Goal: Task Accomplishment & Management: Manage account settings

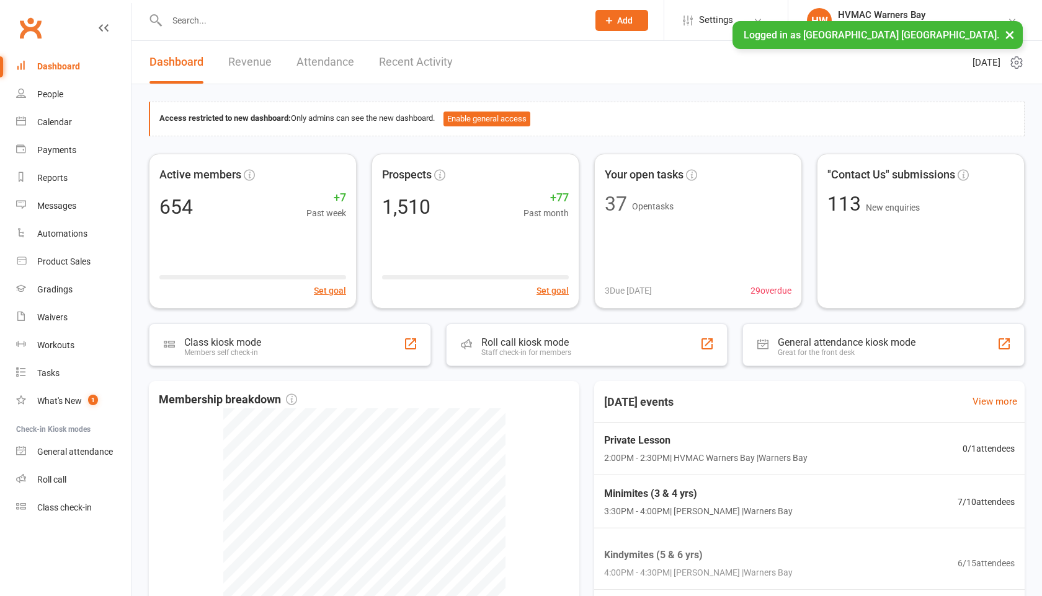
click at [200, 29] on div at bounding box center [364, 20] width 430 height 40
click at [200, 29] on input "text" at bounding box center [371, 20] width 416 height 17
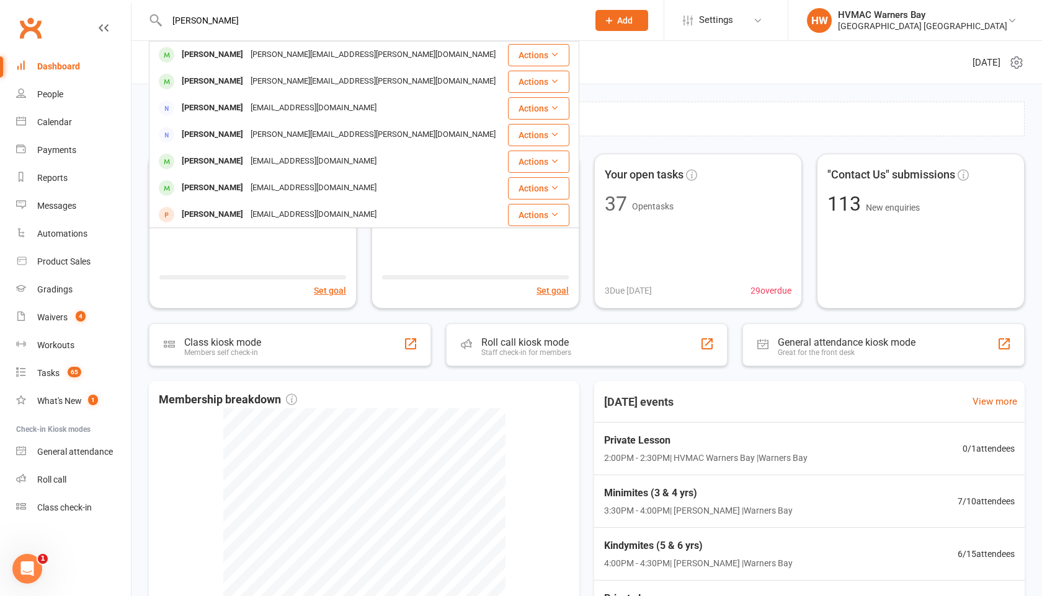
type input "[PERSON_NAME]"
click at [205, 51] on div "[PERSON_NAME]" at bounding box center [212, 55] width 69 height 18
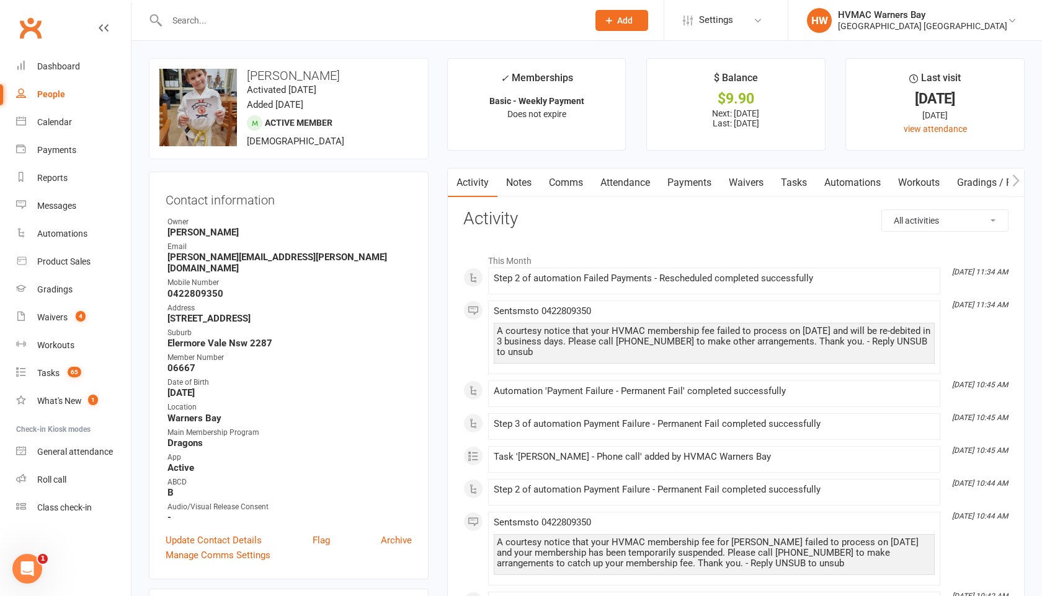
click at [704, 180] on link "Payments" at bounding box center [688, 183] width 61 height 29
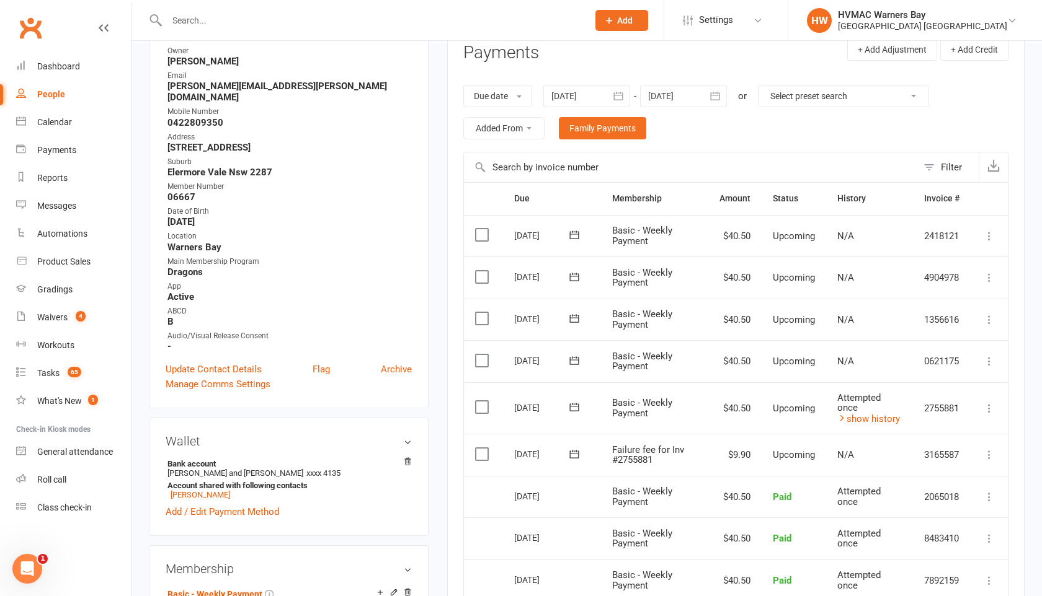
scroll to position [210, 0]
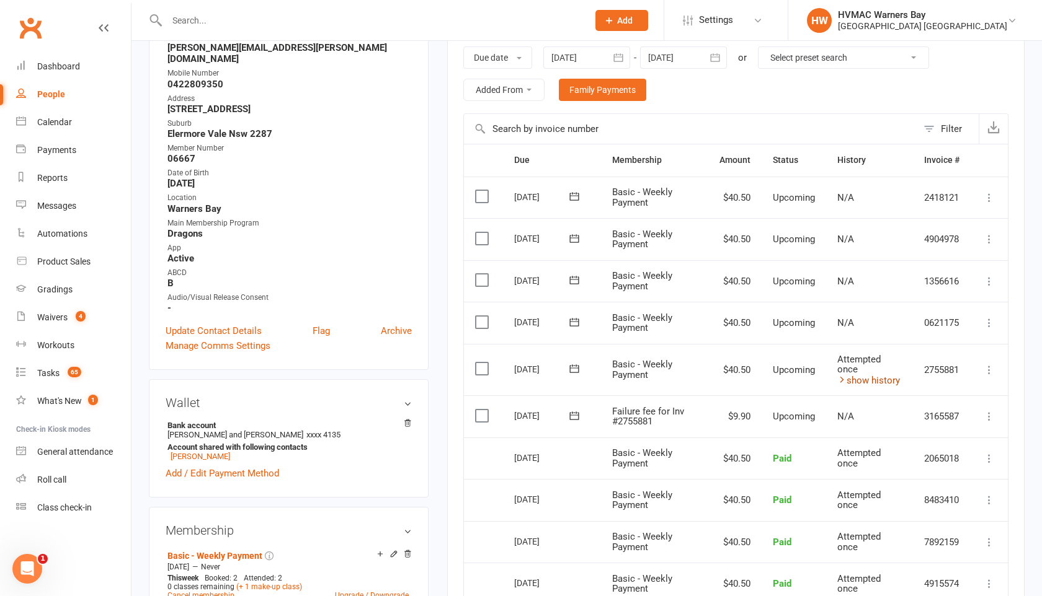
click at [865, 383] on link "show history" at bounding box center [868, 380] width 63 height 11
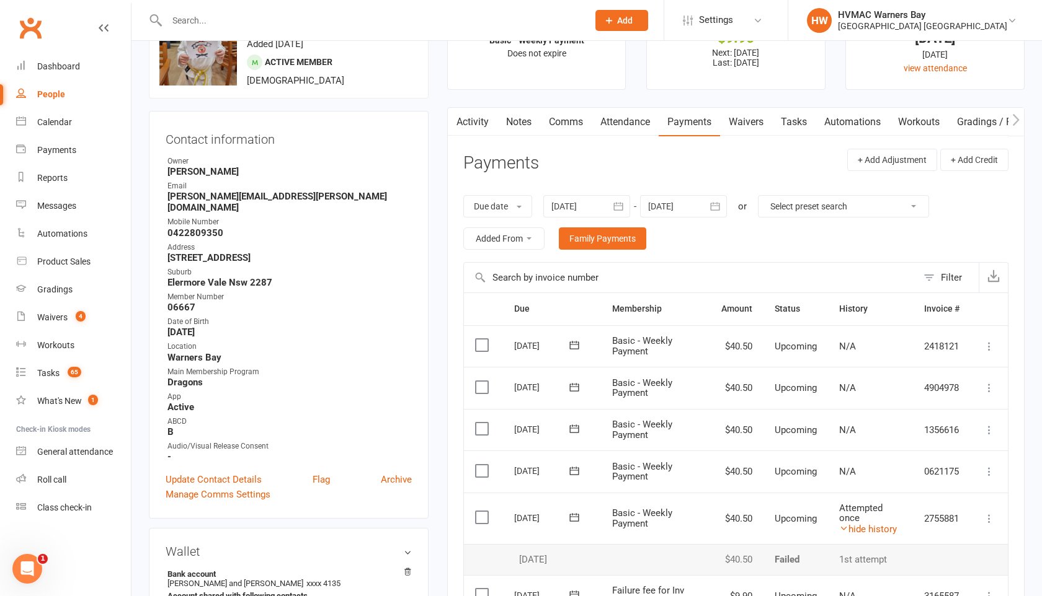
scroll to position [12, 0]
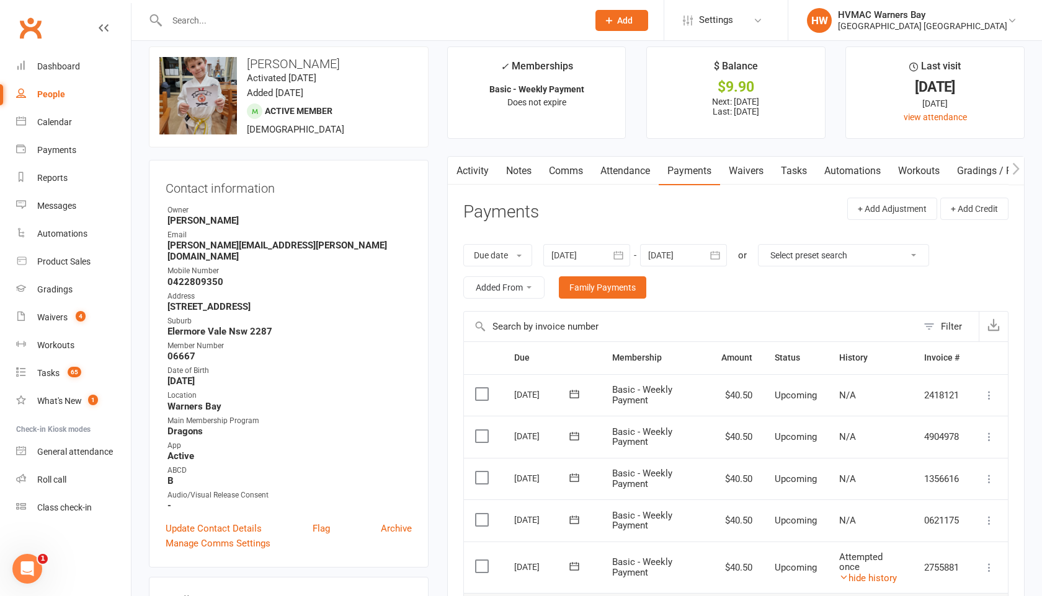
click at [464, 170] on link "Activity" at bounding box center [473, 171] width 50 height 29
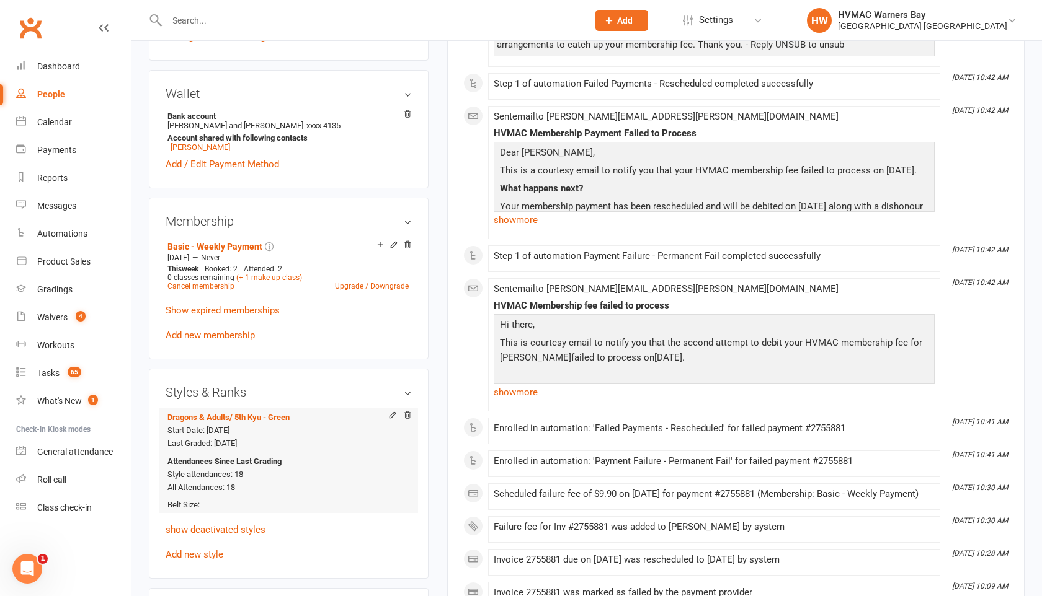
scroll to position [415, 0]
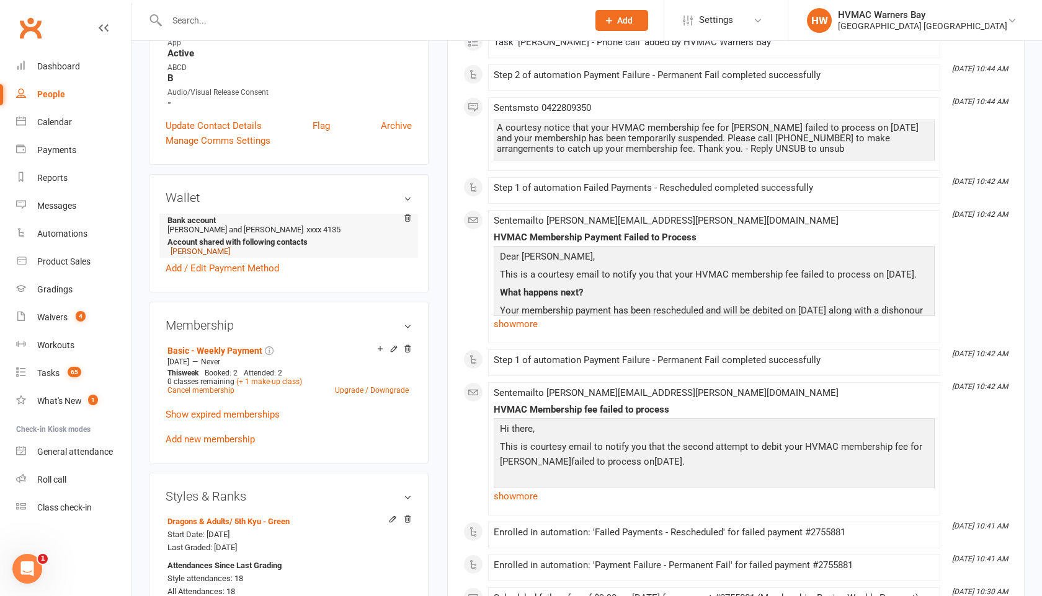
click at [210, 247] on link "[PERSON_NAME]" at bounding box center [201, 251] width 60 height 9
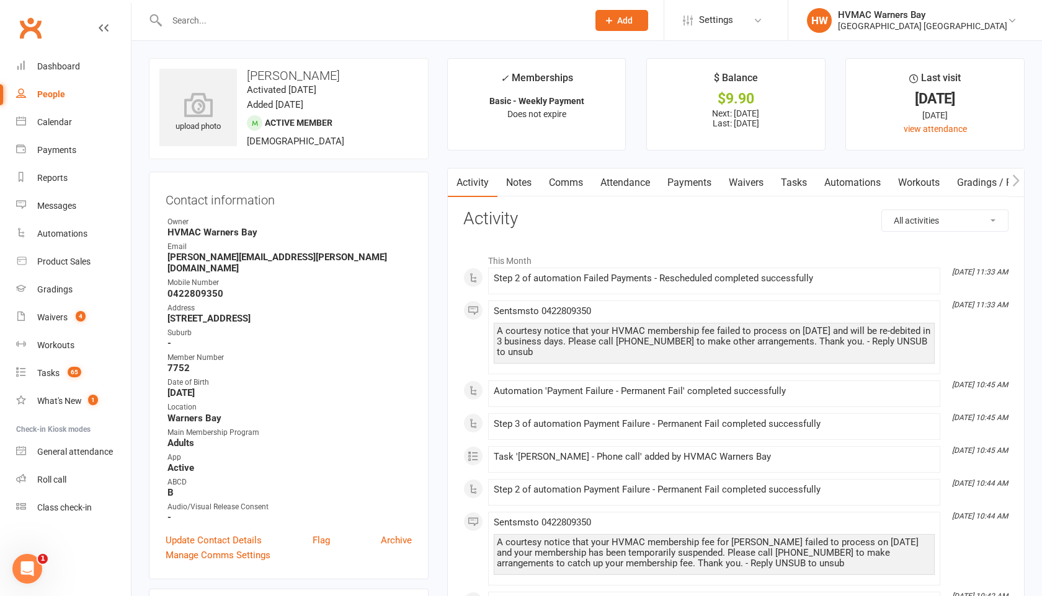
click at [685, 182] on link "Payments" at bounding box center [688, 183] width 61 height 29
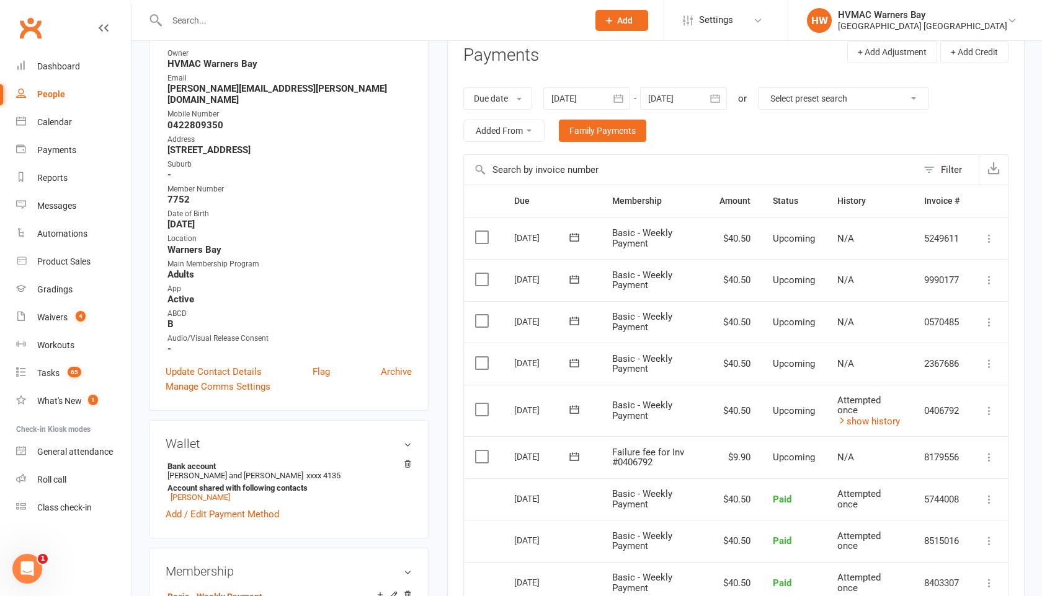
scroll to position [214, 0]
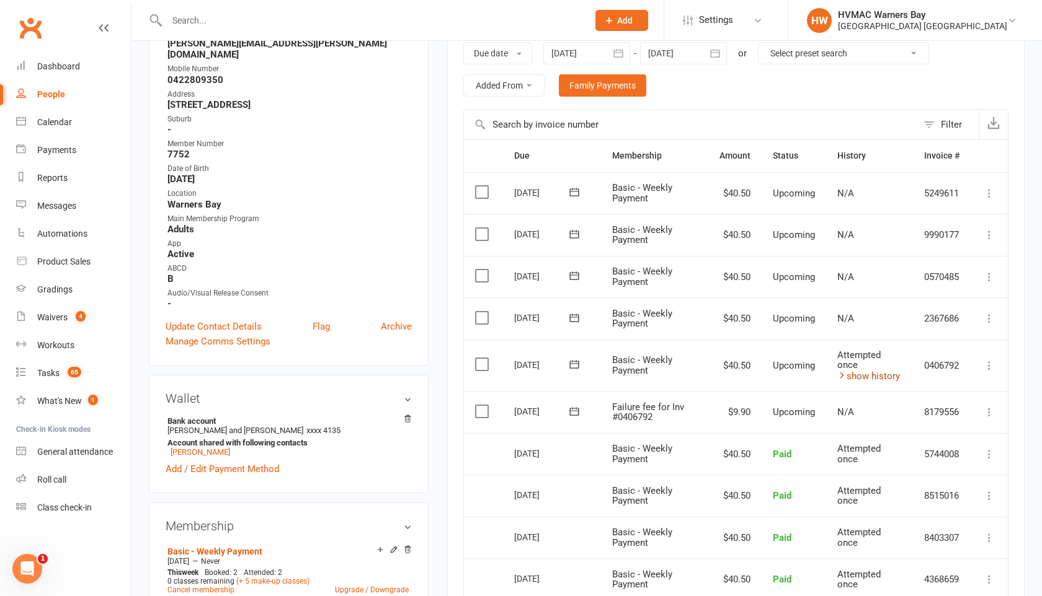
click at [869, 378] on link "show history" at bounding box center [868, 376] width 63 height 11
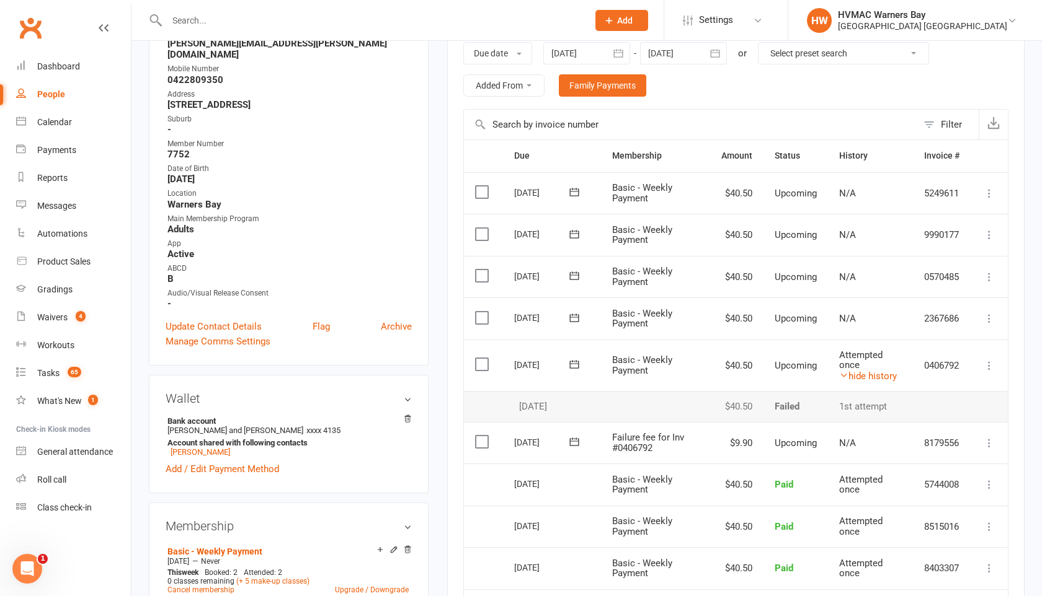
click at [172, 19] on input "text" at bounding box center [371, 20] width 416 height 17
paste input "Hi, I have checked my account and there are funds available so I am unsure why …"
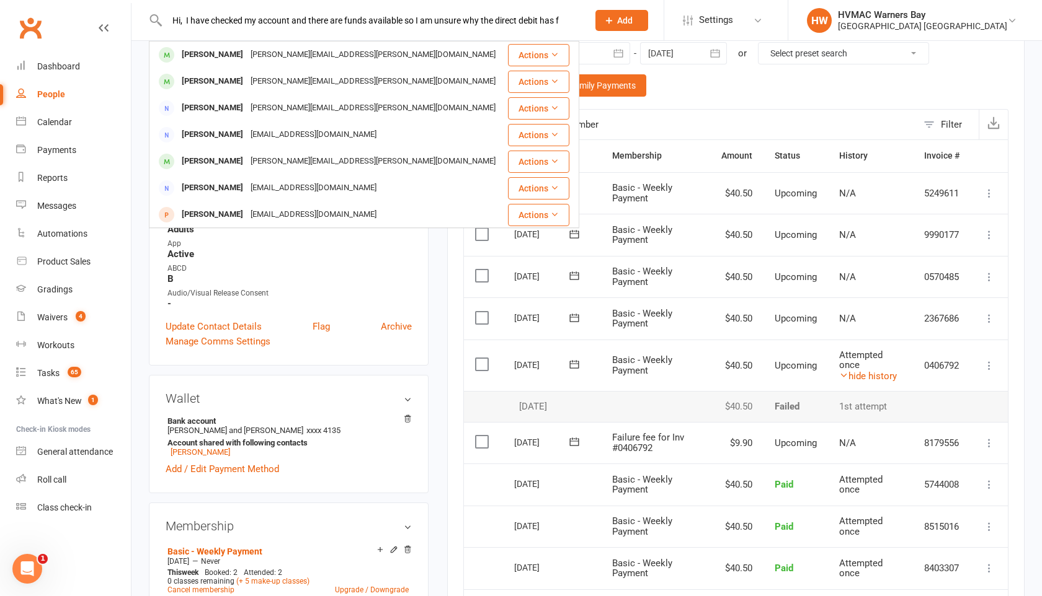
scroll to position [0, 0]
type input "H"
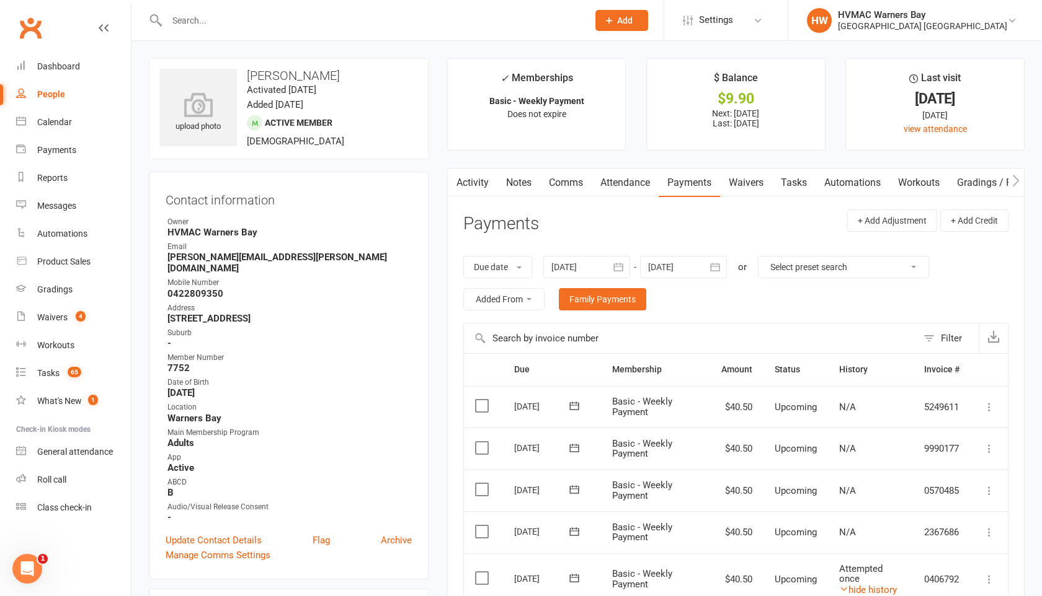
click at [521, 179] on link "Notes" at bounding box center [518, 183] width 43 height 29
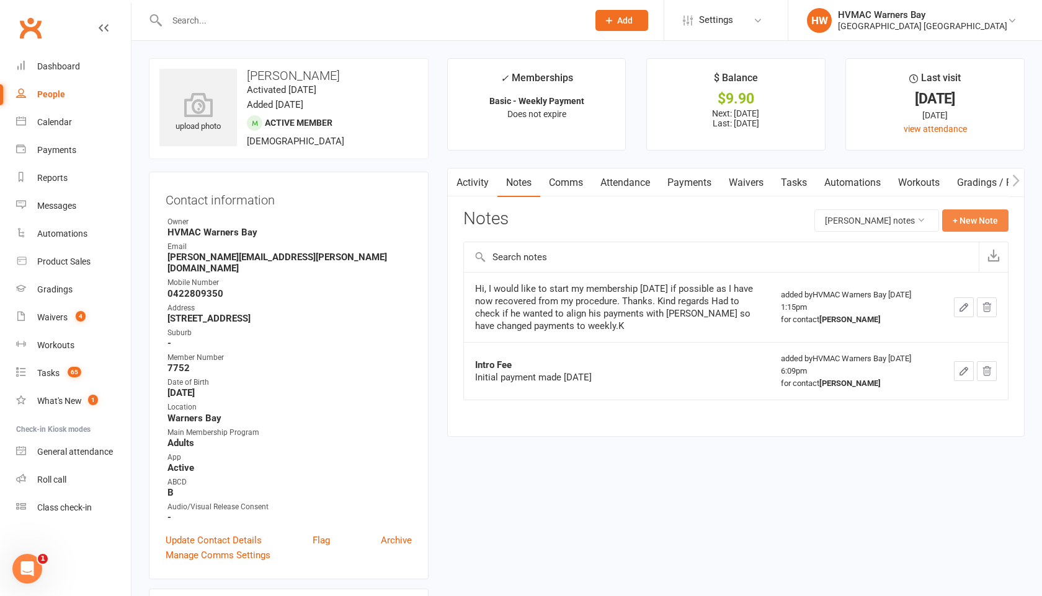
click at [954, 217] on button "+ New Note" at bounding box center [975, 221] width 66 height 22
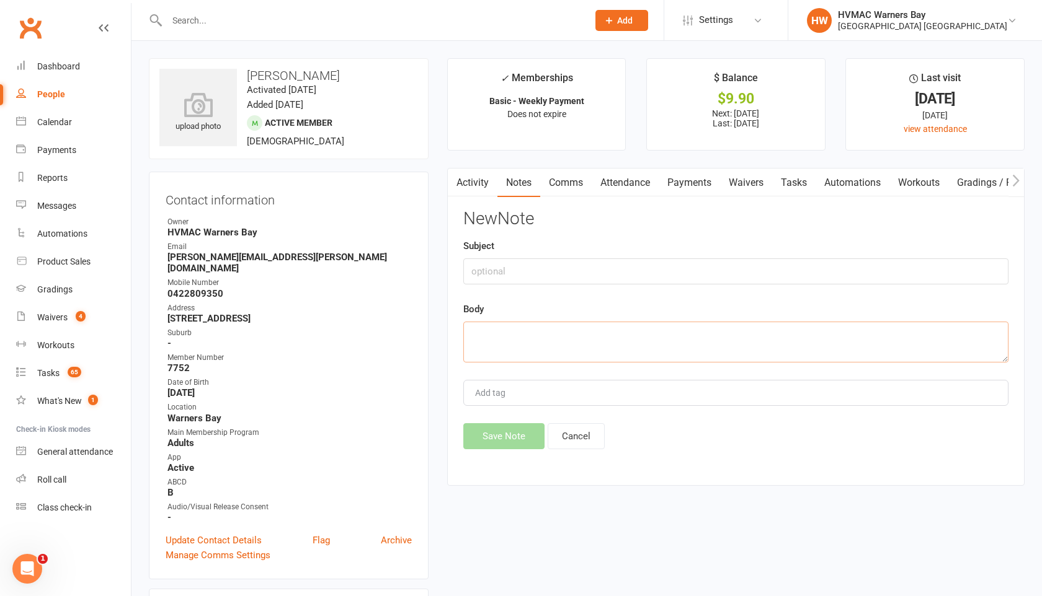
click at [474, 339] on textarea at bounding box center [735, 342] width 545 height 41
type textarea "v"
paste textarea "Hi, I have checked my account and there are funds available so I am unsure why …"
type textarea "Hi, I have checked my account and there are funds available so I am unsure why …"
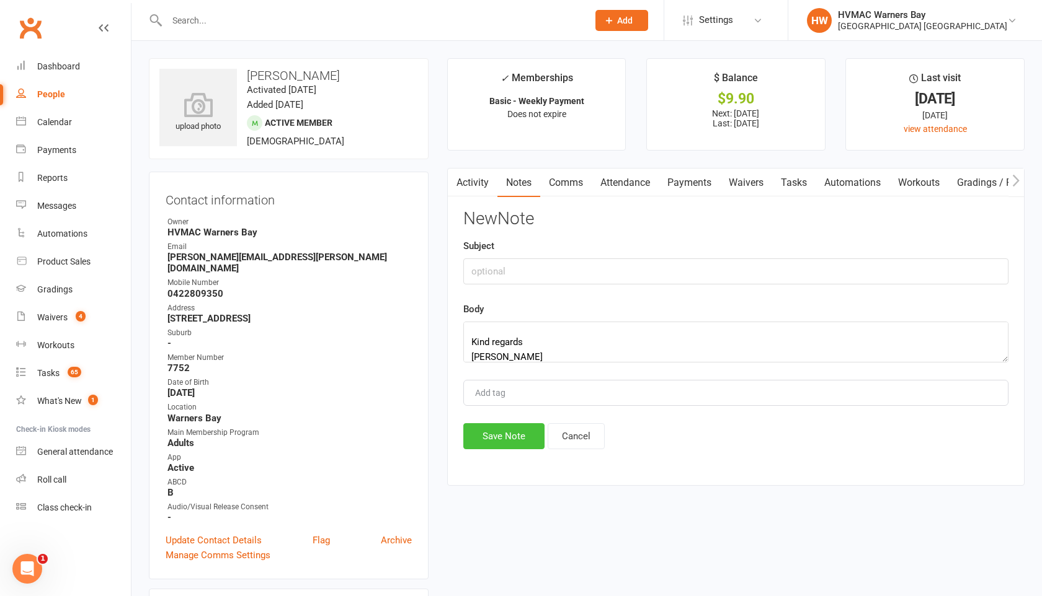
click at [518, 447] on button "Save Note" at bounding box center [503, 436] width 81 height 26
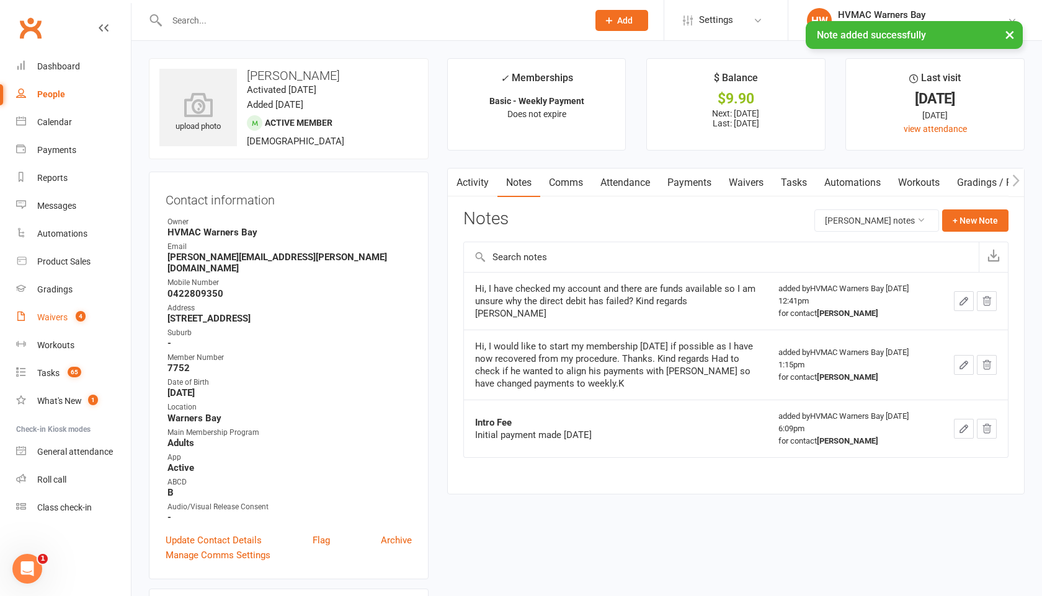
click at [47, 320] on div "Waivers" at bounding box center [52, 318] width 30 height 10
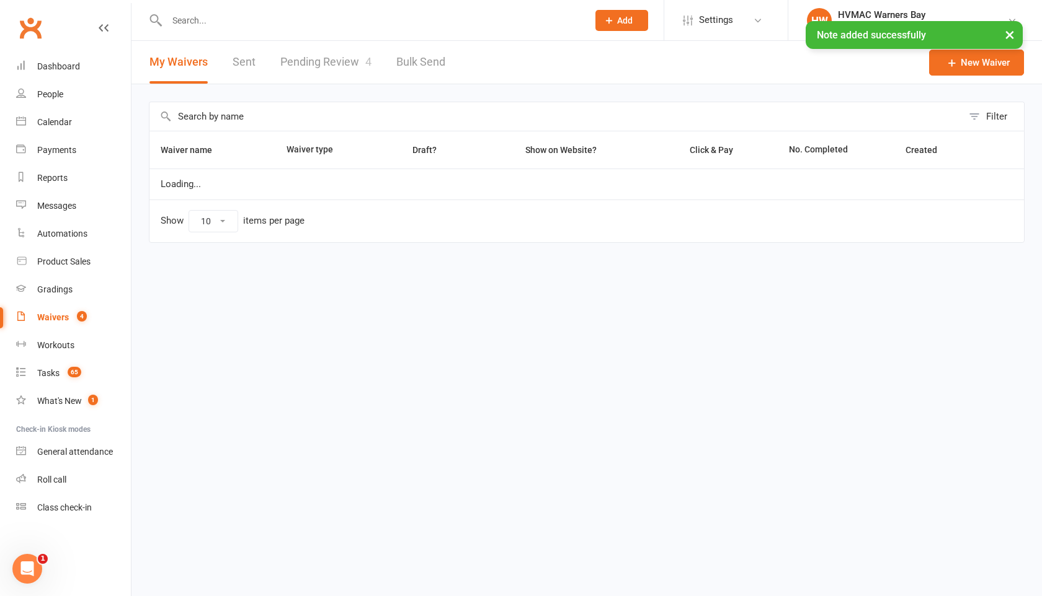
select select "100"
click at [336, 61] on link "Pending Review 4" at bounding box center [325, 62] width 91 height 43
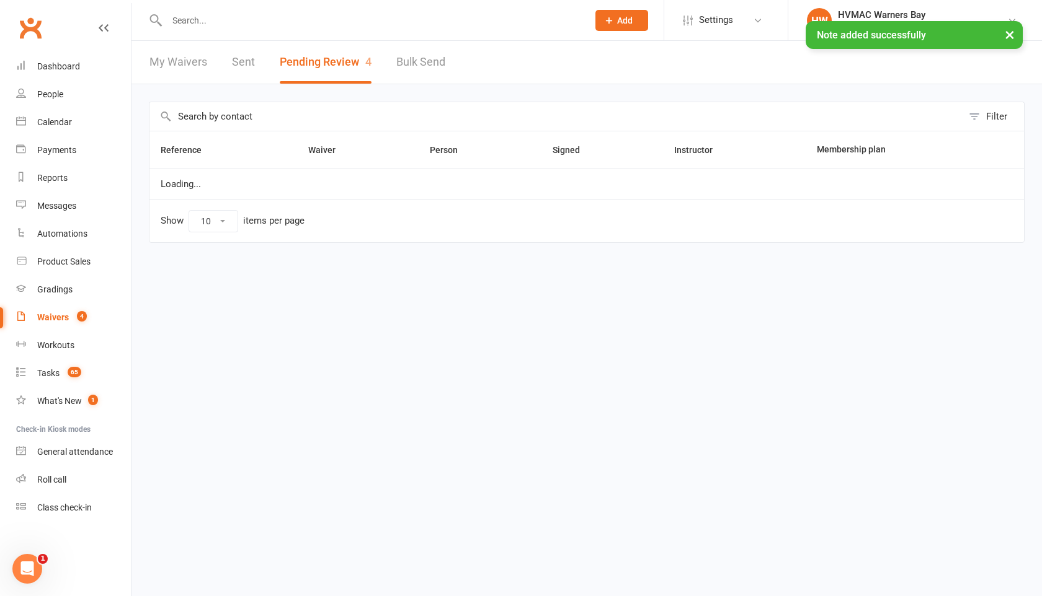
select select "100"
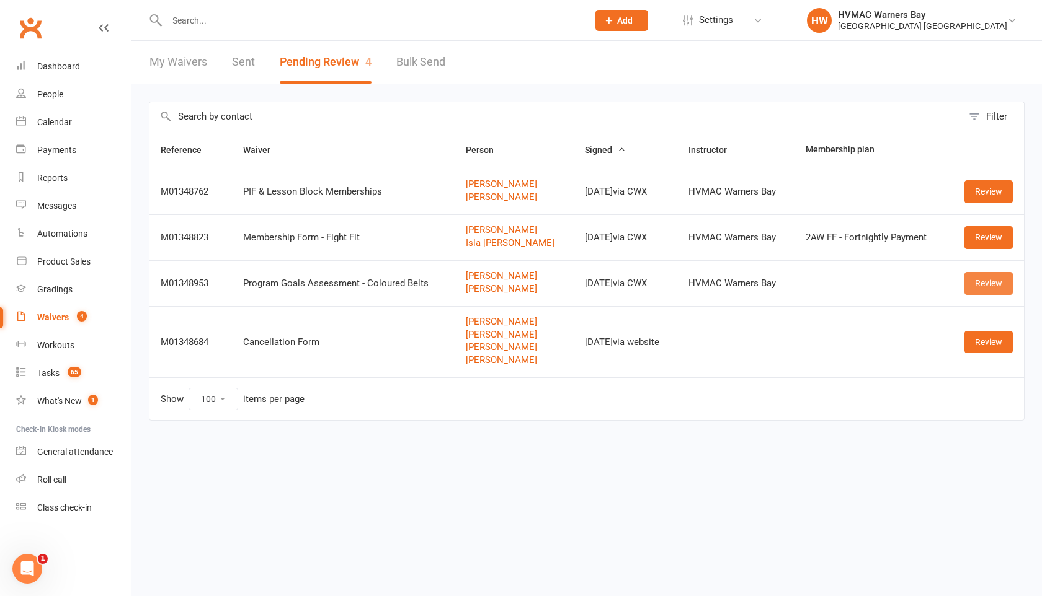
click at [994, 282] on link "Review" at bounding box center [988, 283] width 48 height 22
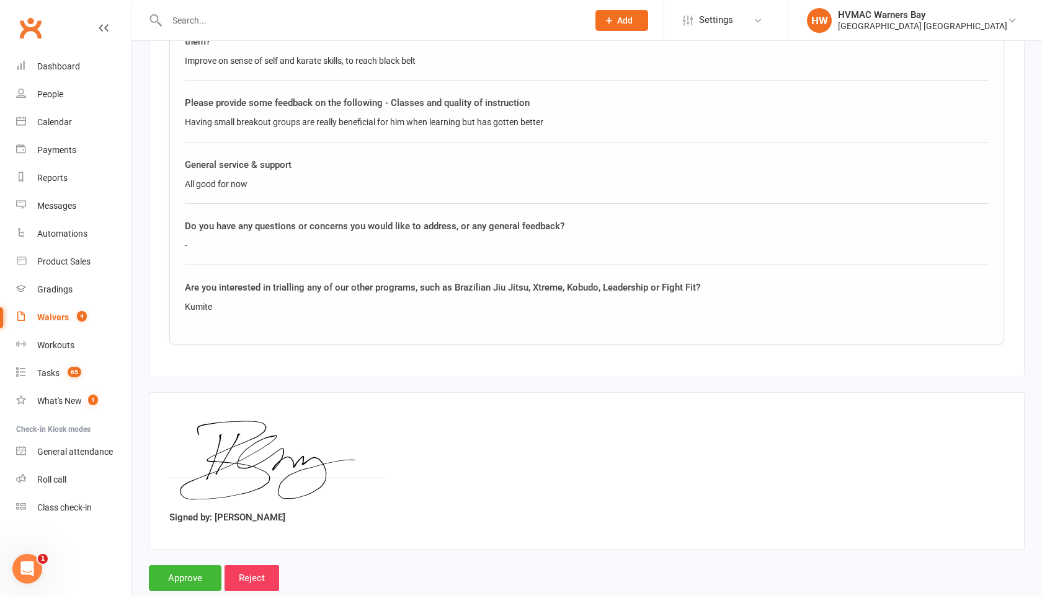
scroll to position [2147, 0]
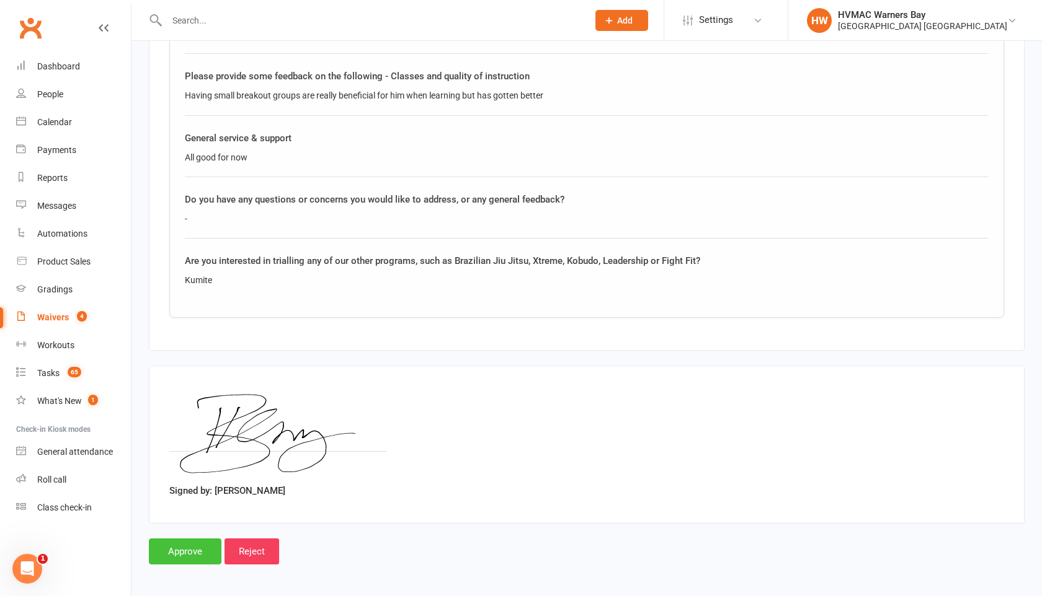
click at [177, 550] on input "Approve" at bounding box center [185, 552] width 73 height 26
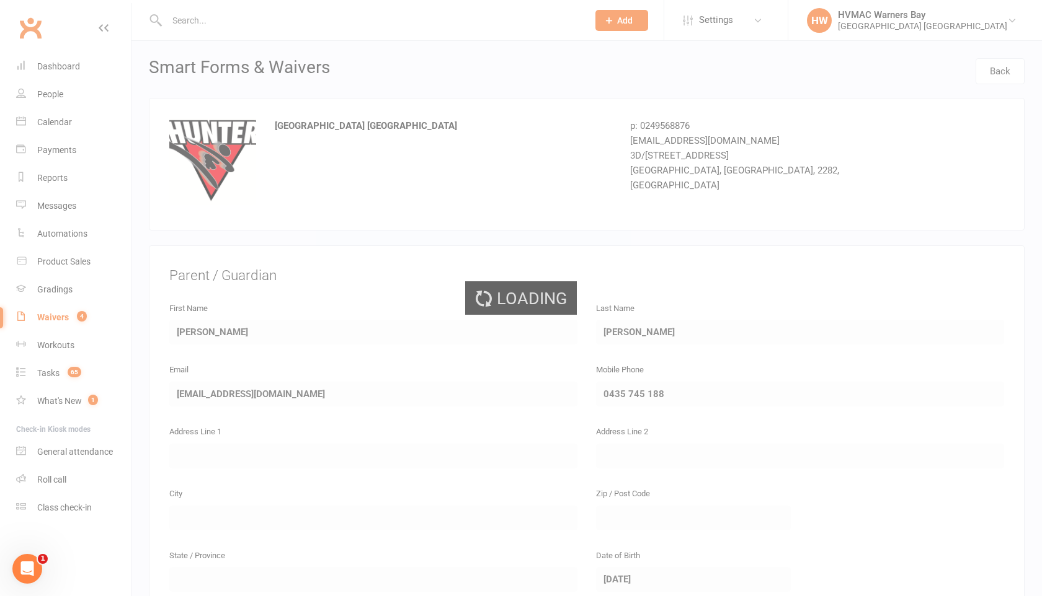
select select "100"
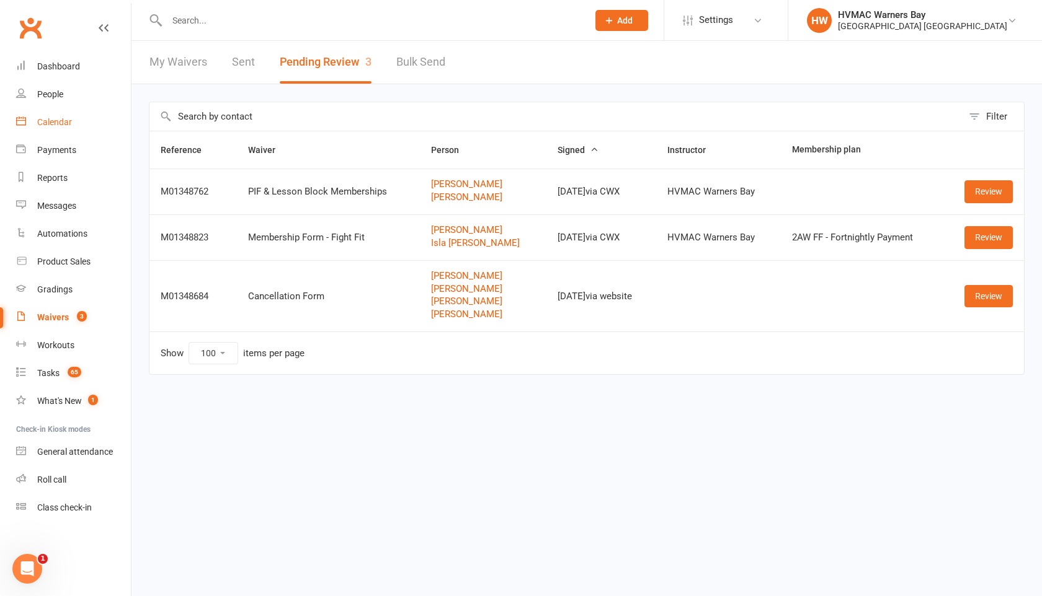
click at [71, 118] on div "Calendar" at bounding box center [54, 122] width 35 height 10
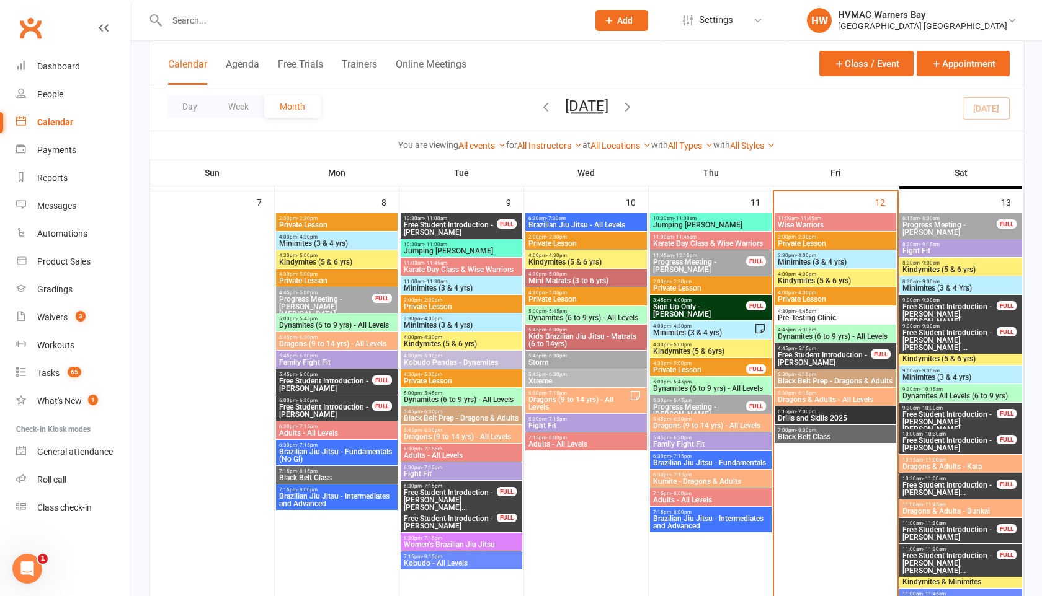
scroll to position [464, 0]
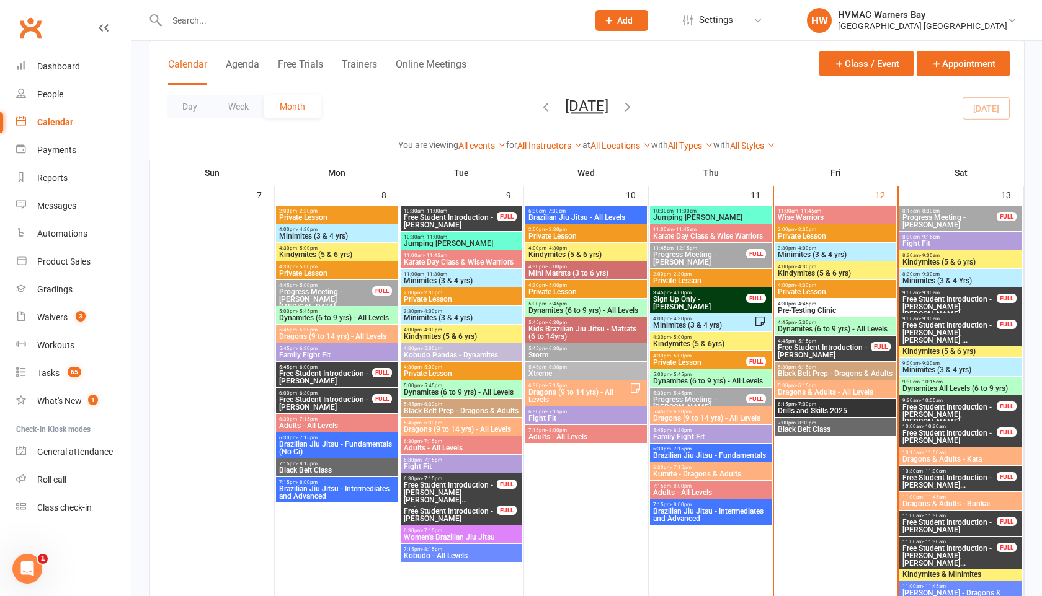
click at [802, 214] on span "Wise Warriors" at bounding box center [835, 217] width 117 height 7
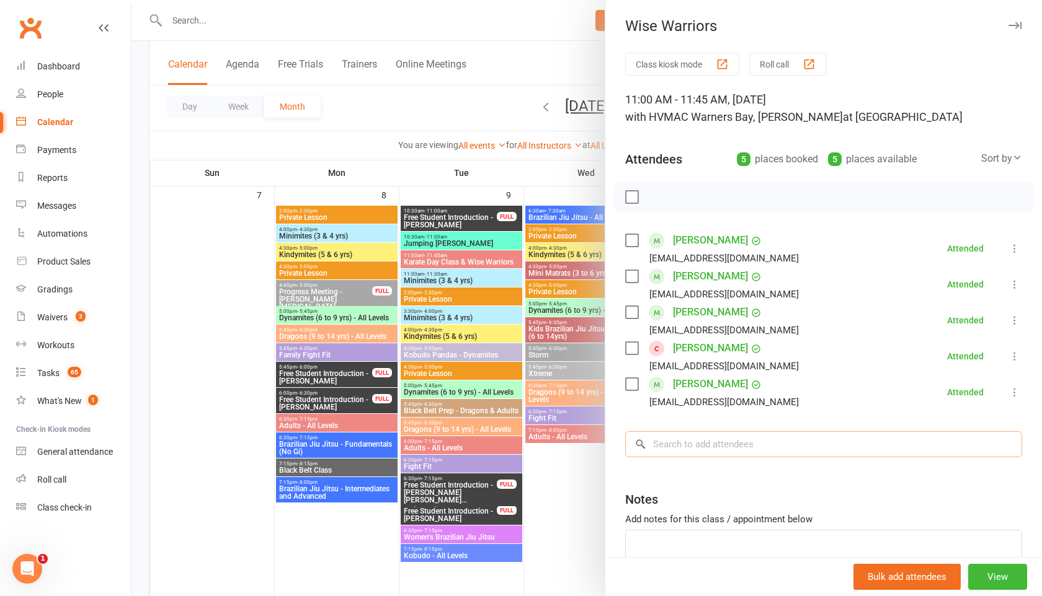
click at [665, 445] on input "search" at bounding box center [823, 445] width 397 height 26
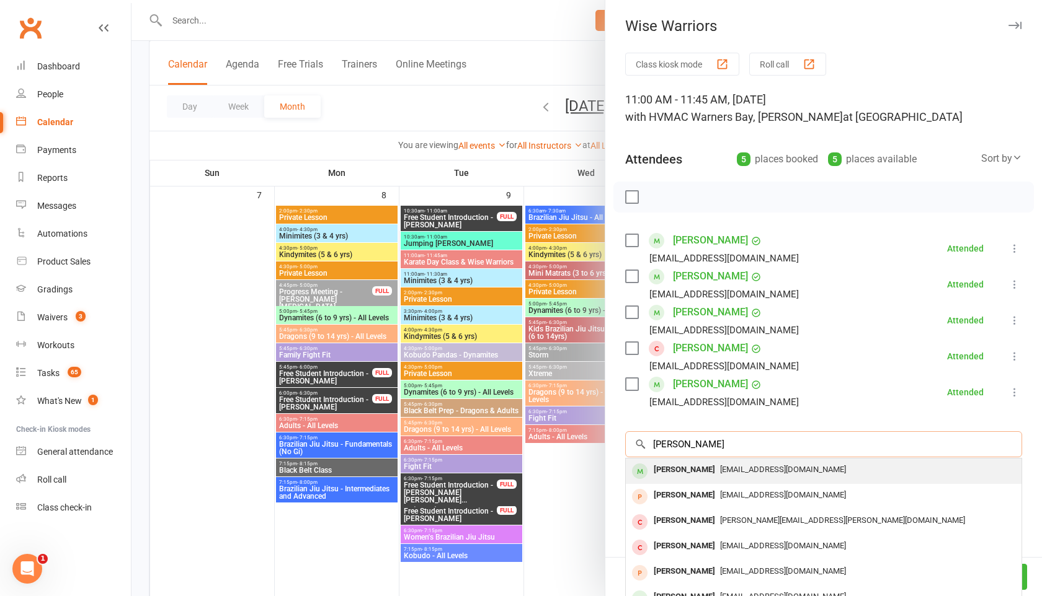
type input "[PERSON_NAME]"
click at [670, 476] on div "[PERSON_NAME]" at bounding box center [684, 470] width 71 height 18
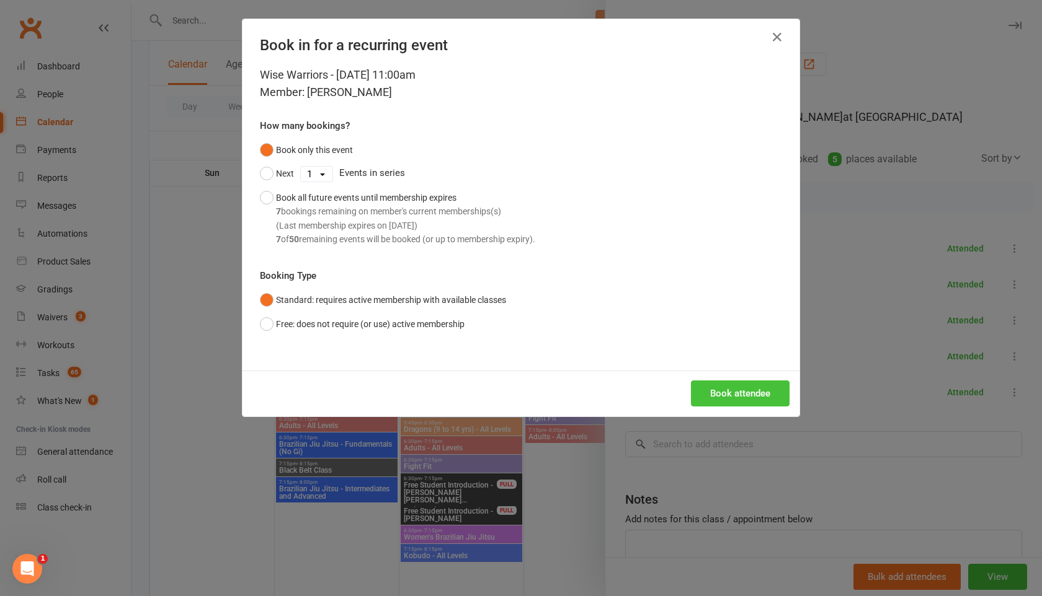
click at [716, 393] on button "Book attendee" at bounding box center [740, 394] width 99 height 26
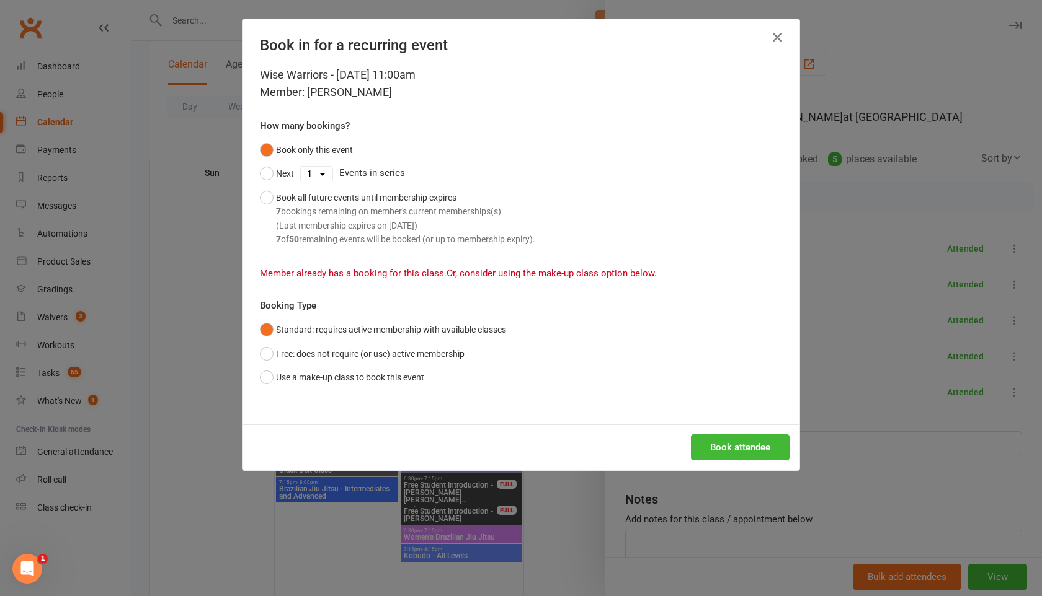
click at [778, 37] on icon "button" at bounding box center [776, 37] width 15 height 15
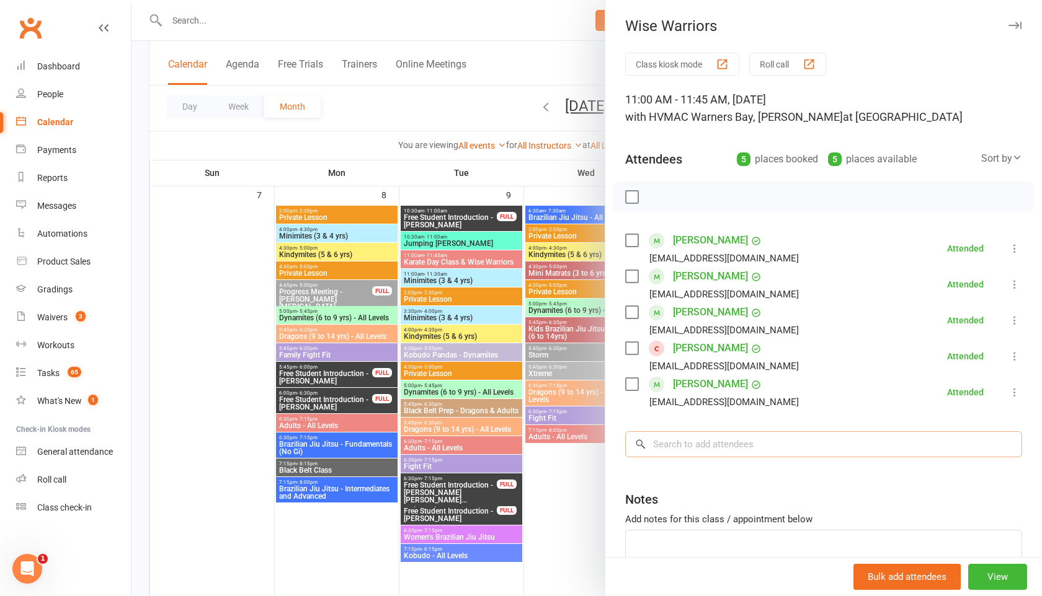
click at [655, 438] on input "search" at bounding box center [823, 445] width 397 height 26
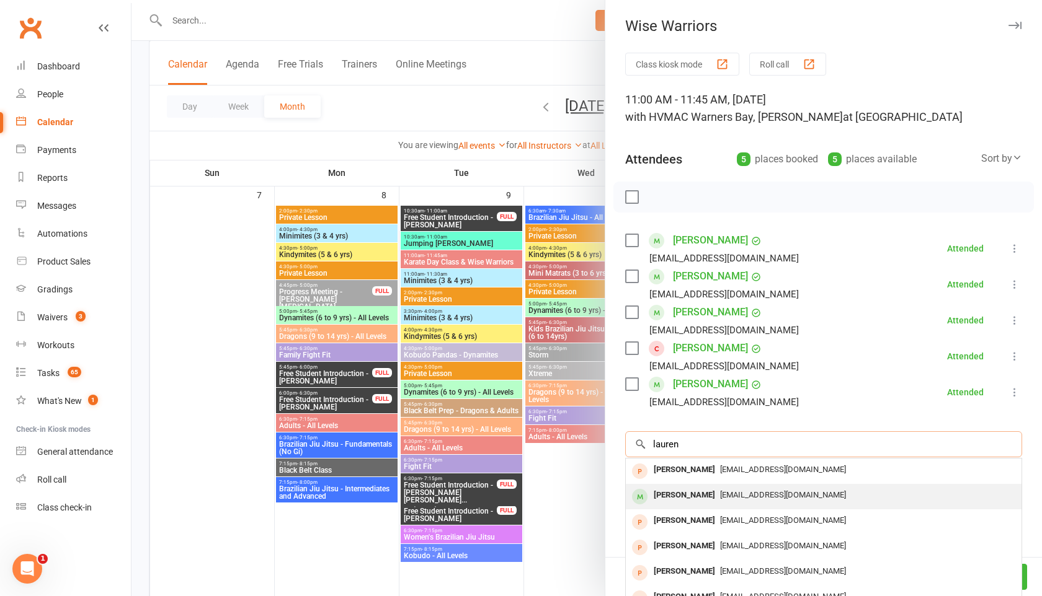
type input "lauren"
click at [660, 492] on div "[PERSON_NAME]" at bounding box center [684, 496] width 71 height 18
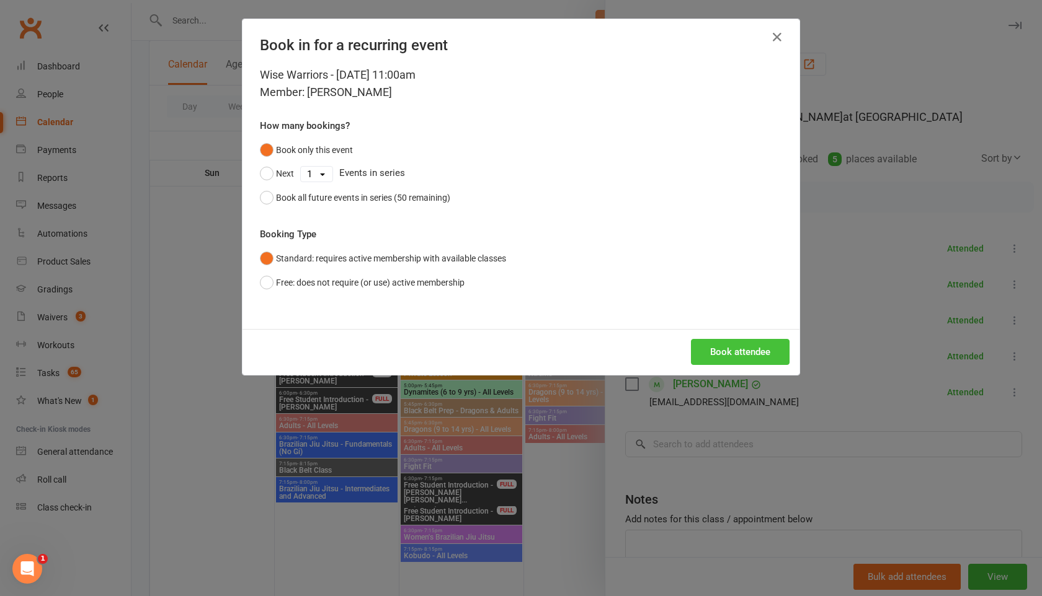
click at [717, 361] on button "Book attendee" at bounding box center [740, 352] width 99 height 26
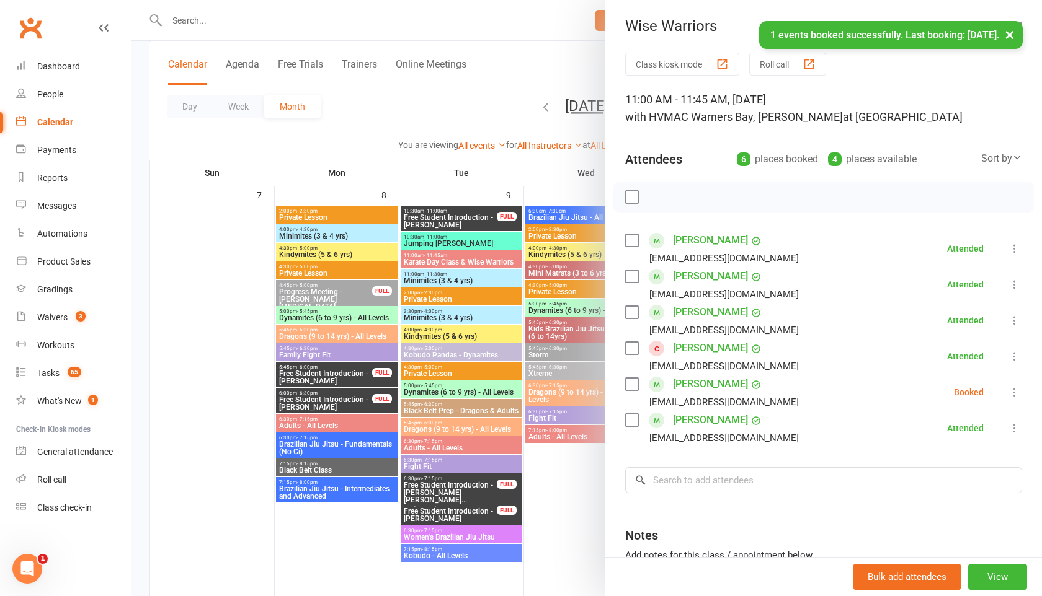
click at [632, 200] on label at bounding box center [631, 197] width 12 height 12
click at [658, 198] on icon "button" at bounding box center [659, 197] width 14 height 14
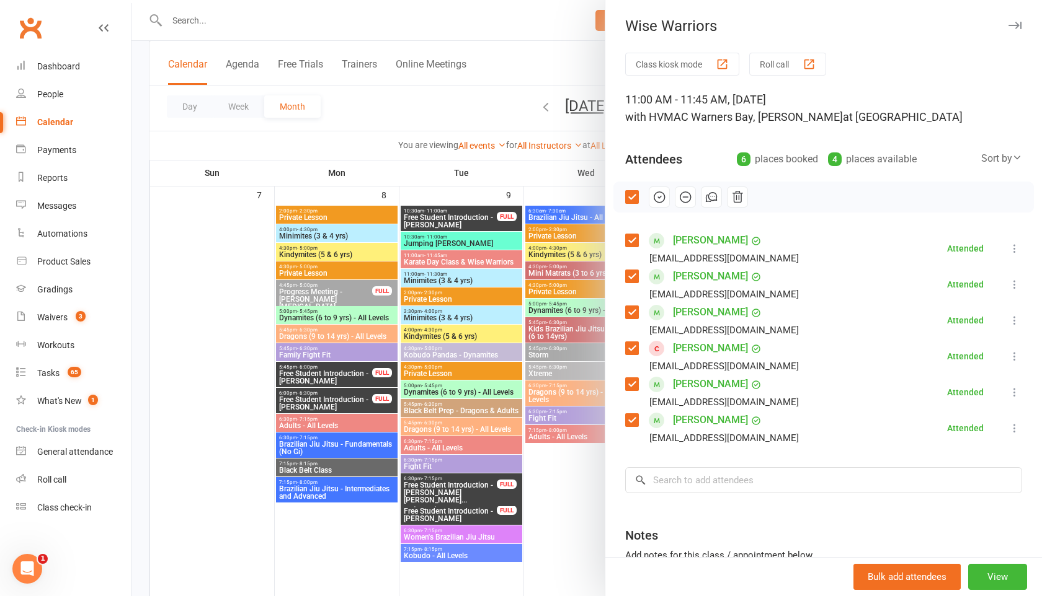
click at [1012, 24] on icon "button" at bounding box center [1014, 25] width 13 height 7
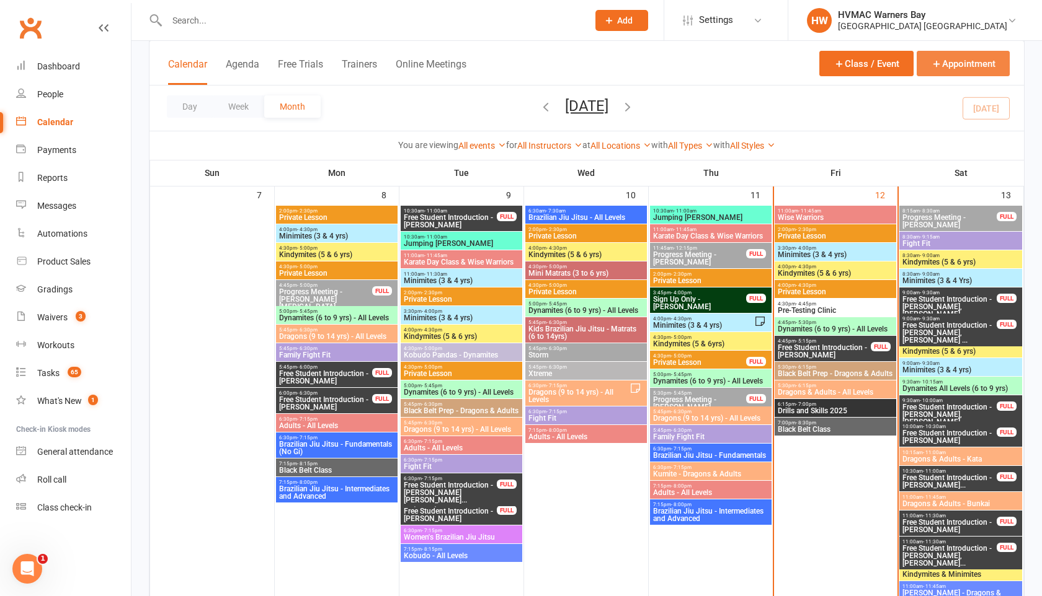
click at [942, 64] on button "Appointment" at bounding box center [962, 63] width 93 height 25
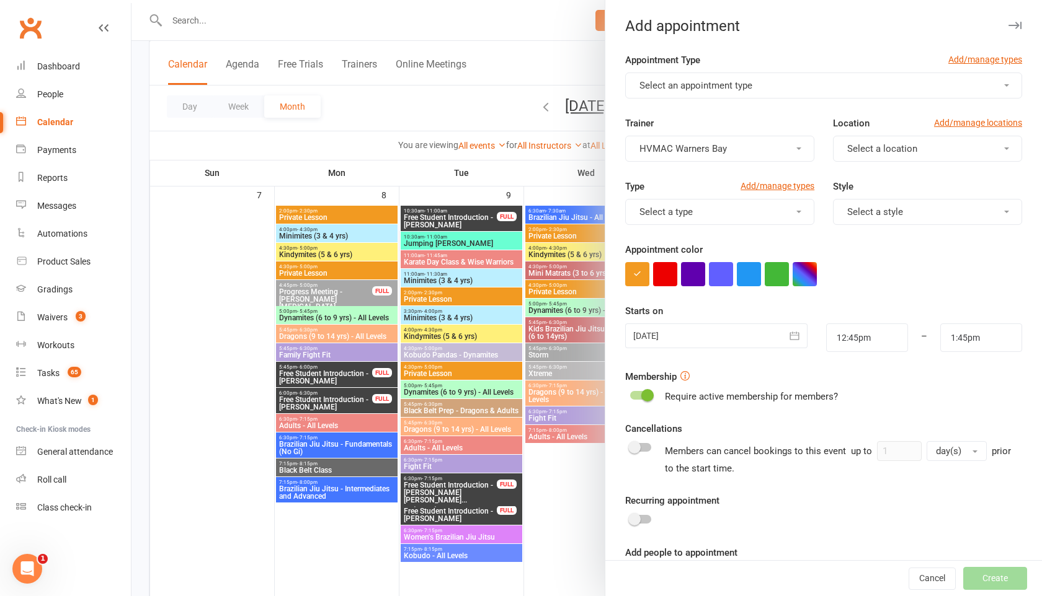
click at [817, 80] on button "Select an appointment type" at bounding box center [823, 86] width 397 height 26
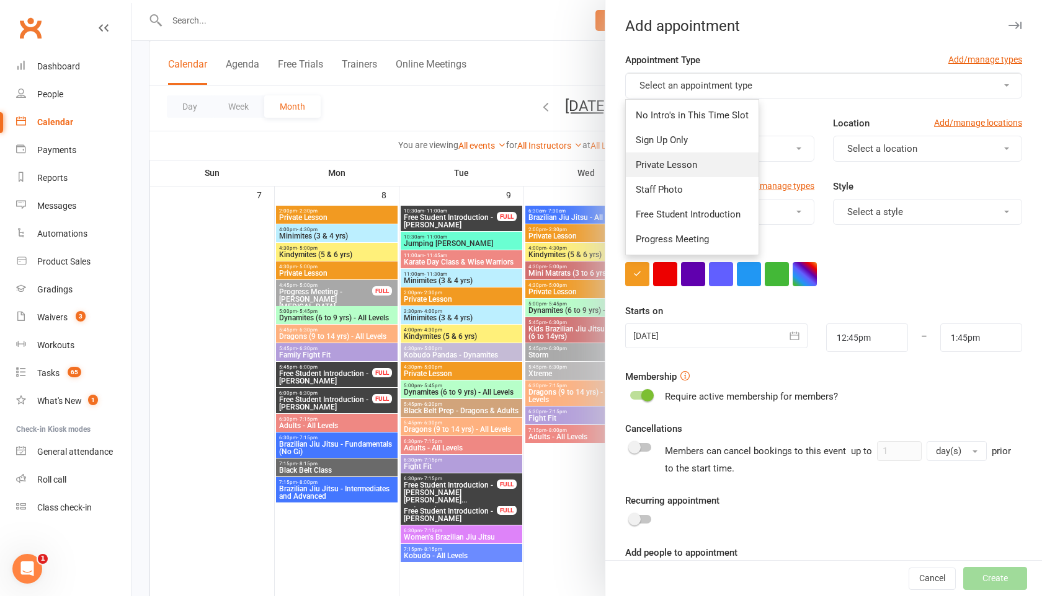
click at [712, 160] on link "Private Lesson" at bounding box center [692, 165] width 133 height 25
type input "1:15pm"
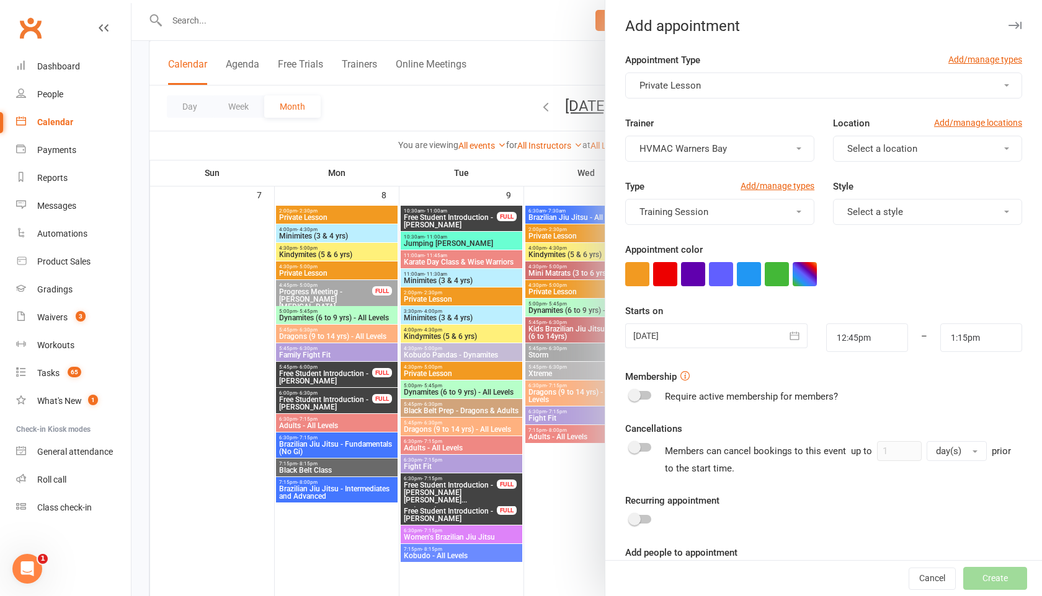
click at [843, 150] on button "Select a location" at bounding box center [927, 149] width 189 height 26
click at [846, 173] on span "Warners Bay" at bounding box center [868, 178] width 51 height 11
click at [859, 220] on button "Select a style" at bounding box center [927, 212] width 189 height 26
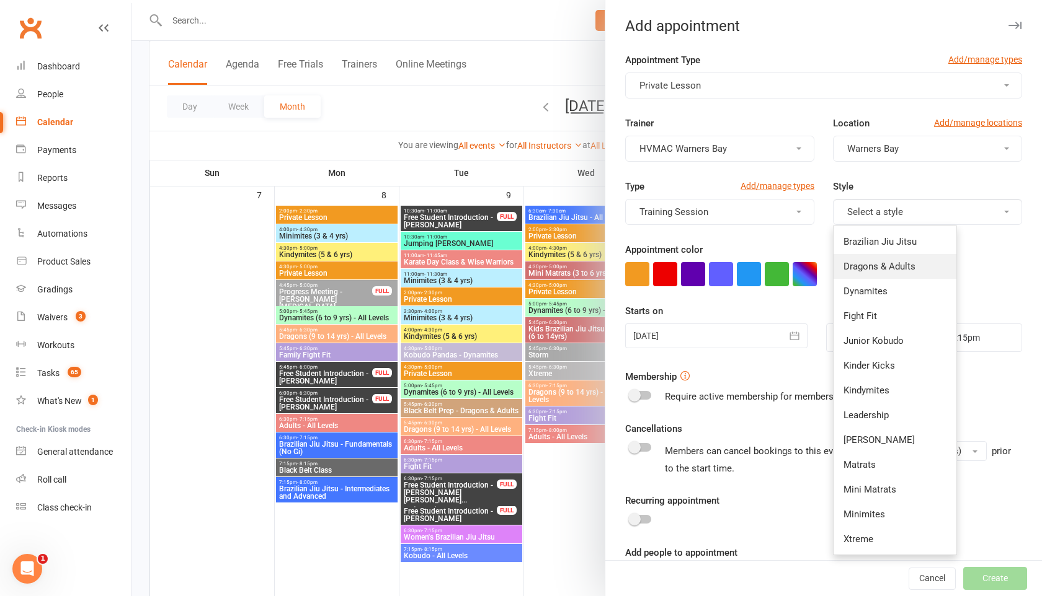
click at [862, 264] on span "Dragons & Adults" at bounding box center [879, 266] width 72 height 11
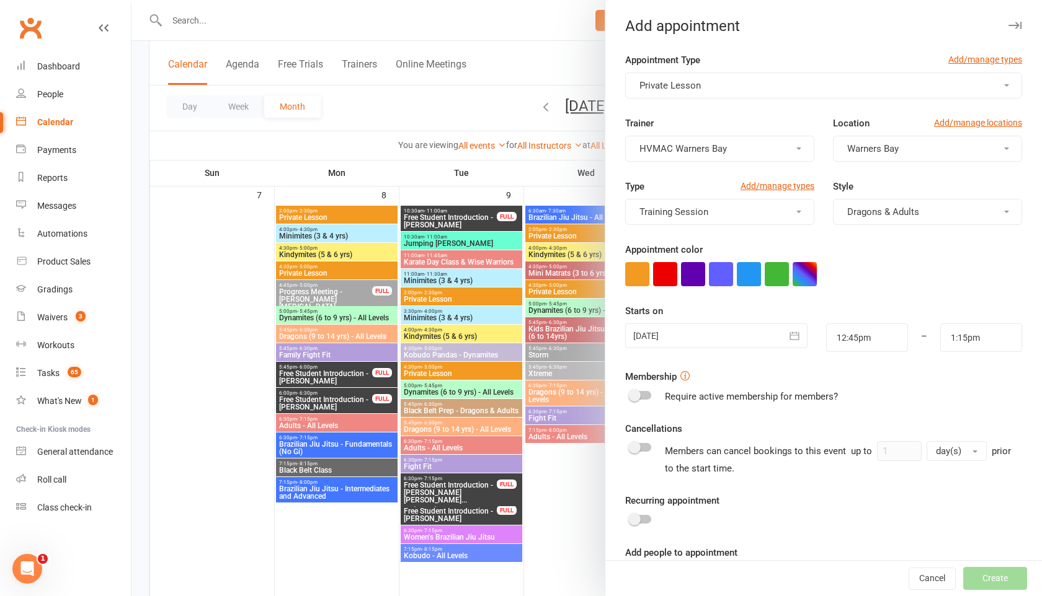
click at [757, 155] on button "HVMAC Warners Bay" at bounding box center [719, 149] width 189 height 26
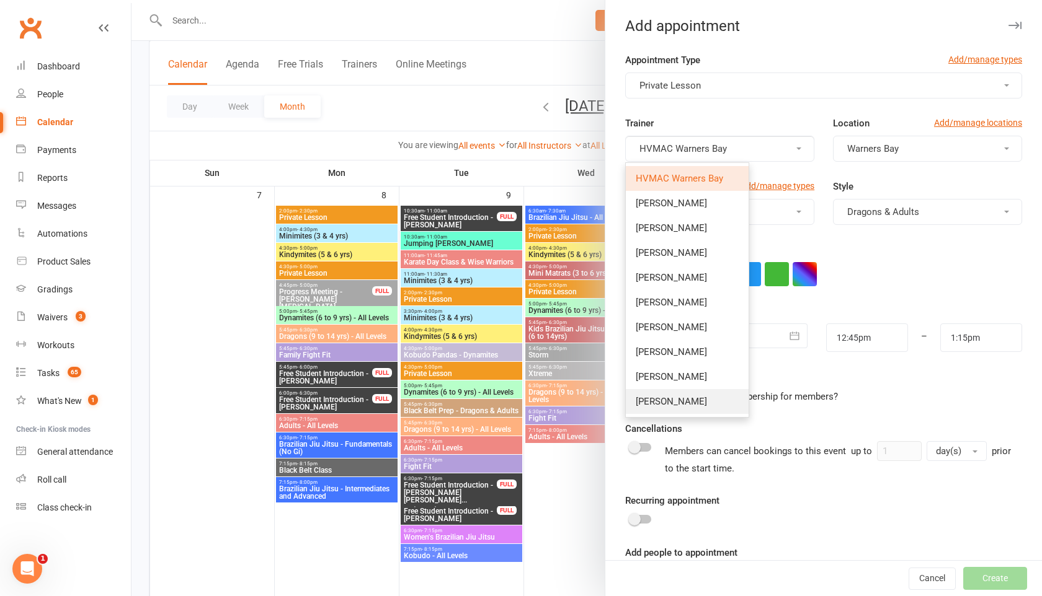
click at [694, 397] on link "[PERSON_NAME]" at bounding box center [687, 401] width 123 height 25
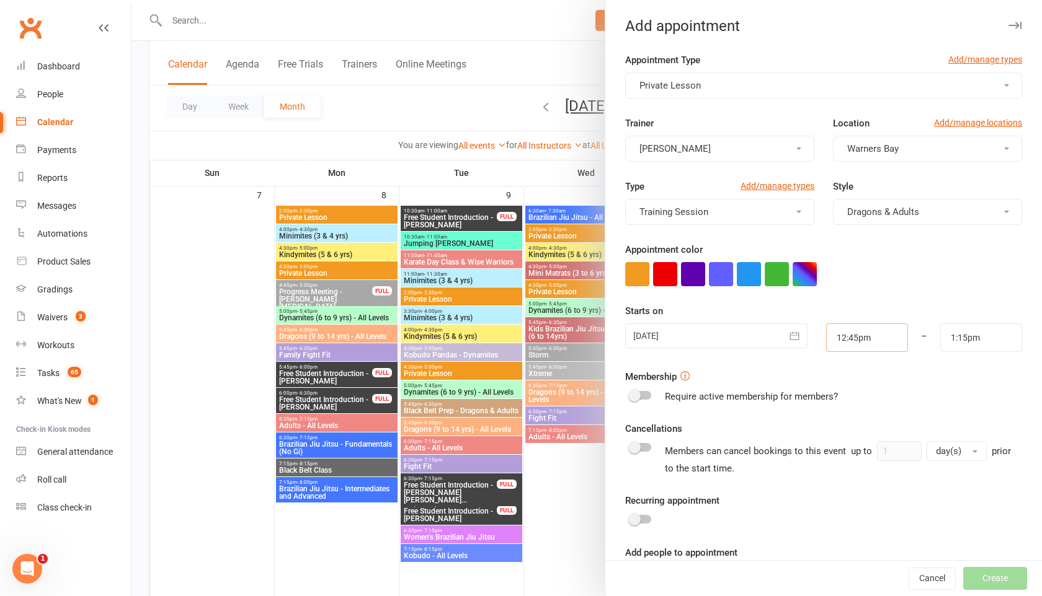
click at [877, 336] on input "12:45pm" at bounding box center [867, 338] width 82 height 29
type input "11:45am"
click at [858, 371] on li "11:45am" at bounding box center [857, 364] width 60 height 19
click at [979, 350] on input "1:15pm" at bounding box center [981, 338] width 82 height 29
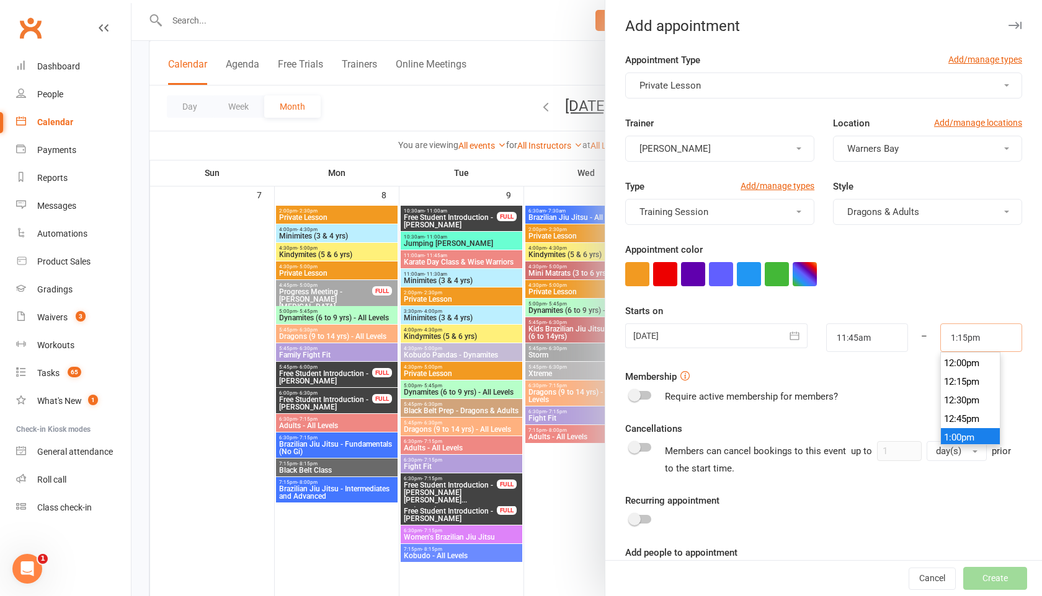
scroll to position [888, 0]
type input "12:15pm"
click at [968, 380] on li "12:15pm" at bounding box center [971, 385] width 60 height 19
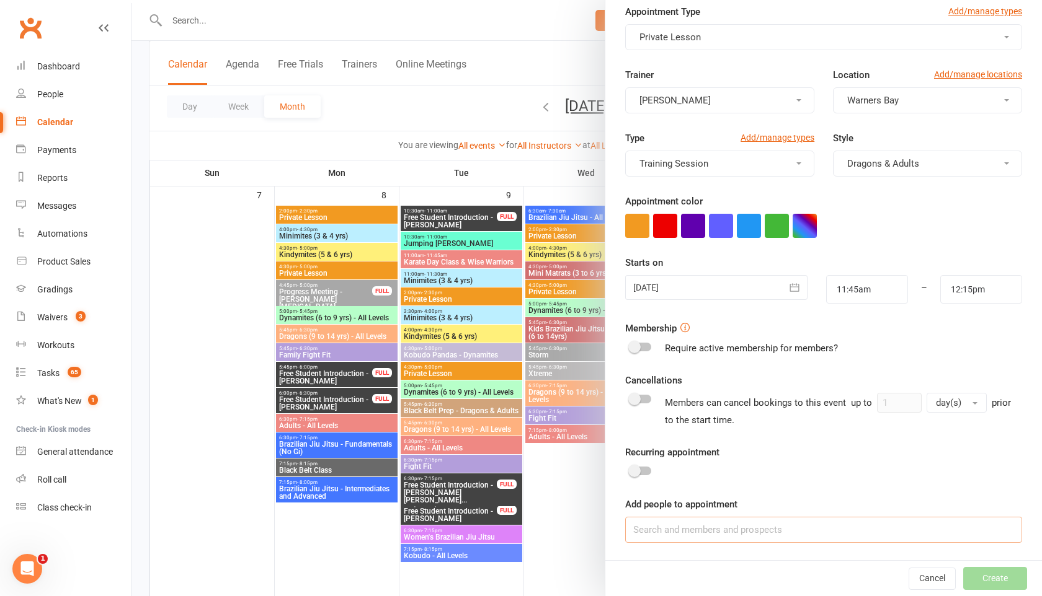
click at [663, 533] on input at bounding box center [823, 530] width 397 height 26
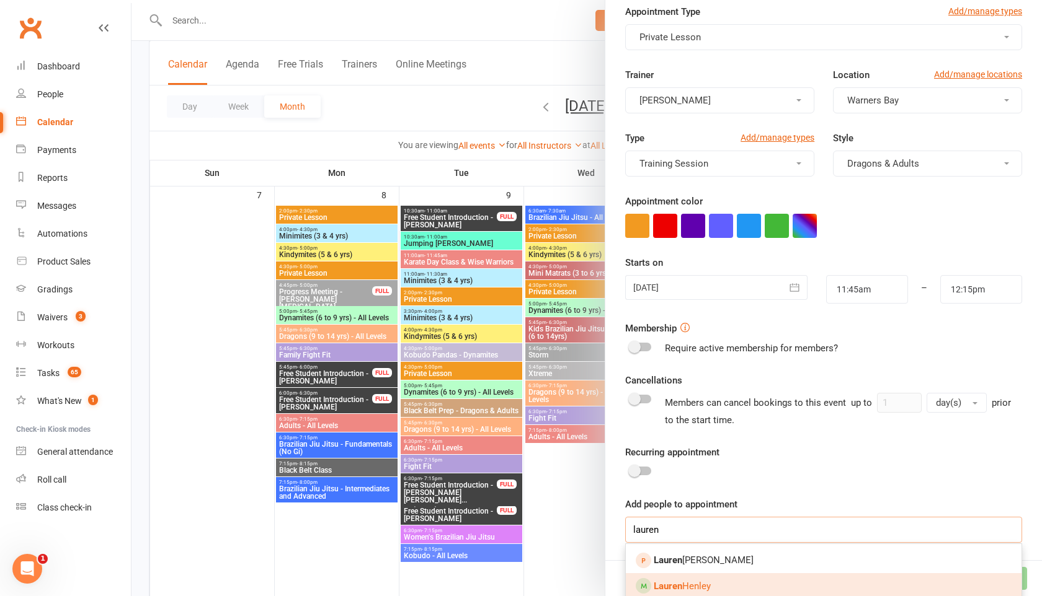
type input "lauren"
click at [661, 588] on strong "Lauren" at bounding box center [668, 586] width 29 height 11
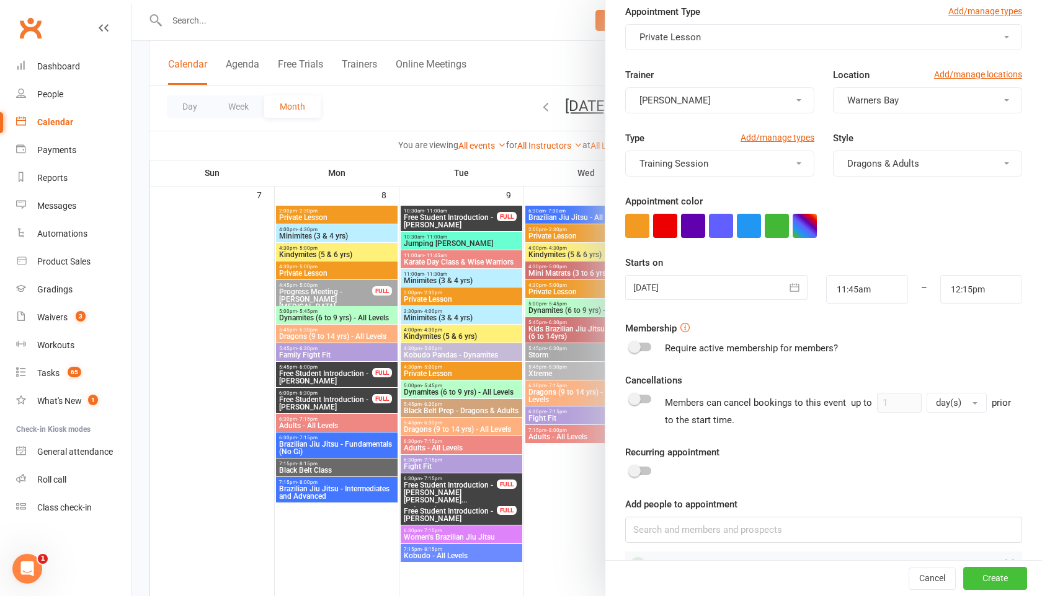
click at [1001, 586] on button "Create" at bounding box center [995, 579] width 64 height 22
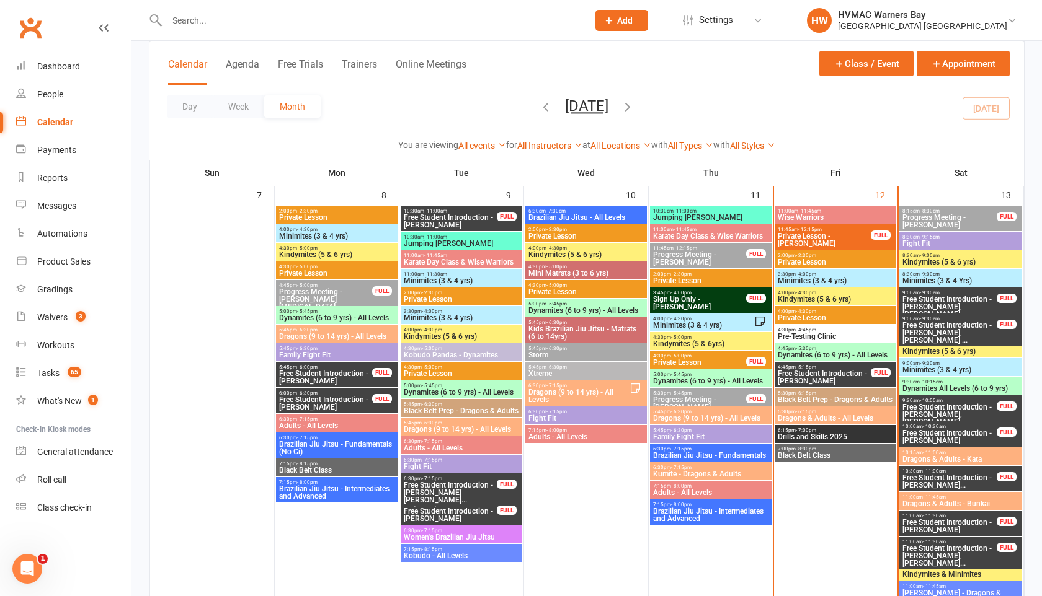
click at [852, 240] on span "Private Lesson - [PERSON_NAME]" at bounding box center [824, 240] width 94 height 15
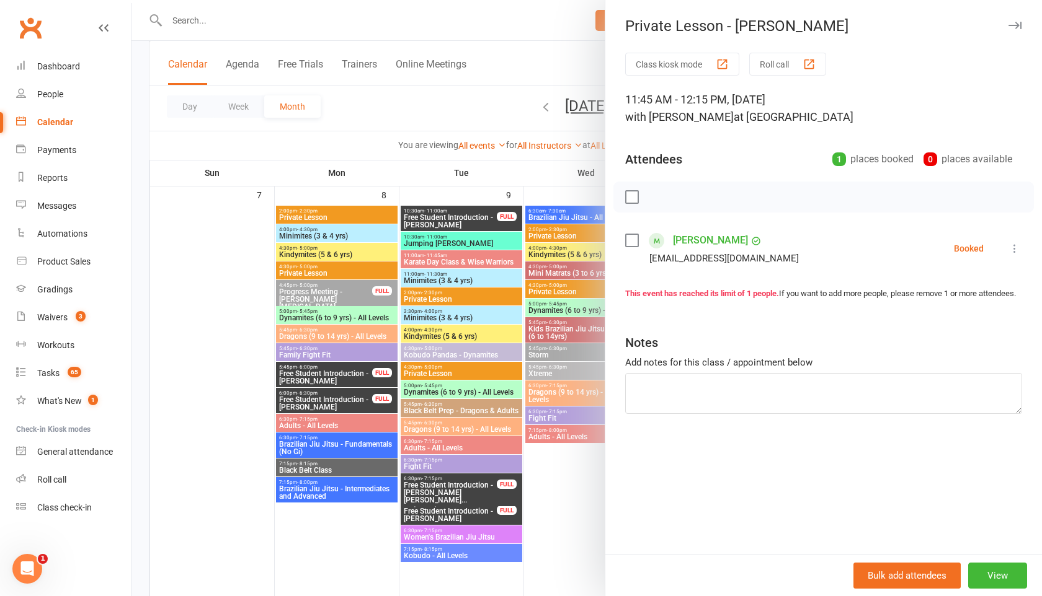
click at [1013, 250] on icon at bounding box center [1014, 248] width 12 height 12
click at [962, 316] on link "Check in" at bounding box center [959, 322] width 123 height 25
click at [1013, 14] on div "Private Lesson - [PERSON_NAME] Class kiosk mode Roll call 11:45 AM - 12:15 PM, …" at bounding box center [823, 298] width 437 height 596
click at [1011, 26] on icon "button" at bounding box center [1014, 25] width 13 height 7
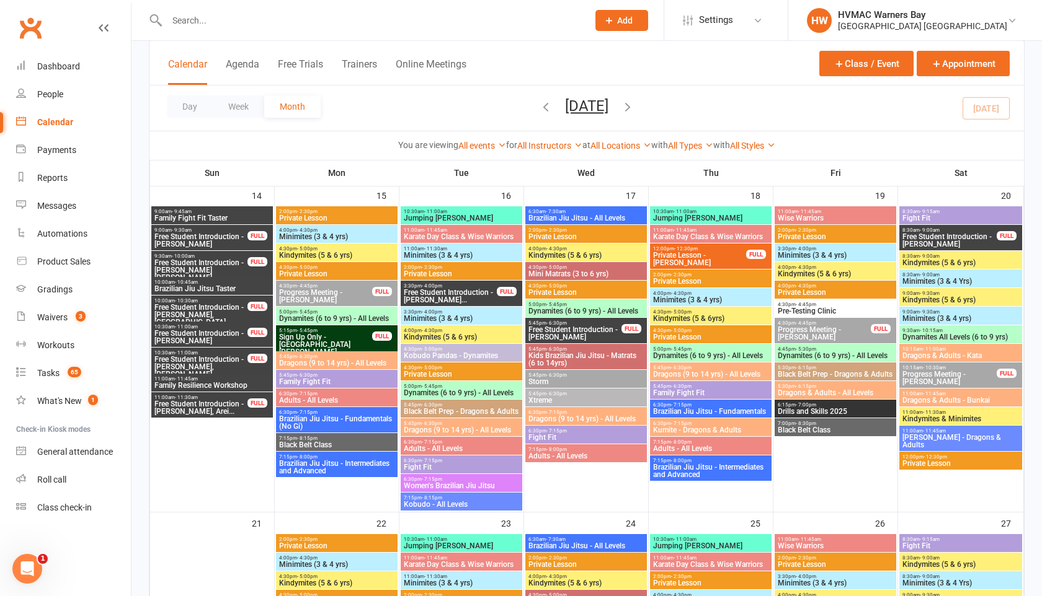
scroll to position [892, 0]
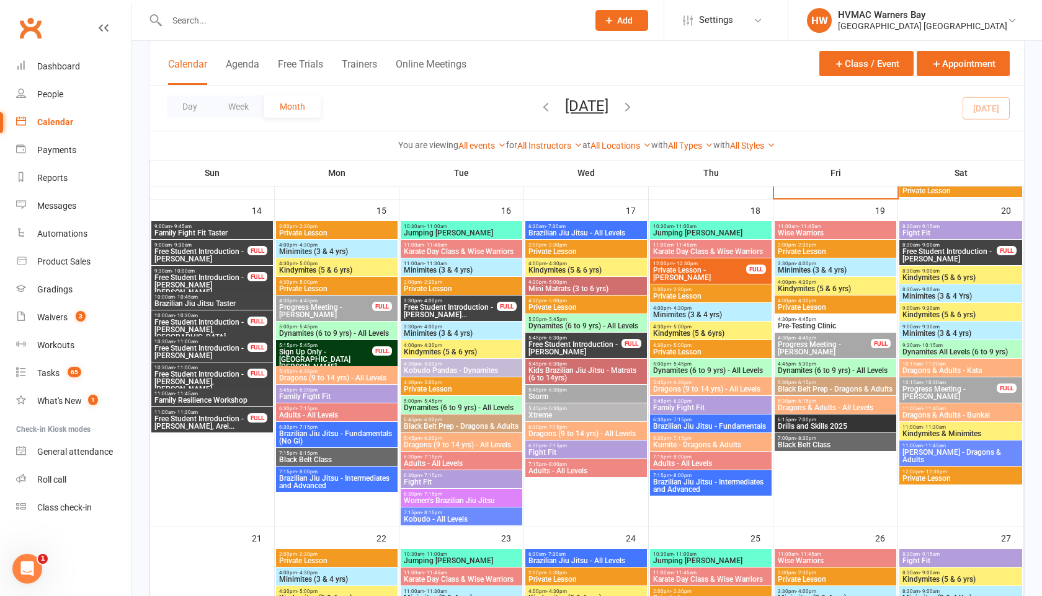
click at [337, 233] on span "Private Lesson" at bounding box center [336, 232] width 117 height 7
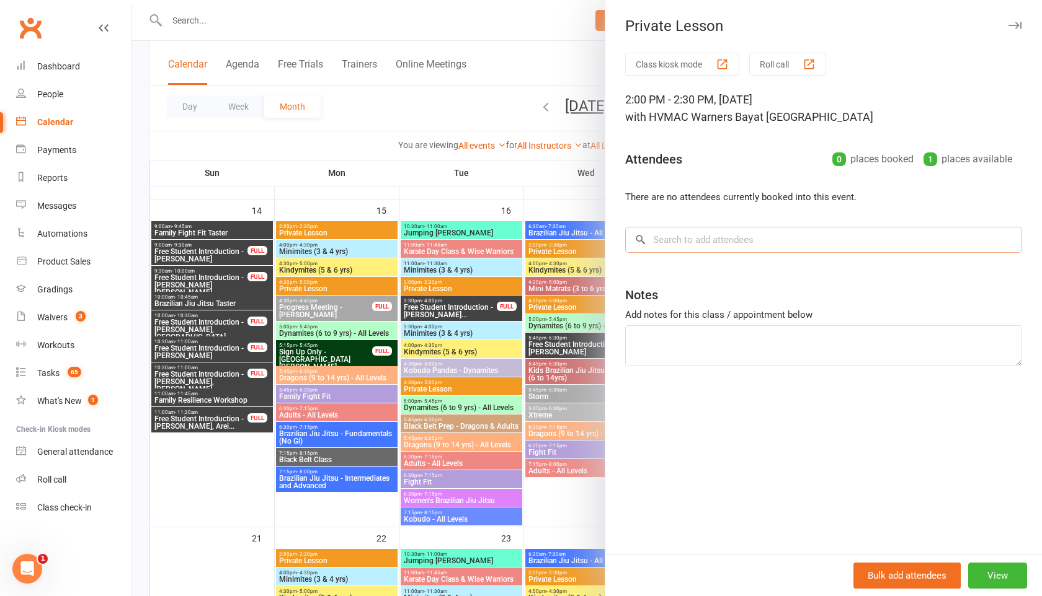
click at [659, 241] on input "search" at bounding box center [823, 240] width 397 height 26
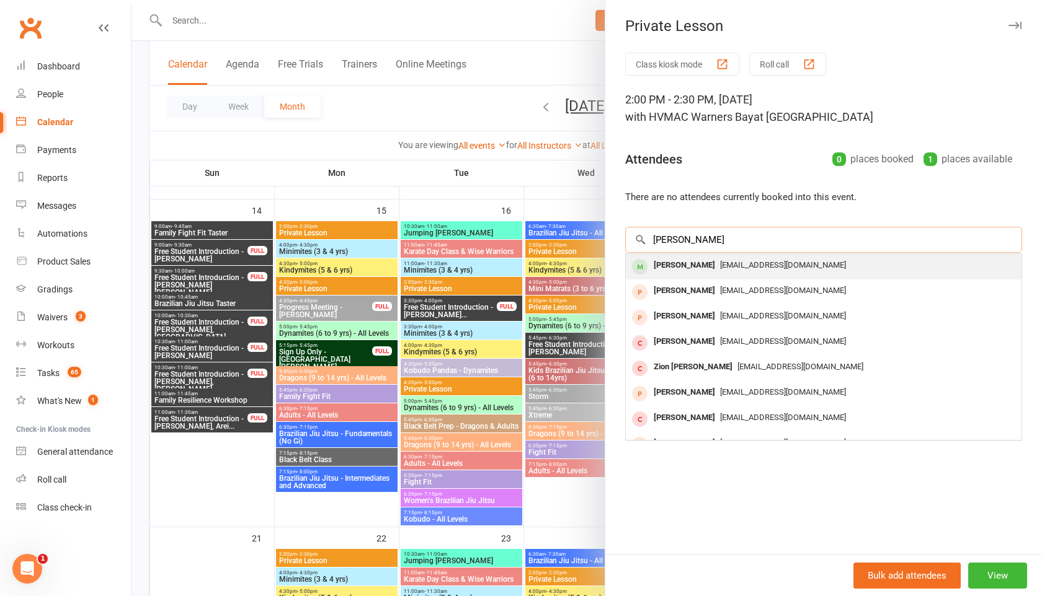
type input "[PERSON_NAME]"
click at [701, 270] on div "[PERSON_NAME]" at bounding box center [684, 266] width 71 height 18
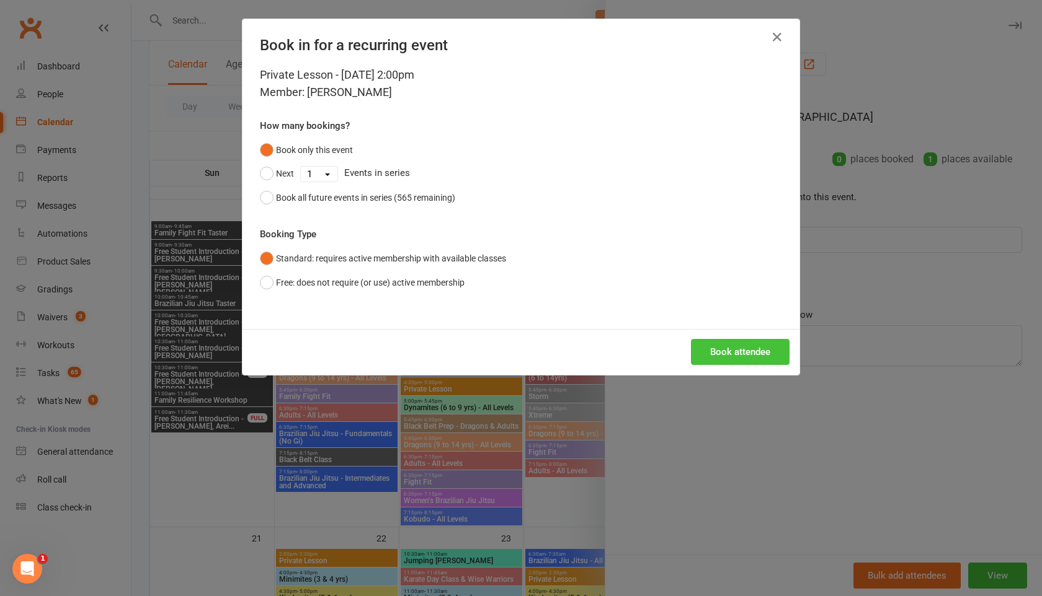
click at [754, 350] on button "Book attendee" at bounding box center [740, 352] width 99 height 26
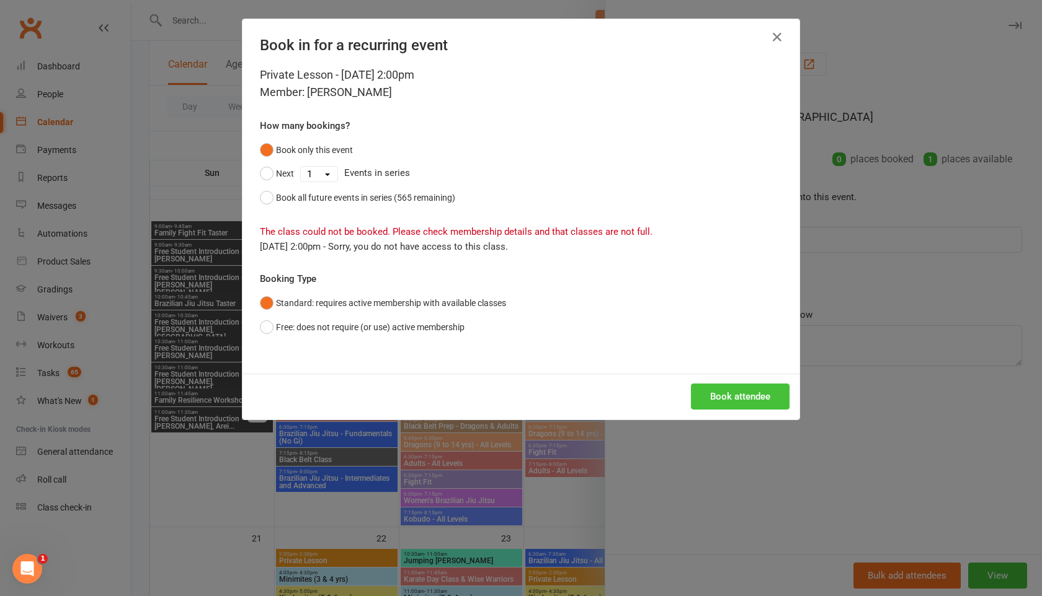
click at [723, 397] on button "Book attendee" at bounding box center [740, 397] width 99 height 26
click at [733, 397] on button "Book attendee" at bounding box center [740, 397] width 99 height 26
click at [268, 328] on button "Free: does not require (or use) active membership" at bounding box center [362, 328] width 205 height 24
click at [719, 388] on button "Book attendee" at bounding box center [740, 397] width 99 height 26
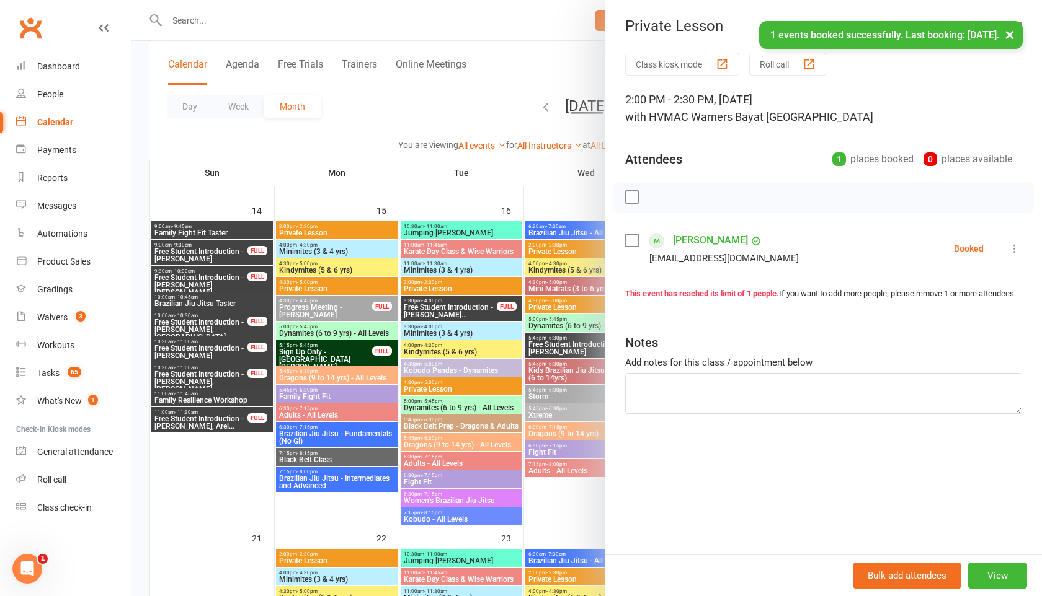
click at [1006, 35] on button "×" at bounding box center [1009, 34] width 22 height 27
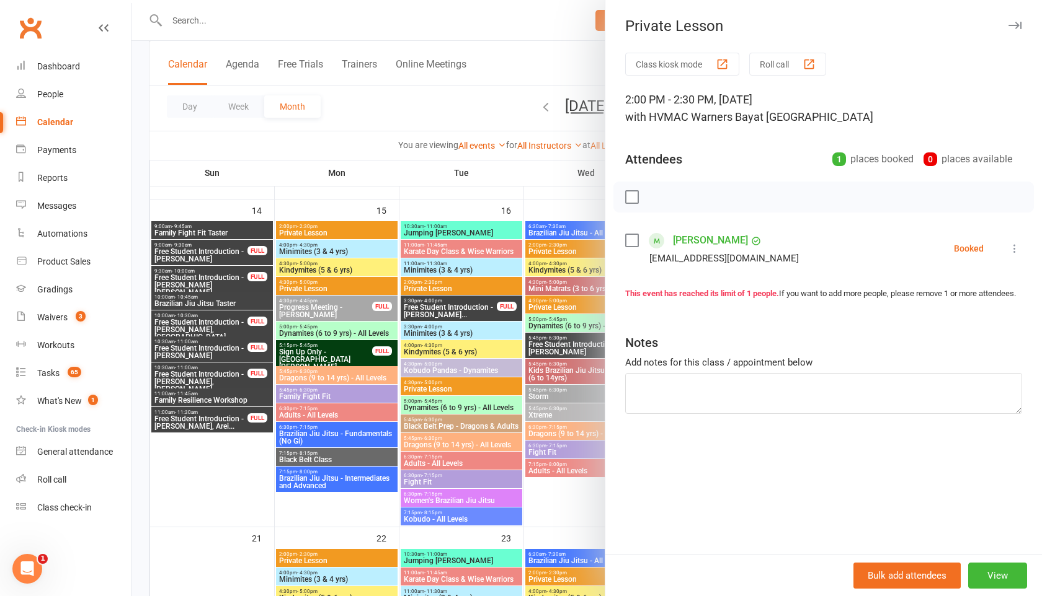
click at [1008, 27] on icon "button" at bounding box center [1014, 25] width 13 height 7
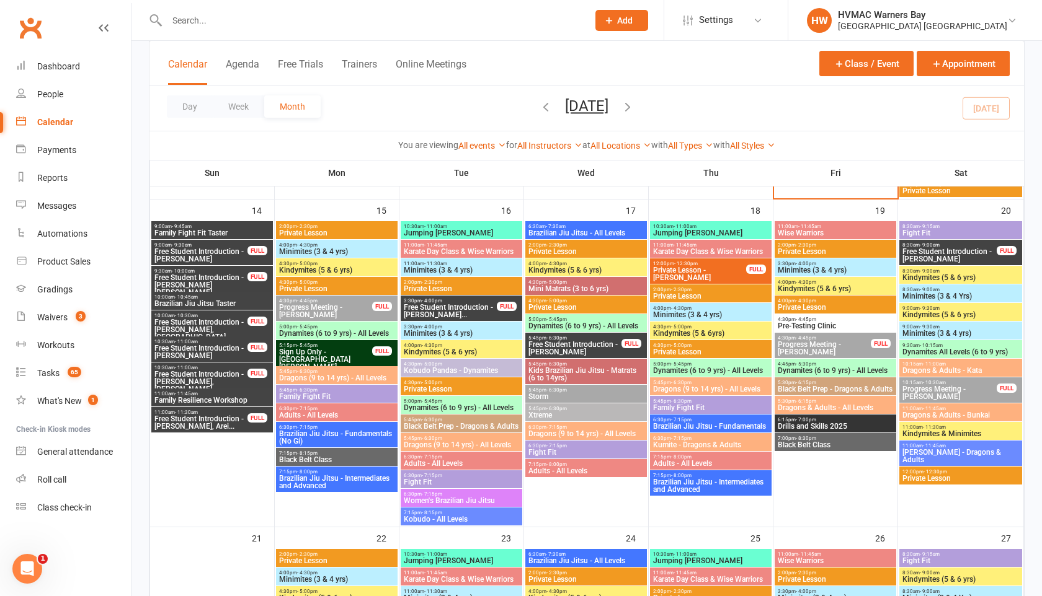
click at [179, 20] on input "text" at bounding box center [371, 20] width 416 height 17
paste input "[EMAIL_ADDRESS][DOMAIN_NAME]"
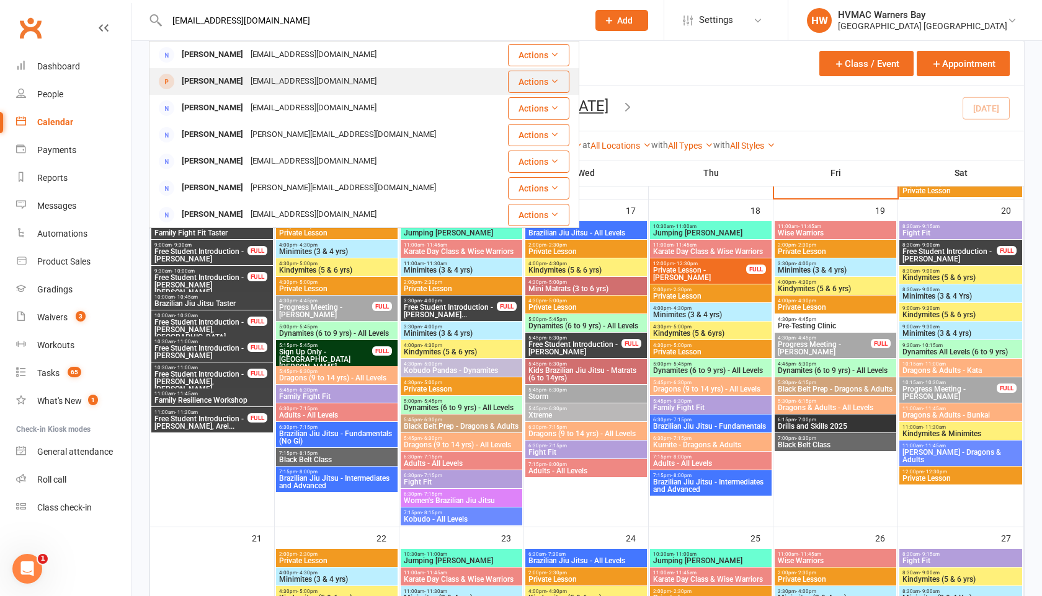
type input "[EMAIL_ADDRESS][DOMAIN_NAME]"
click at [231, 84] on div "[PERSON_NAME]" at bounding box center [212, 82] width 69 height 18
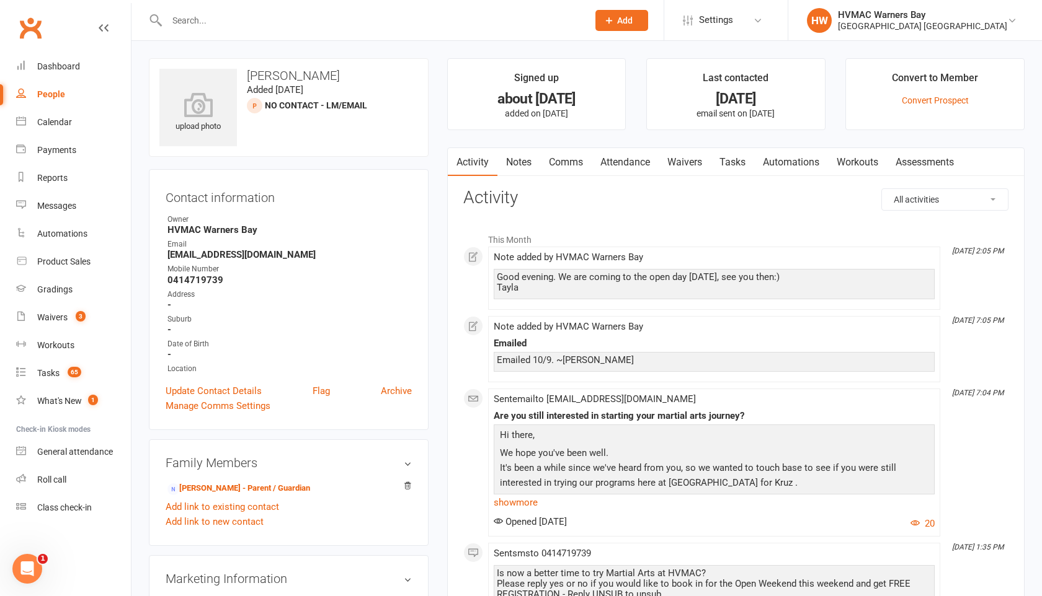
click at [622, 162] on link "Attendance" at bounding box center [625, 162] width 67 height 29
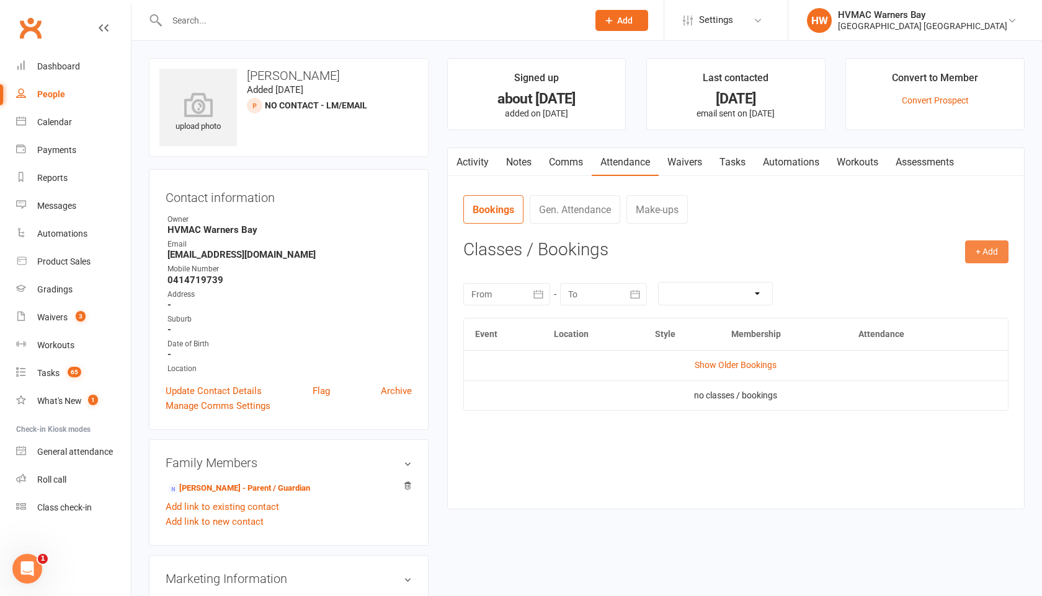
click at [983, 247] on button "+ Add" at bounding box center [986, 252] width 43 height 22
click at [944, 301] on link "Add Appointment" at bounding box center [946, 305] width 123 height 25
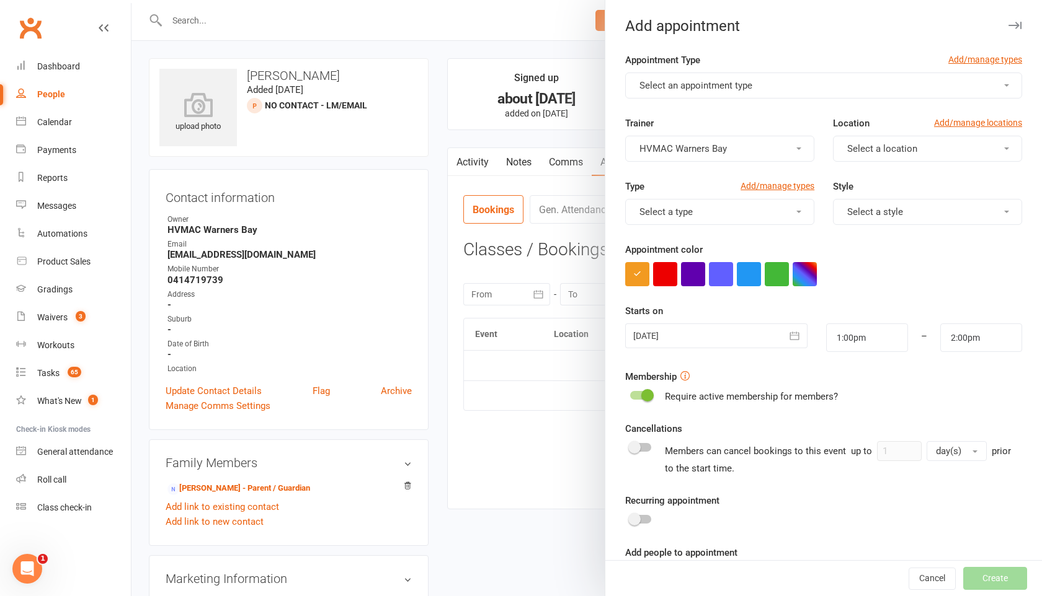
click at [818, 92] on button "Select an appointment type" at bounding box center [823, 86] width 397 height 26
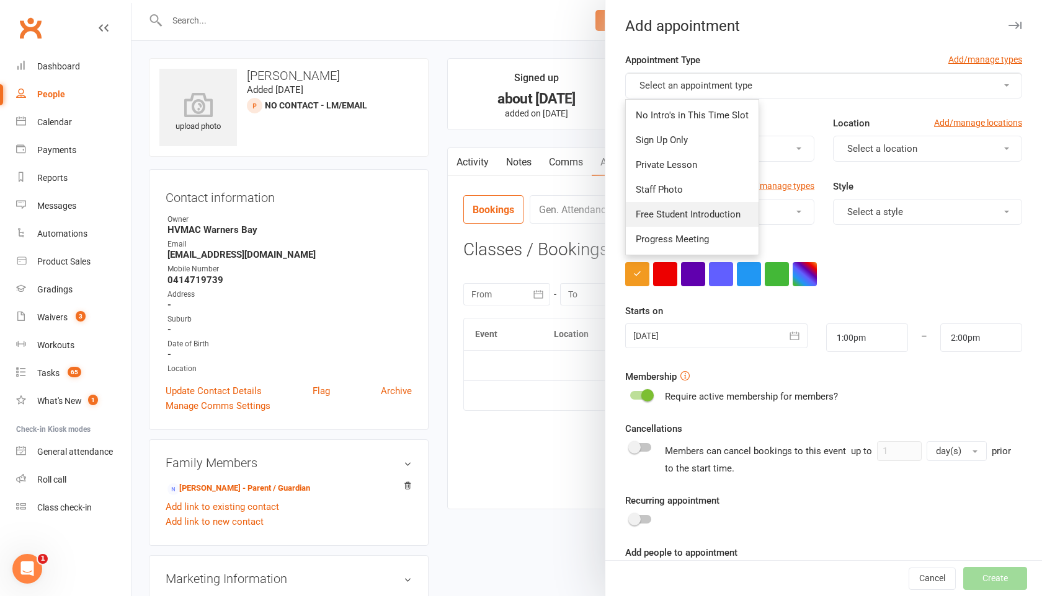
click at [717, 213] on span "Free Student Introduction" at bounding box center [688, 214] width 105 height 11
type input "1:30pm"
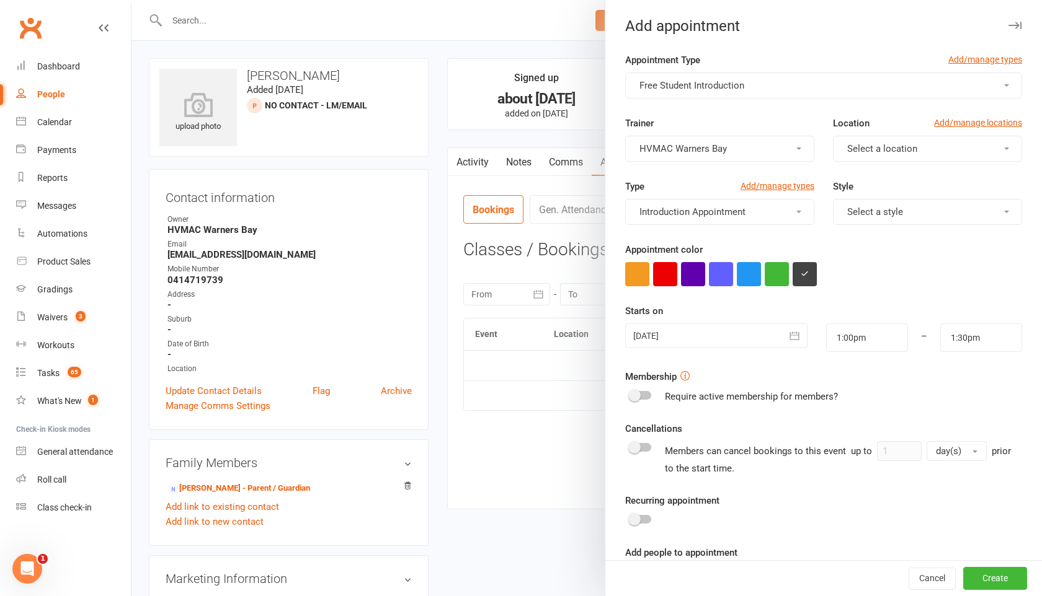
click at [848, 144] on span "Select a location" at bounding box center [882, 148] width 70 height 11
click at [849, 175] on span "Warners Bay" at bounding box center [868, 178] width 51 height 11
click at [854, 210] on span "Select a style" at bounding box center [875, 211] width 56 height 11
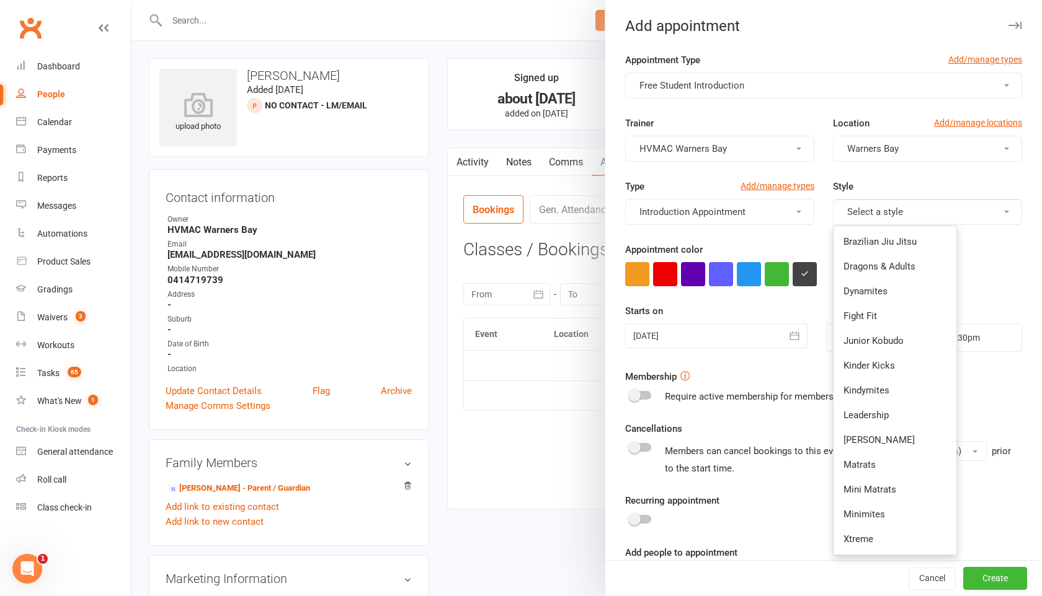
click at [816, 241] on div "Type Add/manage types Introduction Appointment Style Select a style Brazilian J…" at bounding box center [823, 210] width 415 height 63
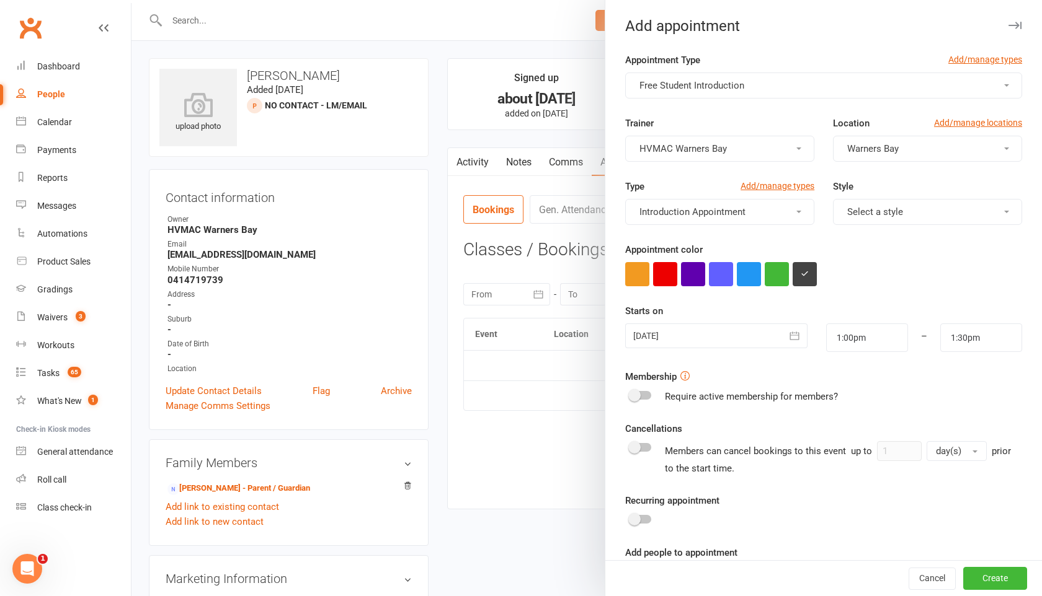
click at [797, 337] on icon "button" at bounding box center [794, 336] width 12 height 12
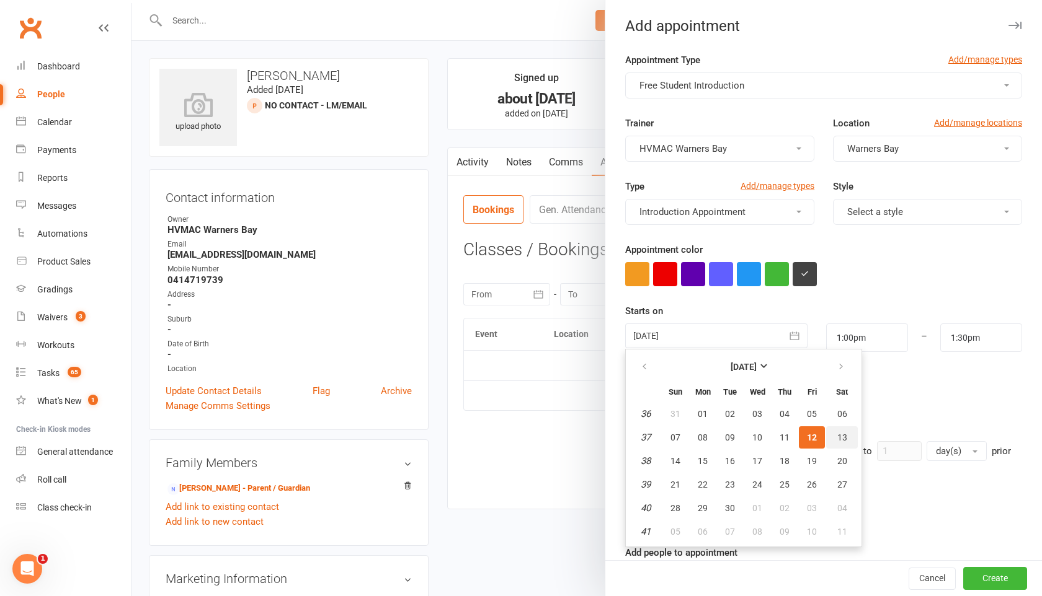
click at [840, 436] on span "13" at bounding box center [842, 438] width 10 height 10
type input "[DATE]"
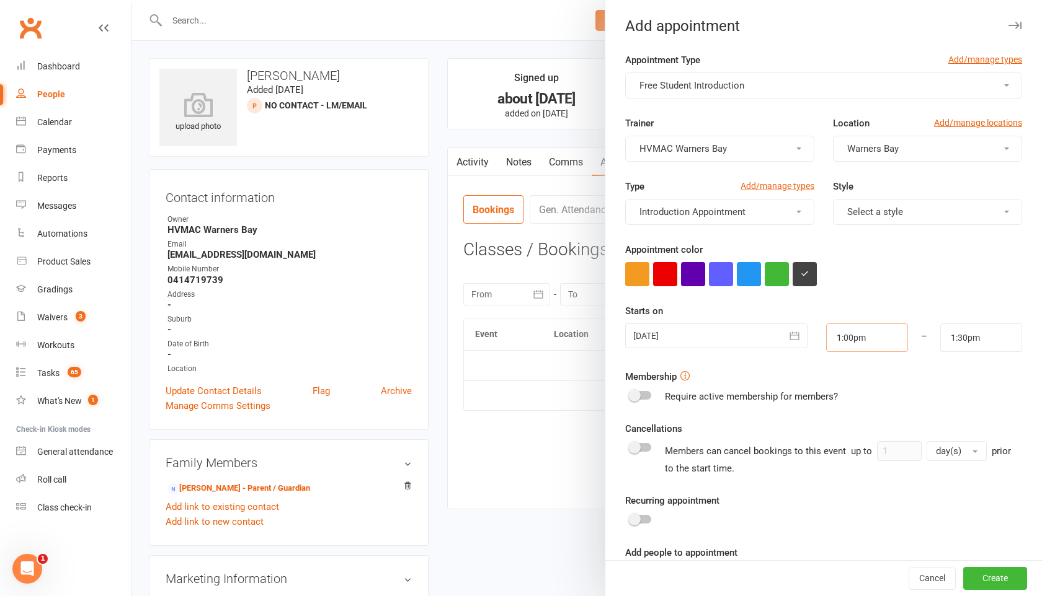
click at [871, 347] on input "1:00pm" at bounding box center [867, 338] width 82 height 29
type input "9:30am"
click at [853, 392] on li "9:30am" at bounding box center [857, 397] width 60 height 19
click at [983, 316] on div "Starts on [DATE] [DATE] Sun Mon Tue Wed Thu Fri Sat 36 31 01 02 03 04 05 06 37 …" at bounding box center [823, 328] width 397 height 48
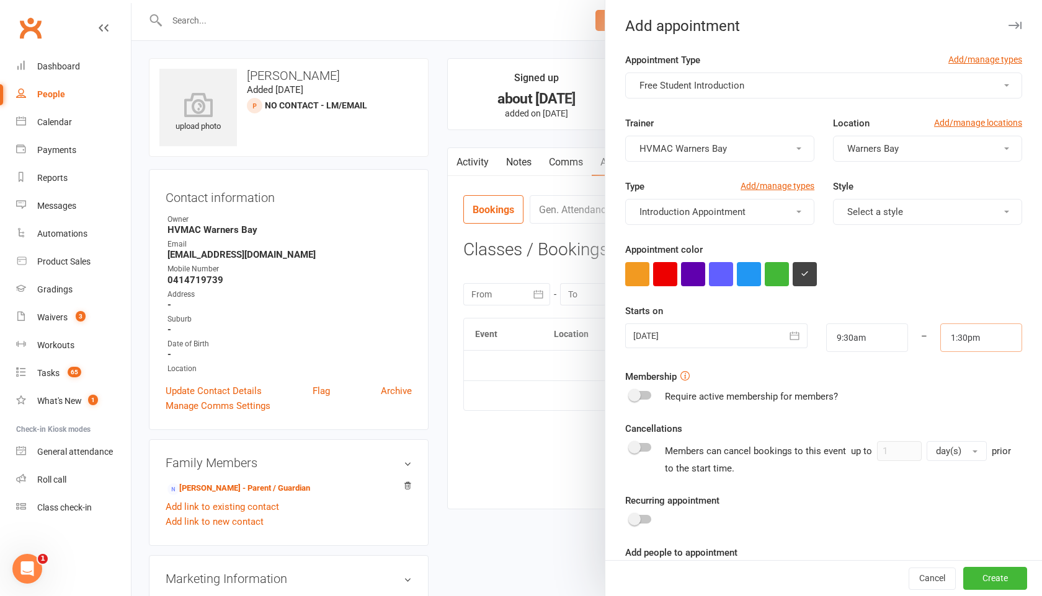
click at [983, 338] on input "1:30pm" at bounding box center [981, 338] width 82 height 29
type input "10:00am"
click at [960, 414] on li "10:00am" at bounding box center [971, 417] width 60 height 19
click at [979, 571] on button "Create" at bounding box center [995, 579] width 64 height 22
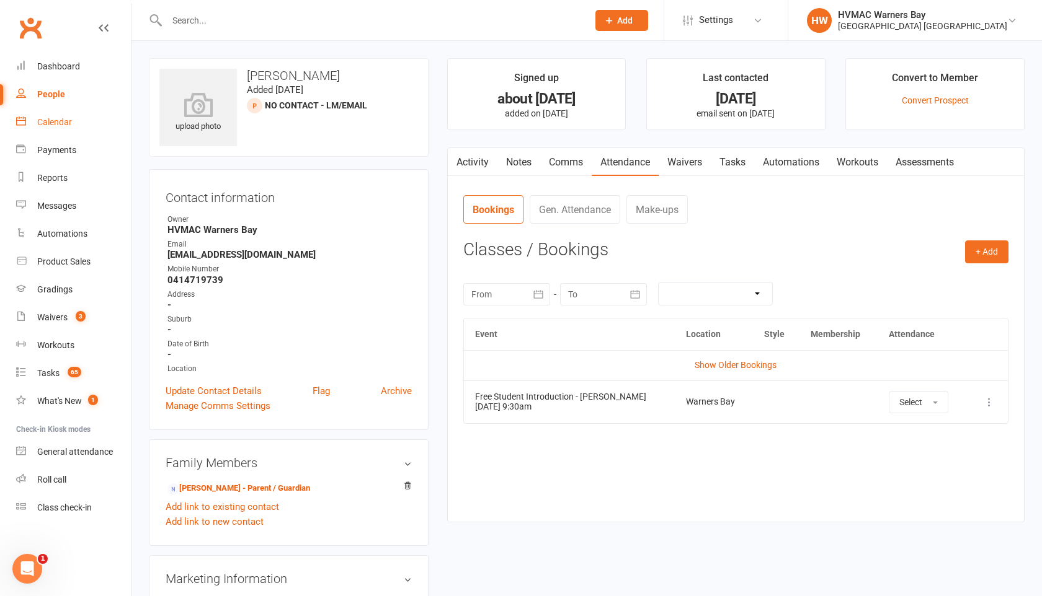
click at [45, 119] on div "Calendar" at bounding box center [54, 122] width 35 height 10
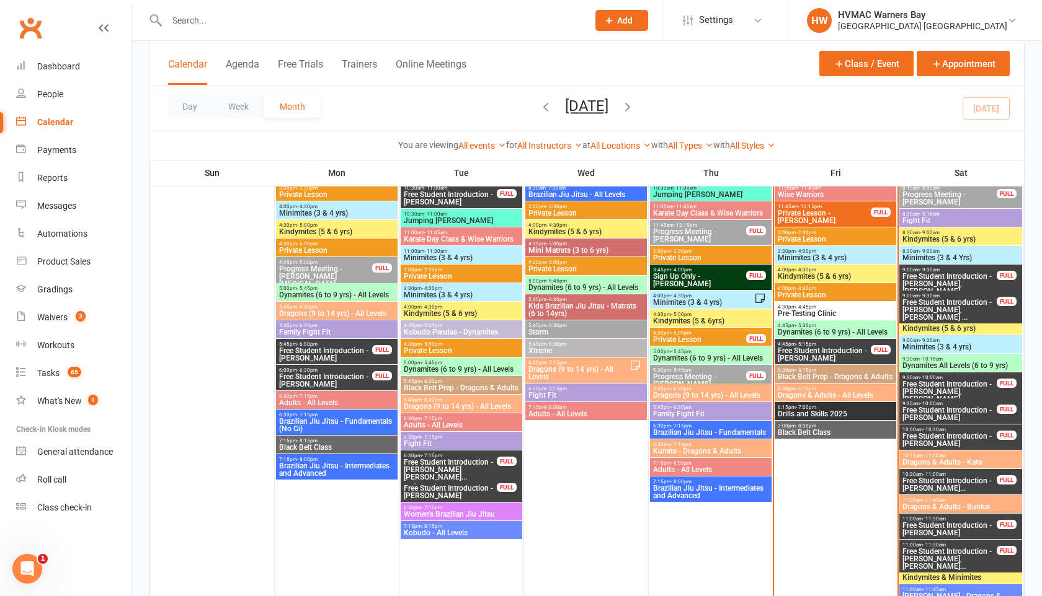
scroll to position [423, 0]
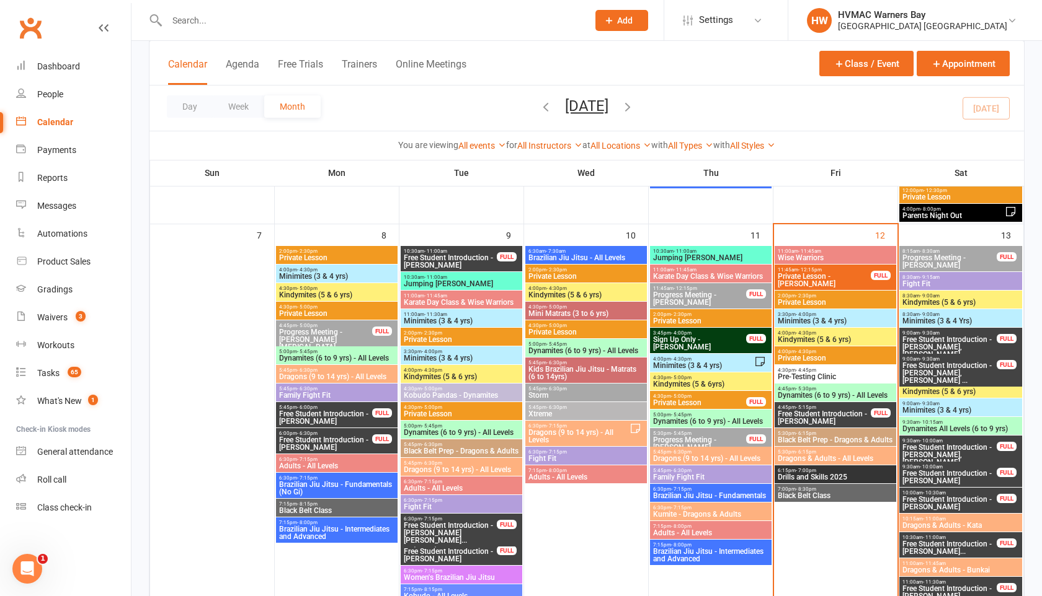
click at [201, 20] on input "text" at bounding box center [371, 20] width 416 height 17
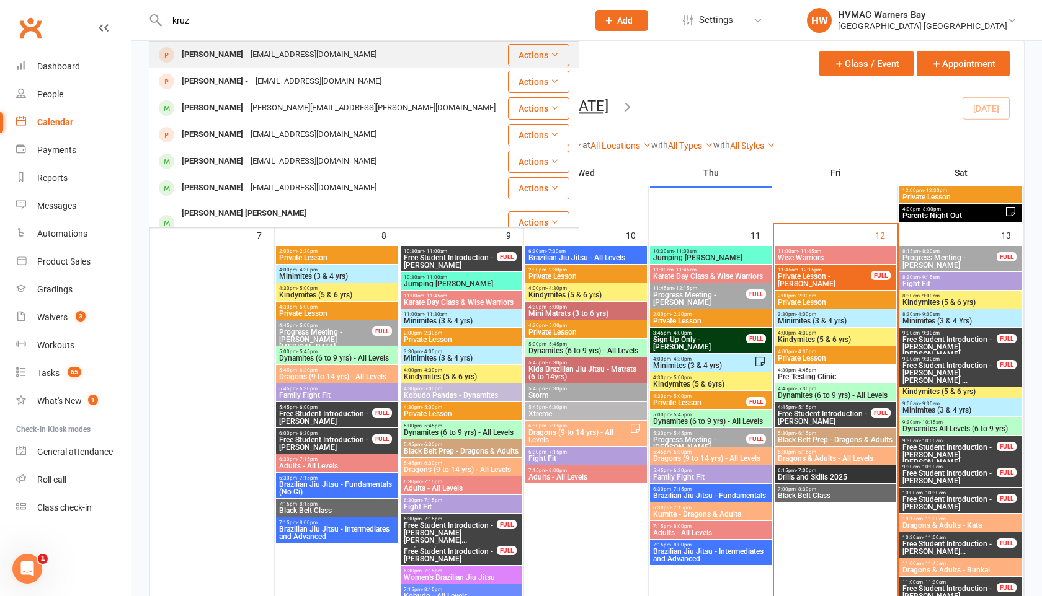
type input "kruz"
click at [212, 49] on div "[PERSON_NAME]" at bounding box center [212, 55] width 69 height 18
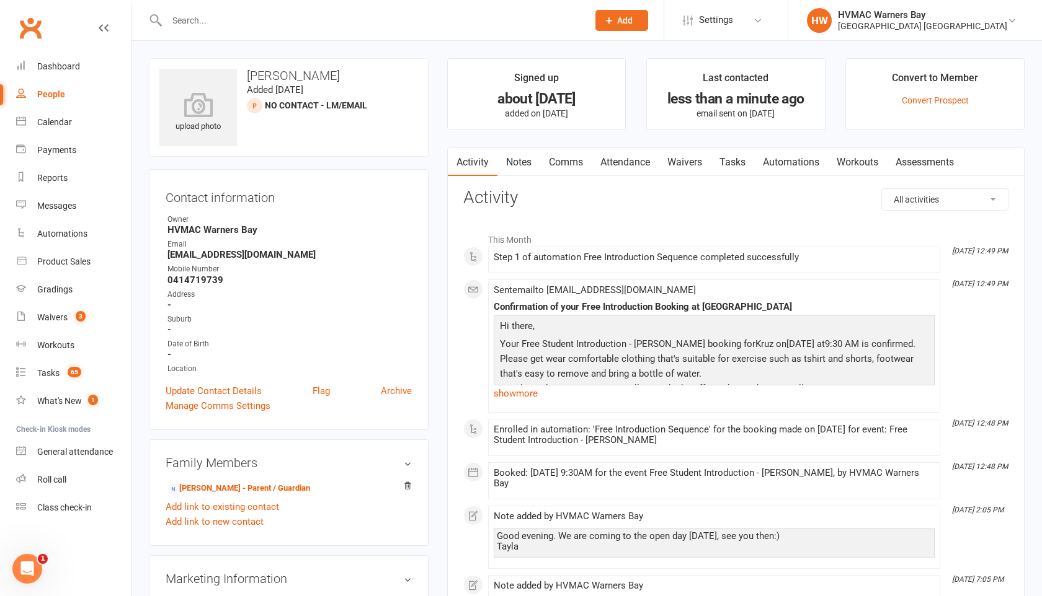
scroll to position [5, 0]
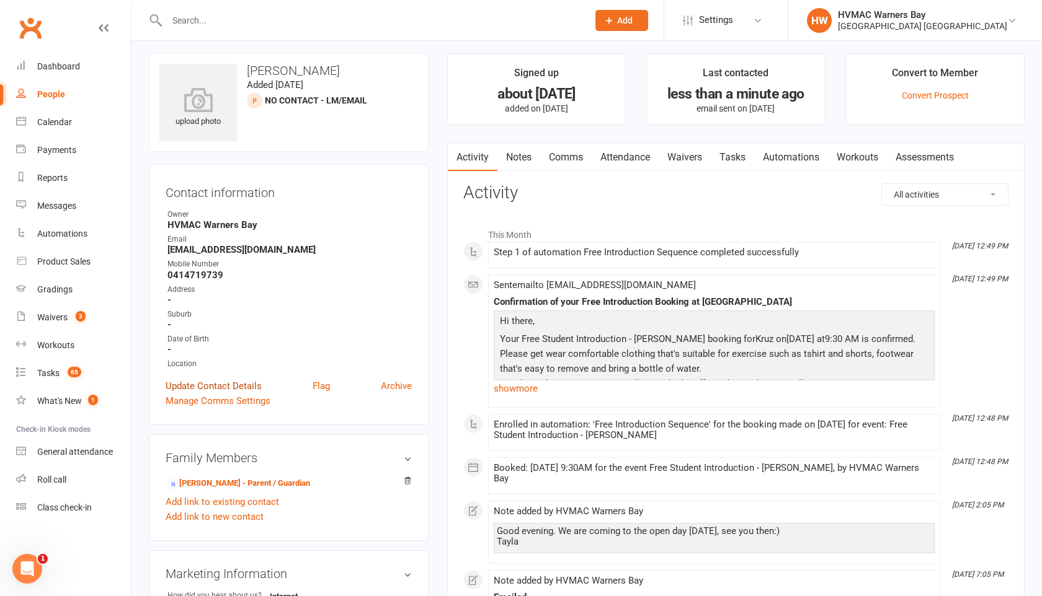
click at [257, 386] on link "Update Contact Details" at bounding box center [214, 386] width 96 height 15
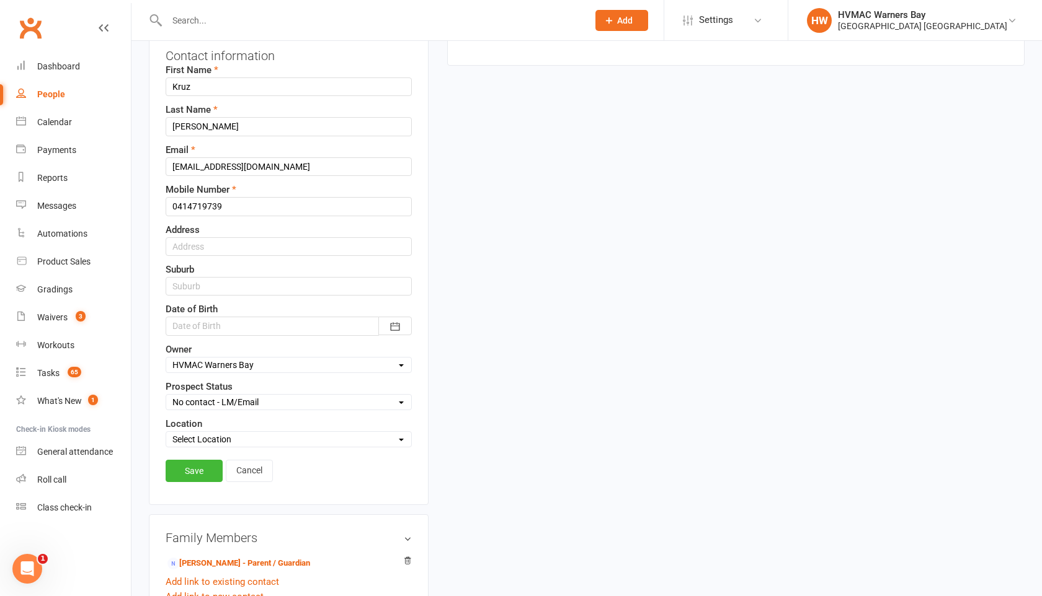
scroll to position [157, 0]
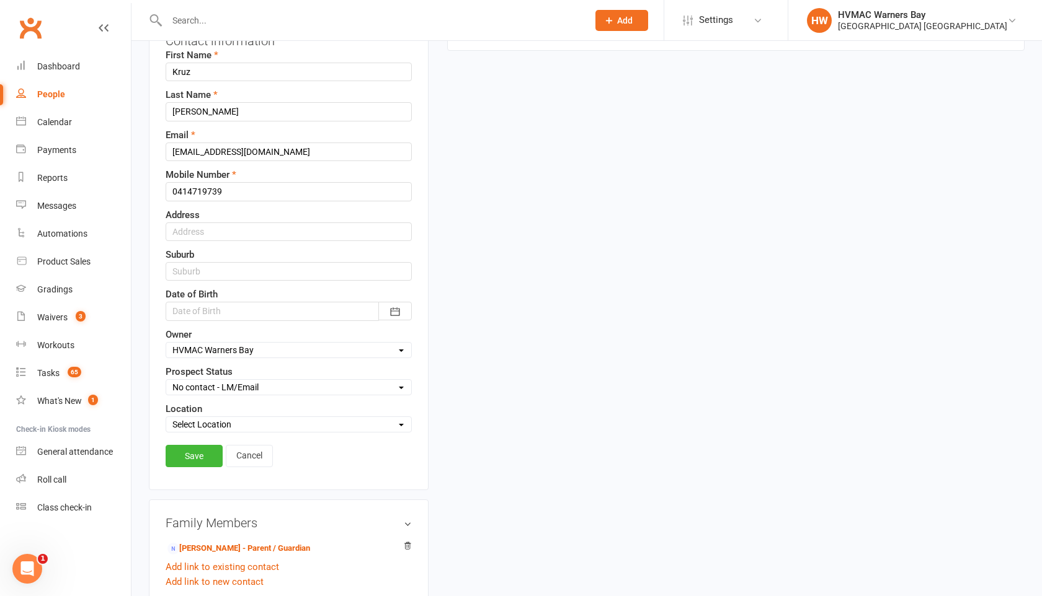
click at [245, 385] on select "Select Initial Contact Booked Introduction Booking confirmed Ready to register …" at bounding box center [288, 388] width 245 height 14
select select "Booked Introduction"
click at [166, 381] on select "Select Initial Contact Booked Introduction Booking confirmed Ready to register …" at bounding box center [288, 388] width 245 height 14
click at [184, 450] on link "Save" at bounding box center [194, 456] width 57 height 22
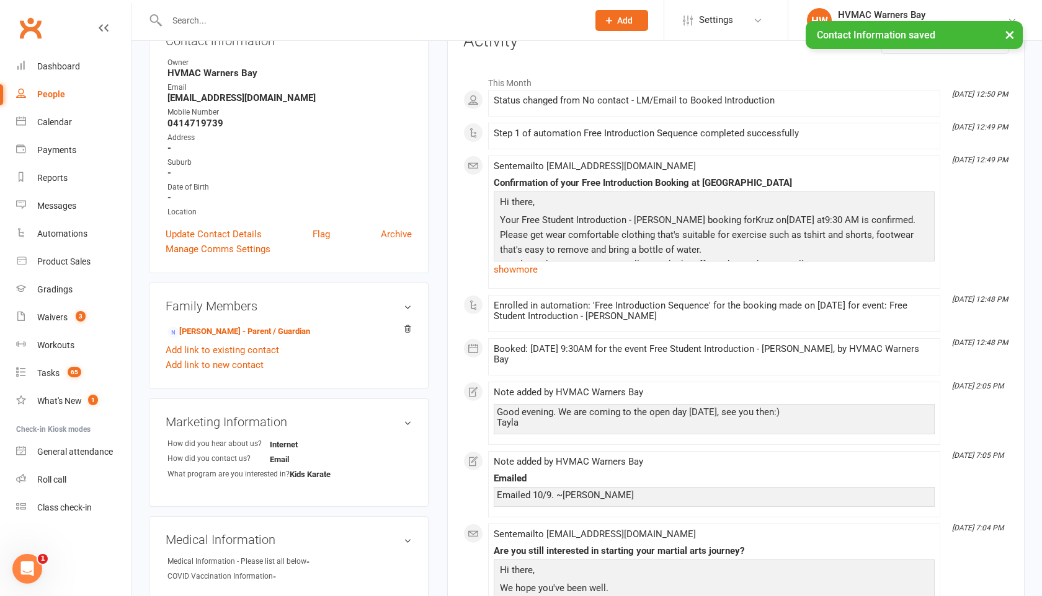
scroll to position [0, 0]
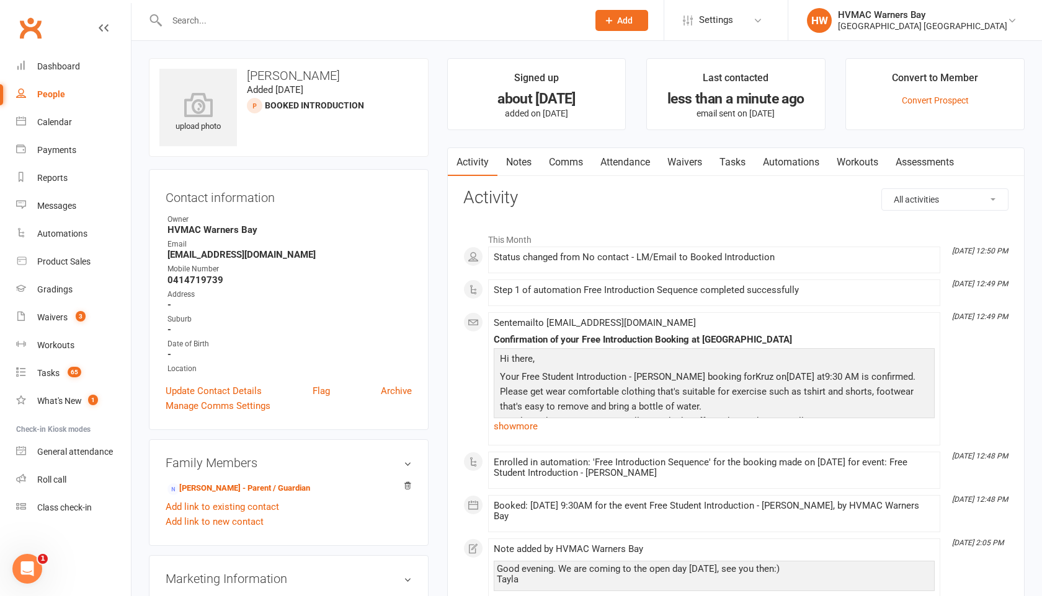
click at [206, 21] on input "text" at bounding box center [371, 20] width 416 height 17
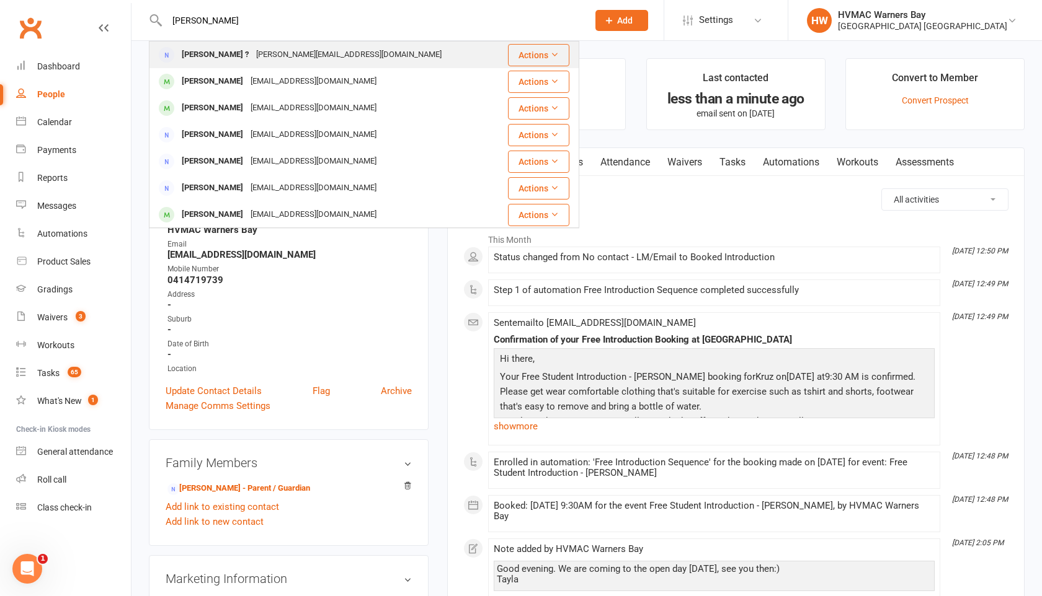
type input "[PERSON_NAME]"
click at [205, 60] on div "[PERSON_NAME] ?" at bounding box center [215, 55] width 74 height 18
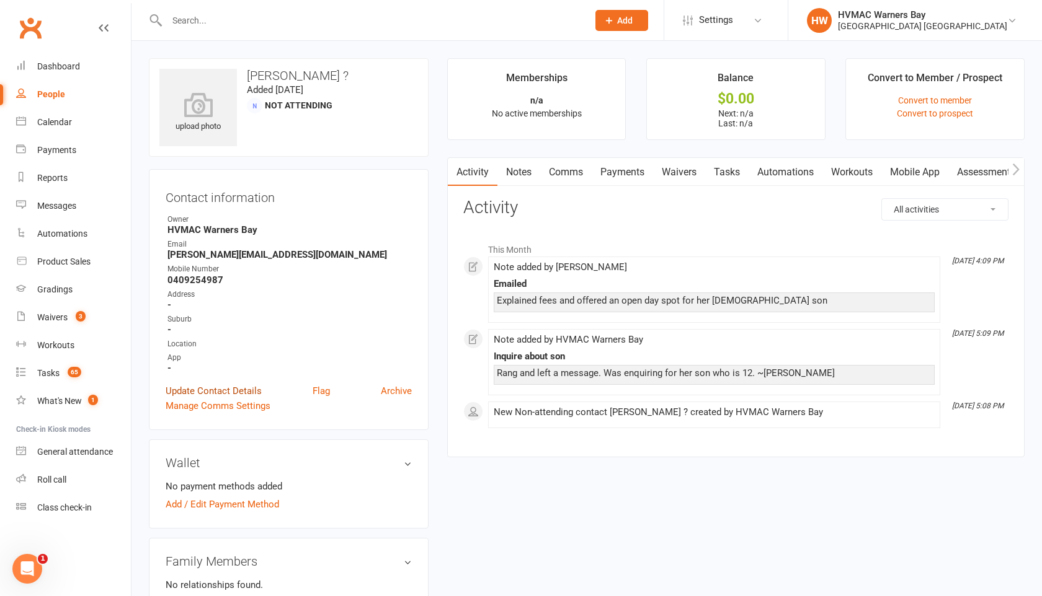
click at [228, 388] on link "Update Contact Details" at bounding box center [214, 391] width 96 height 15
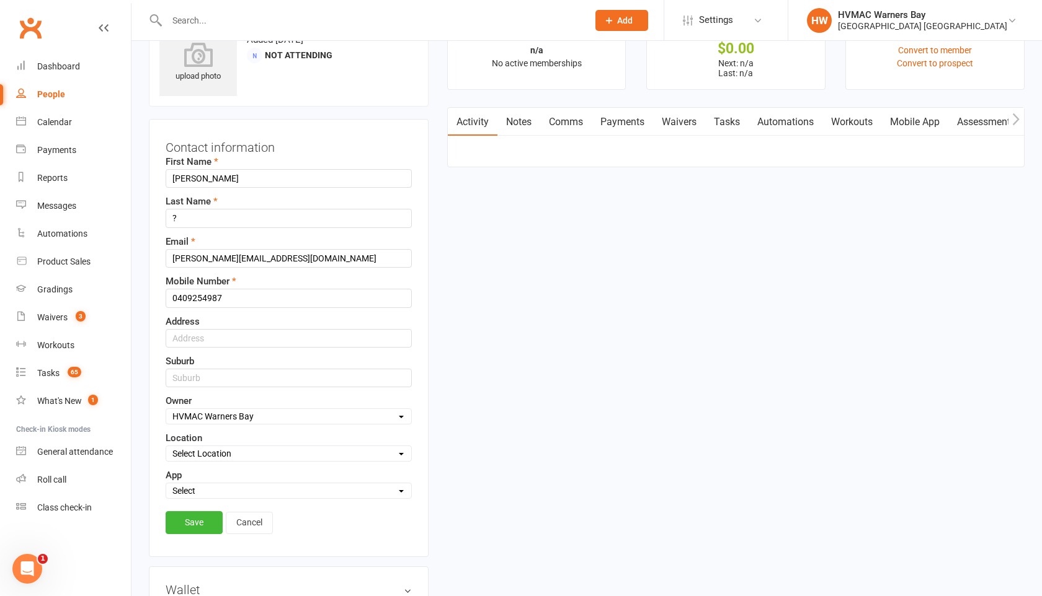
scroll to position [58, 0]
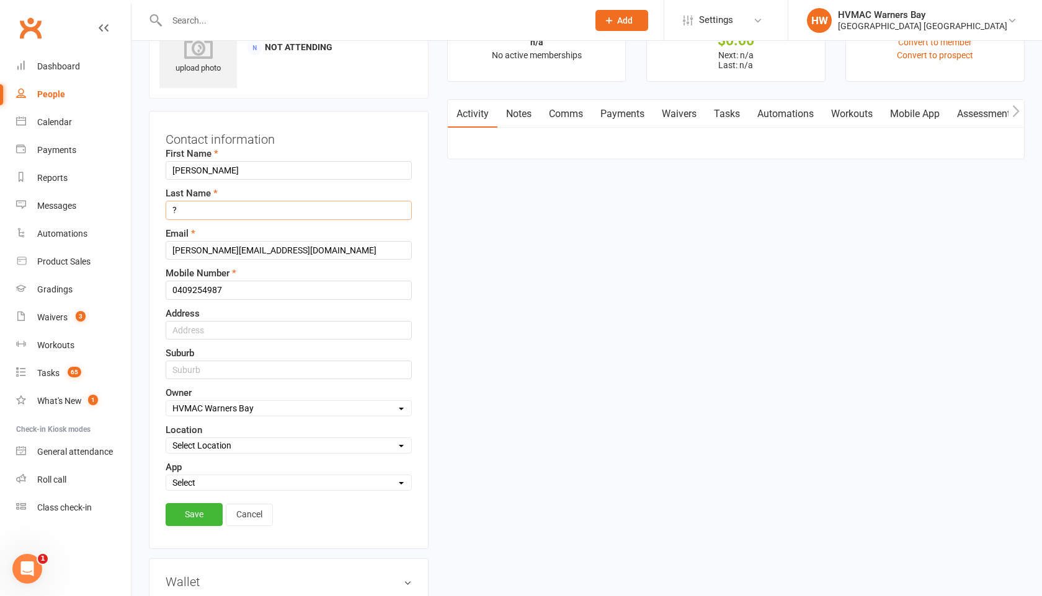
click at [205, 211] on input "?" at bounding box center [289, 210] width 246 height 19
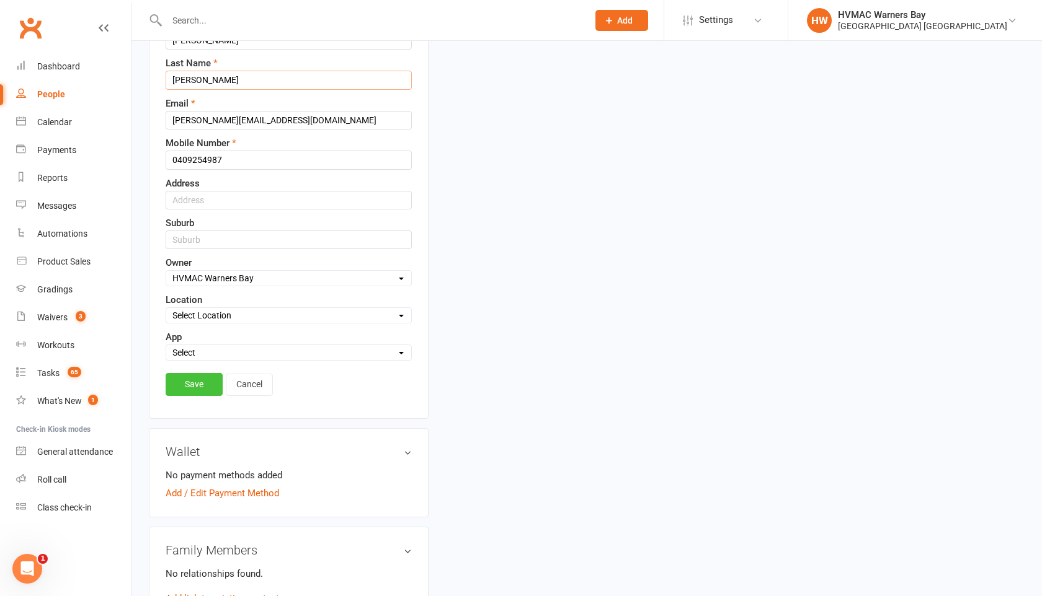
type input "[PERSON_NAME]"
click at [200, 387] on link "Save" at bounding box center [194, 384] width 57 height 22
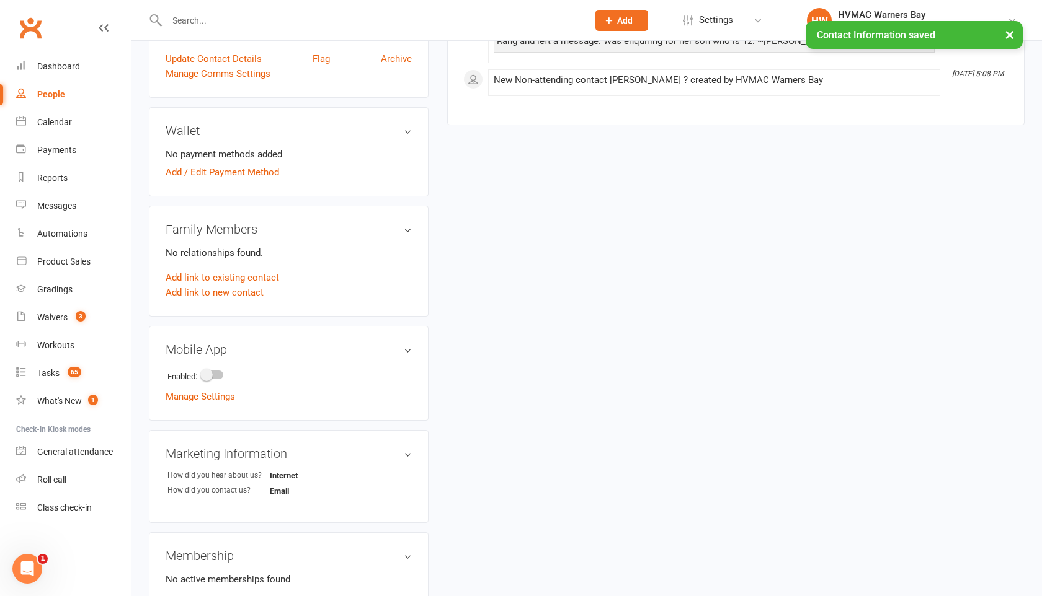
scroll to position [368, 0]
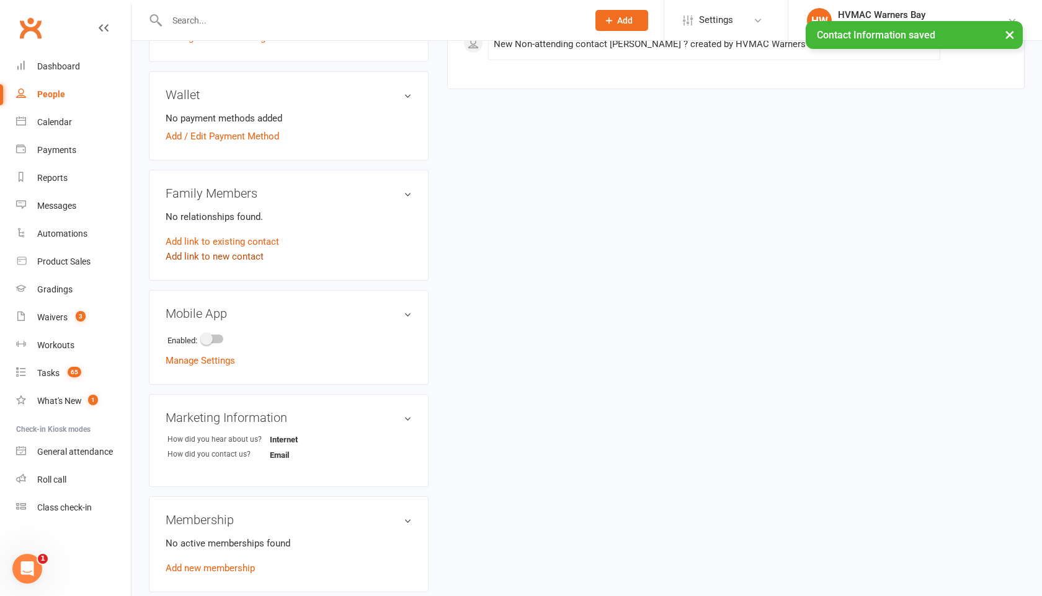
click at [205, 250] on link "Add link to new contact" at bounding box center [215, 256] width 98 height 15
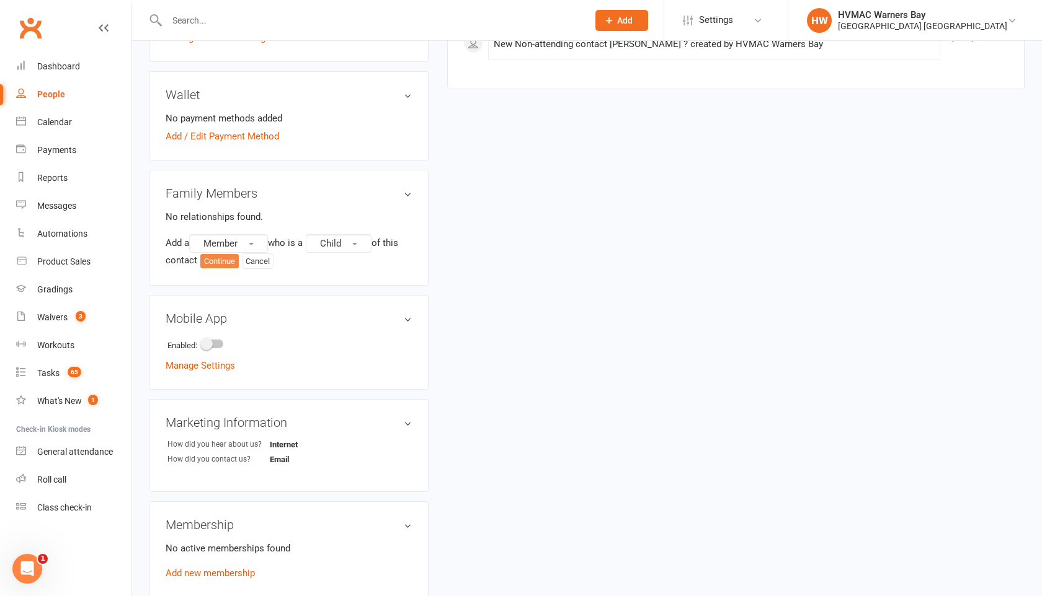
click at [224, 259] on button "Continue" at bounding box center [219, 261] width 38 height 15
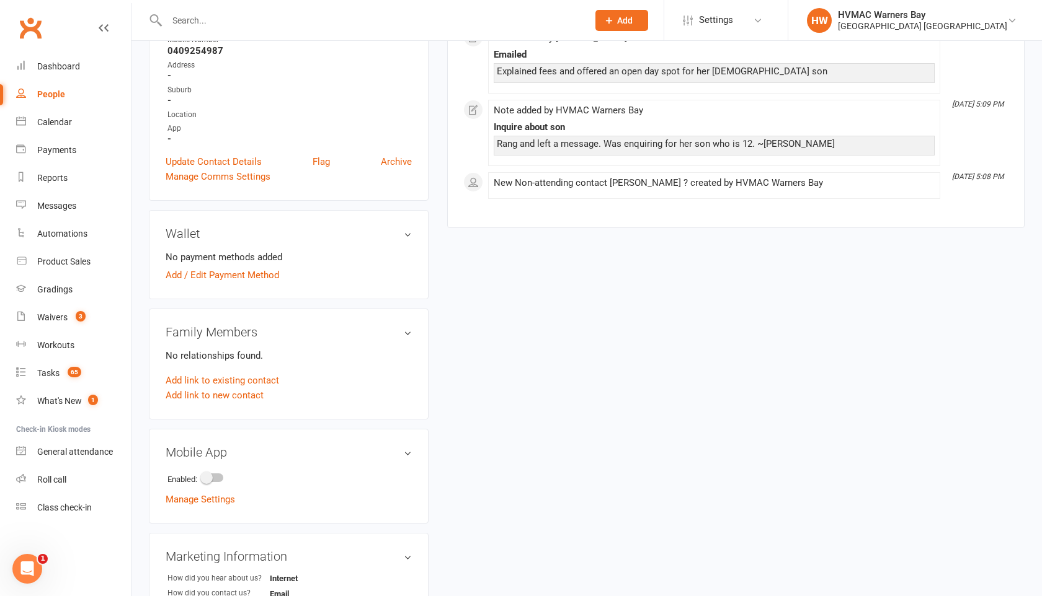
scroll to position [246, 0]
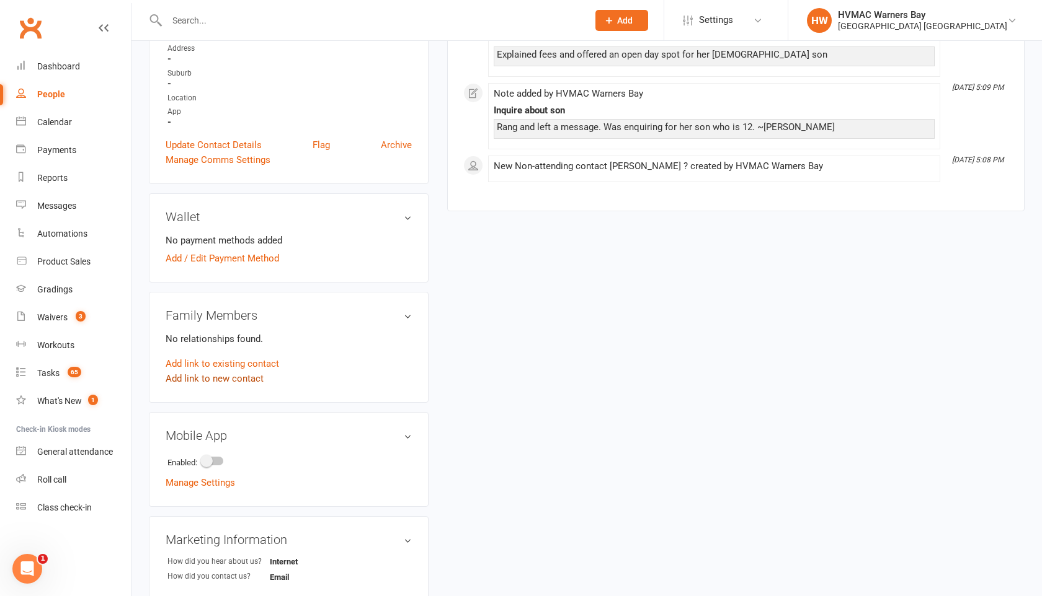
click at [239, 381] on link "Add link to new contact" at bounding box center [215, 378] width 98 height 15
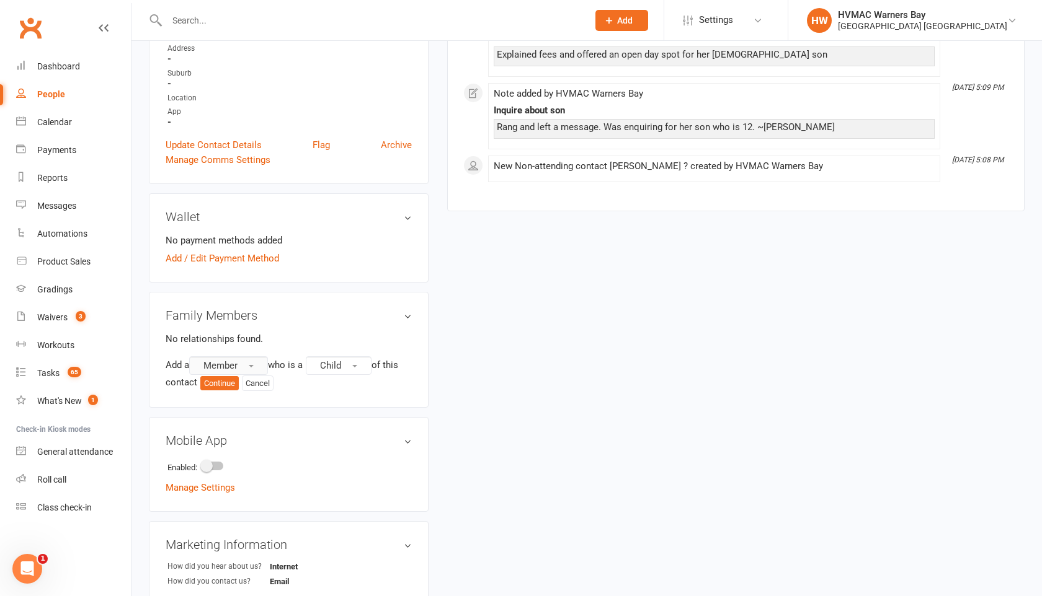
click at [237, 362] on span "Member" at bounding box center [220, 365] width 34 height 11
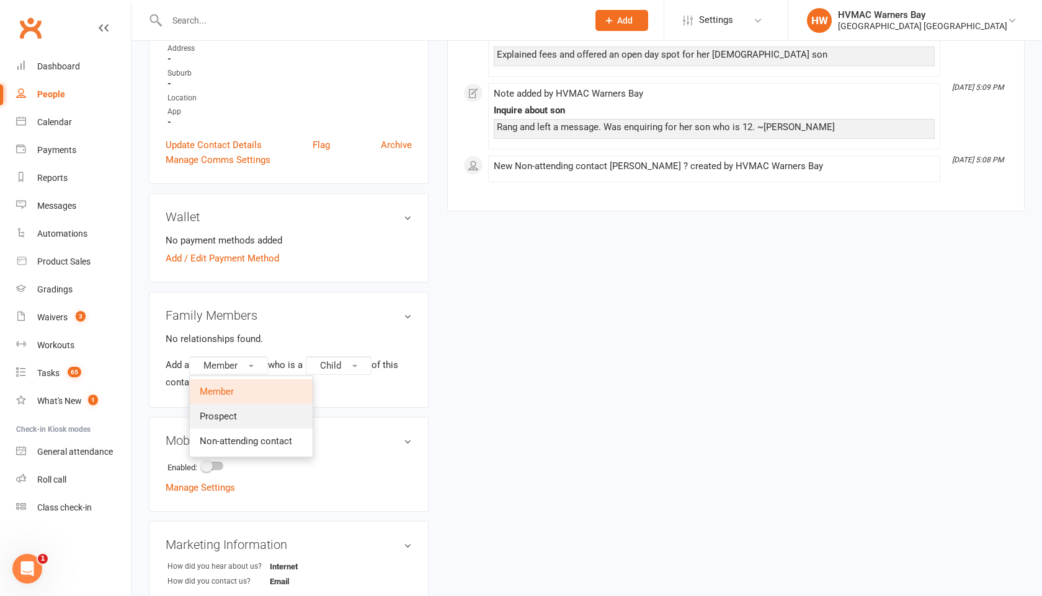
click at [217, 411] on span "Prospect" at bounding box center [218, 416] width 37 height 11
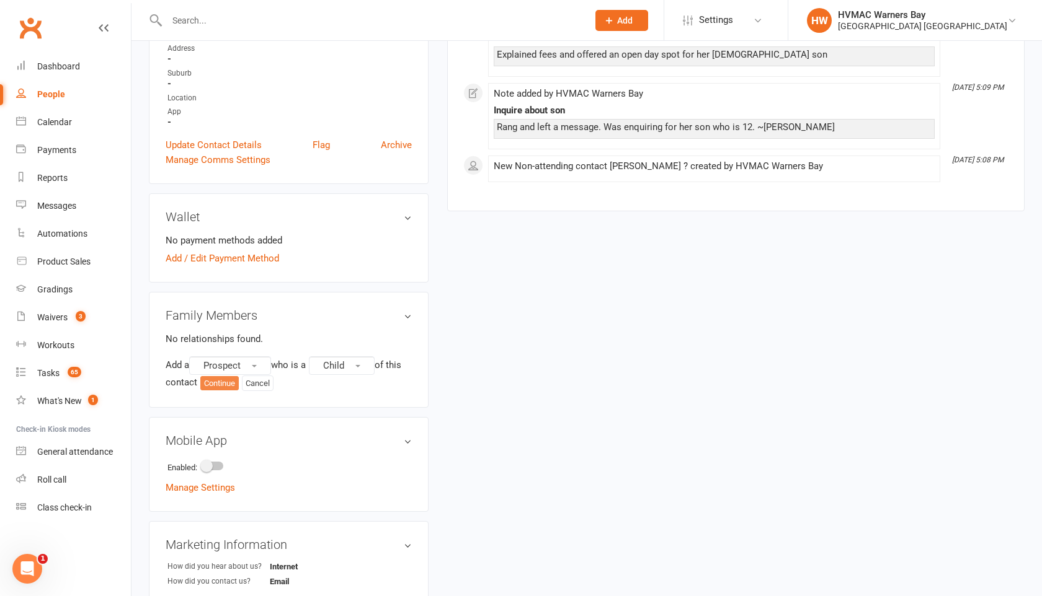
click at [221, 384] on button "Continue" at bounding box center [219, 383] width 38 height 15
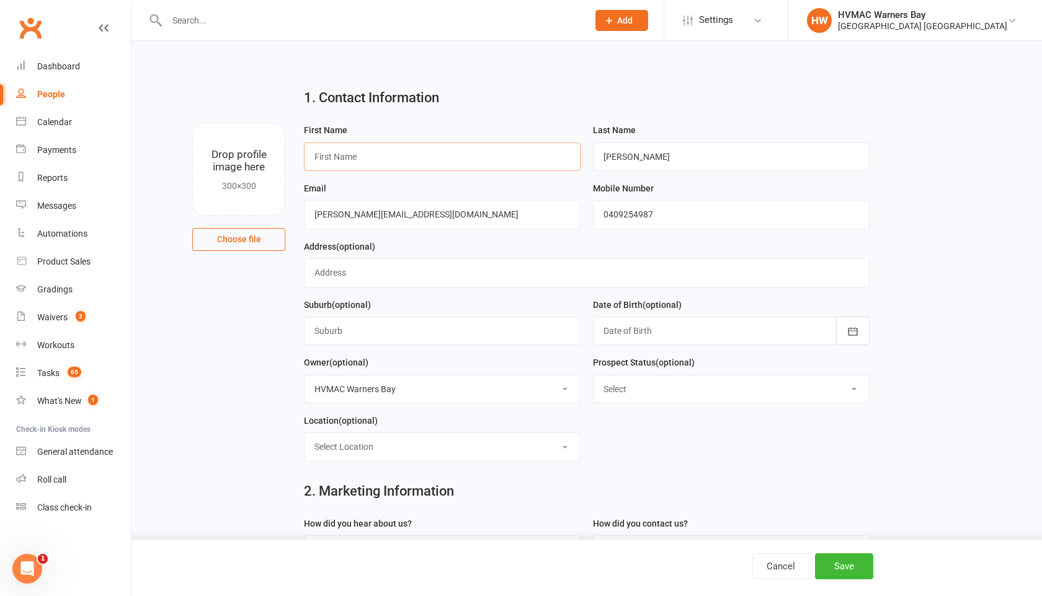
click at [320, 146] on input "text" at bounding box center [442, 157] width 277 height 29
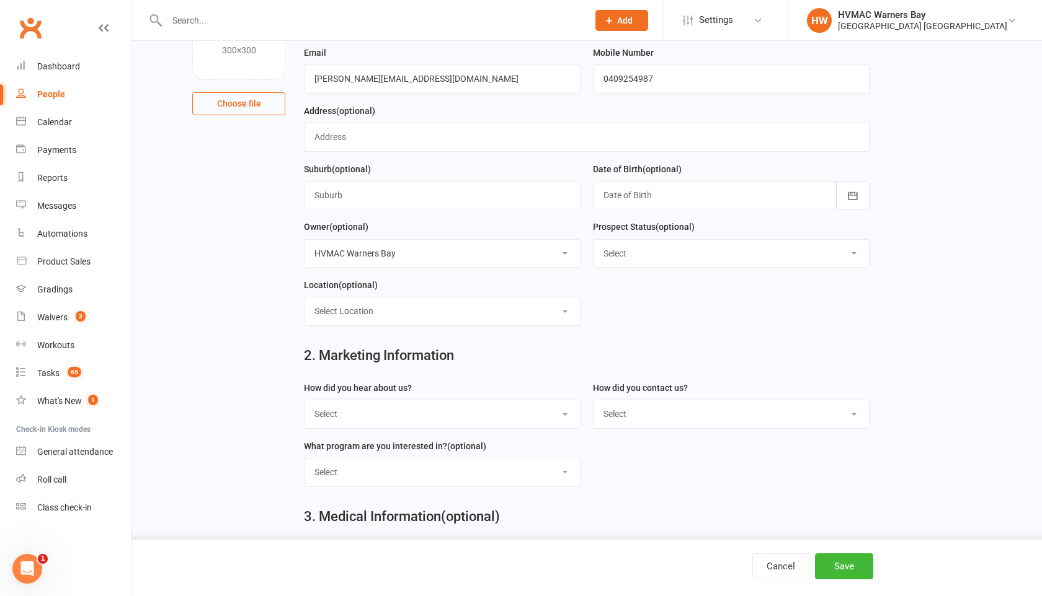
scroll to position [191, 0]
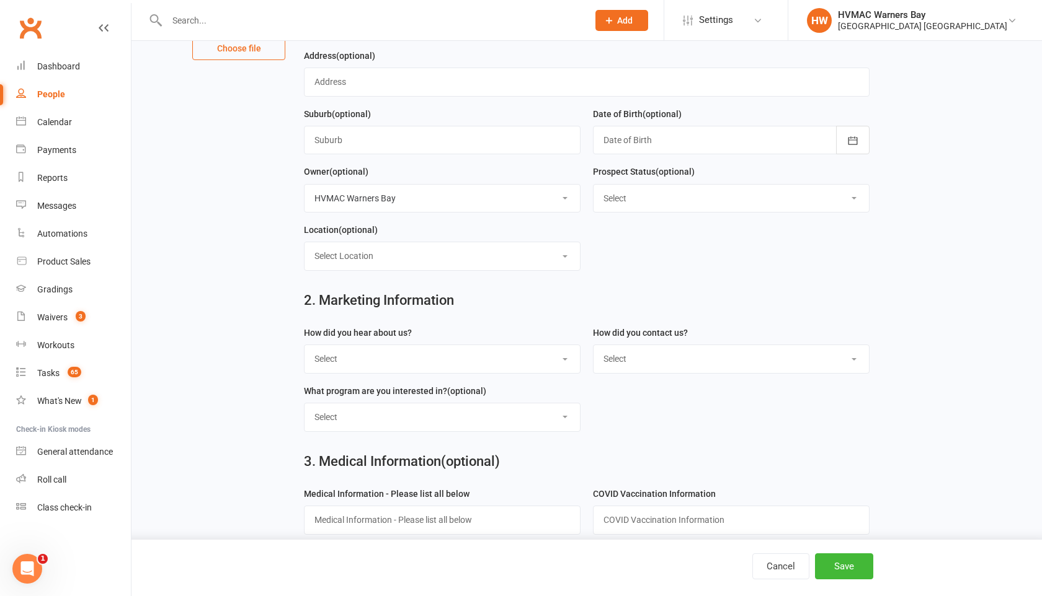
type input "[PERSON_NAME]"
click at [630, 204] on select "Select Initial Contact Booked Introduction Booking confirmed Ready to register …" at bounding box center [730, 198] width 275 height 27
select select "Booked Introduction"
click at [593, 186] on select "Select Initial Contact Booked Introduction Booking confirmed Ready to register …" at bounding box center [730, 198] width 275 height 27
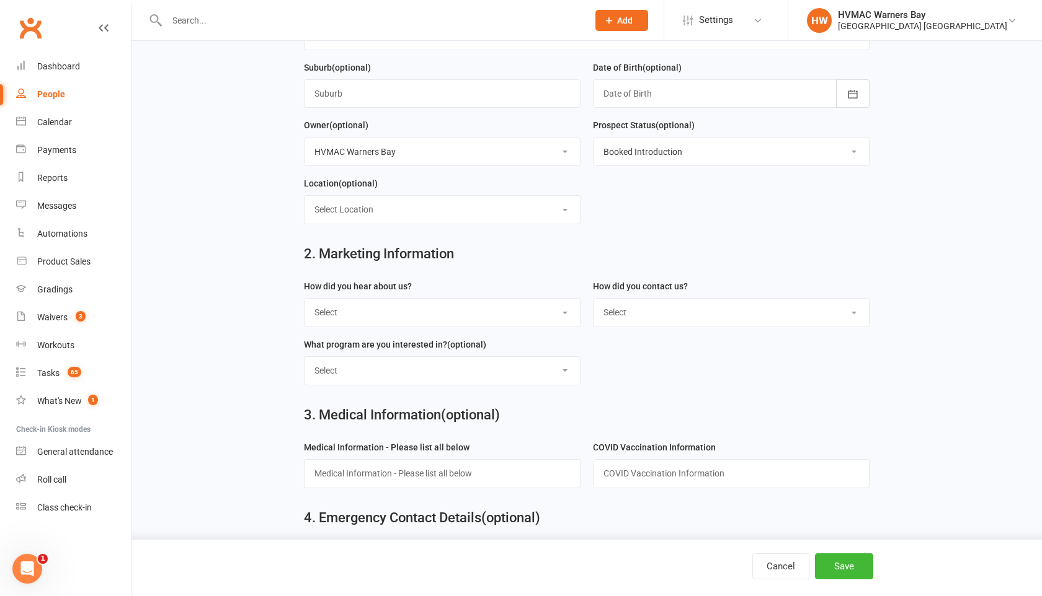
scroll to position [240, 0]
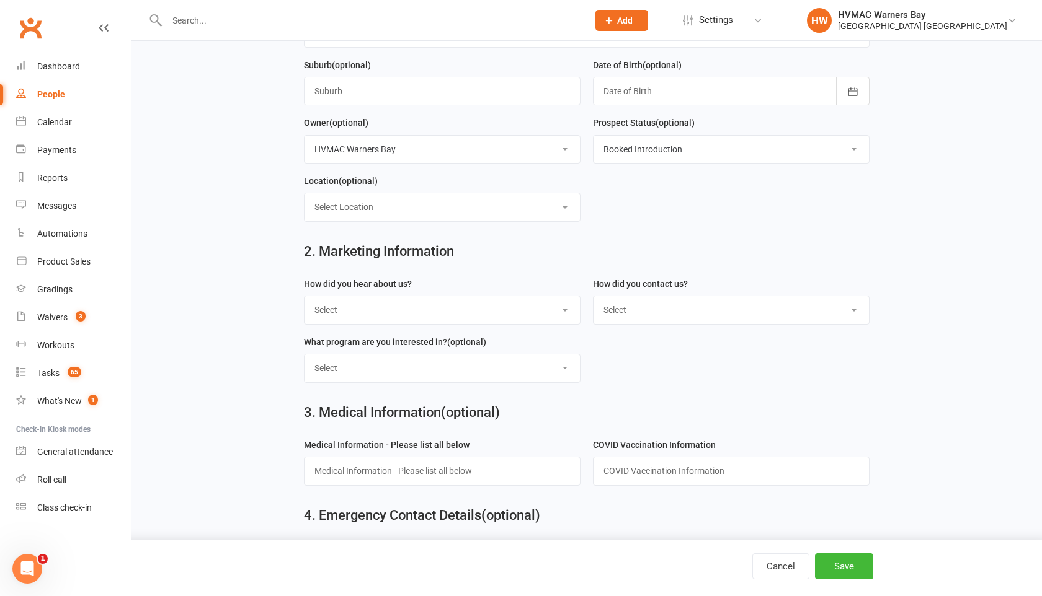
click at [499, 313] on select "Select Internet Facebook Referral Flyer Sign Direct Mail Demo Other" at bounding box center [441, 309] width 275 height 27
click at [451, 310] on select "Select Internet Facebook Referral Flyer Sign Direct Mail Demo Other" at bounding box center [441, 309] width 275 height 27
select select "Internet"
click at [304, 299] on select "Select Internet Facebook Referral Flyer Sign Direct Mail Demo Other" at bounding box center [441, 309] width 275 height 27
click at [630, 302] on select "Select Phone Email In-Facility" at bounding box center [730, 309] width 275 height 27
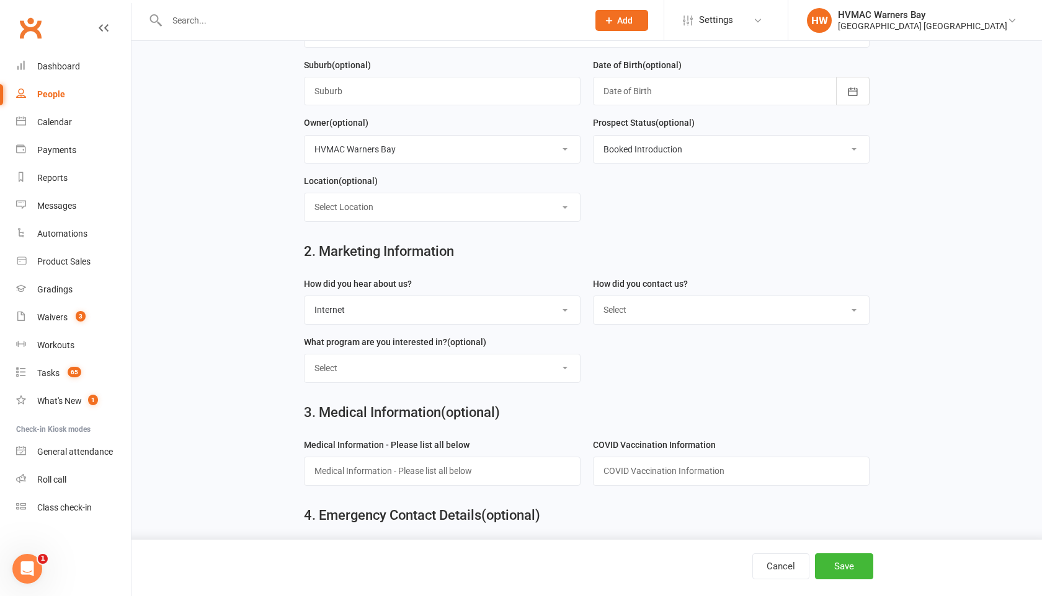
select select "Email"
click at [593, 299] on select "Select Phone Email In-Facility" at bounding box center [730, 309] width 275 height 27
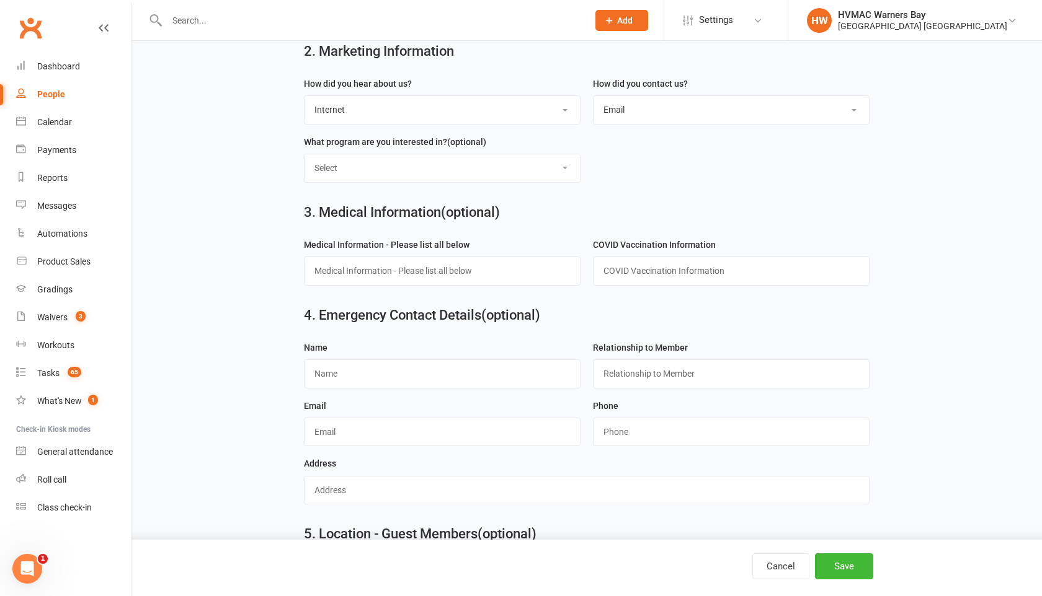
scroll to position [495, 0]
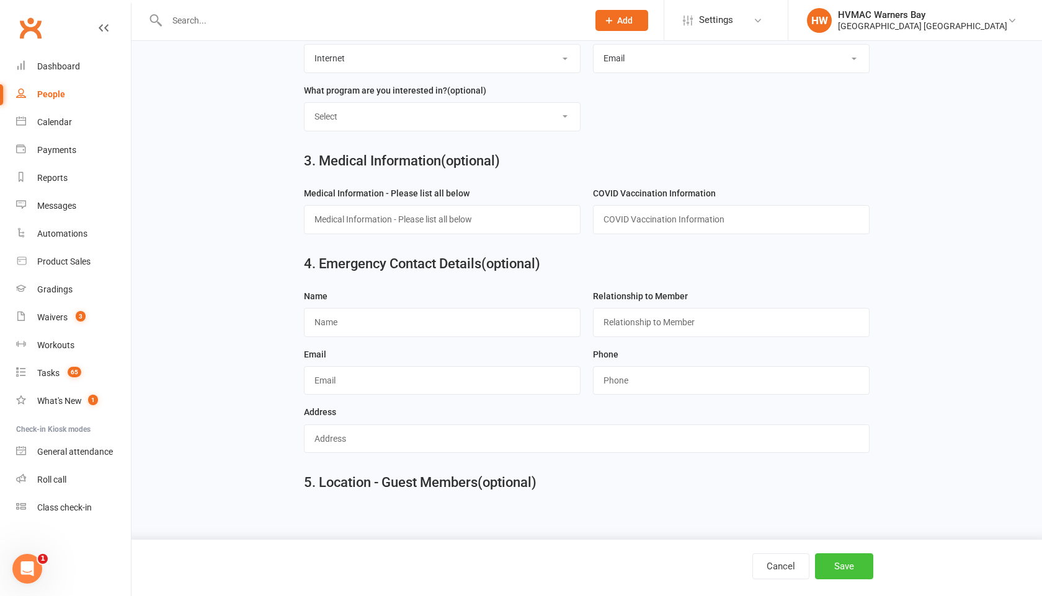
click at [823, 570] on button "Save" at bounding box center [844, 567] width 58 height 26
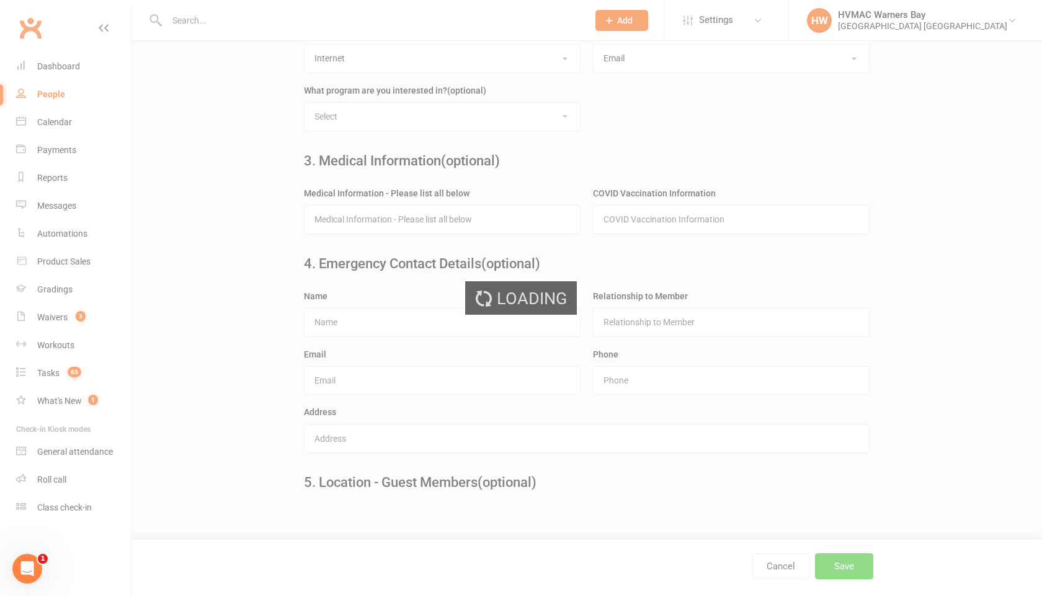
scroll to position [0, 0]
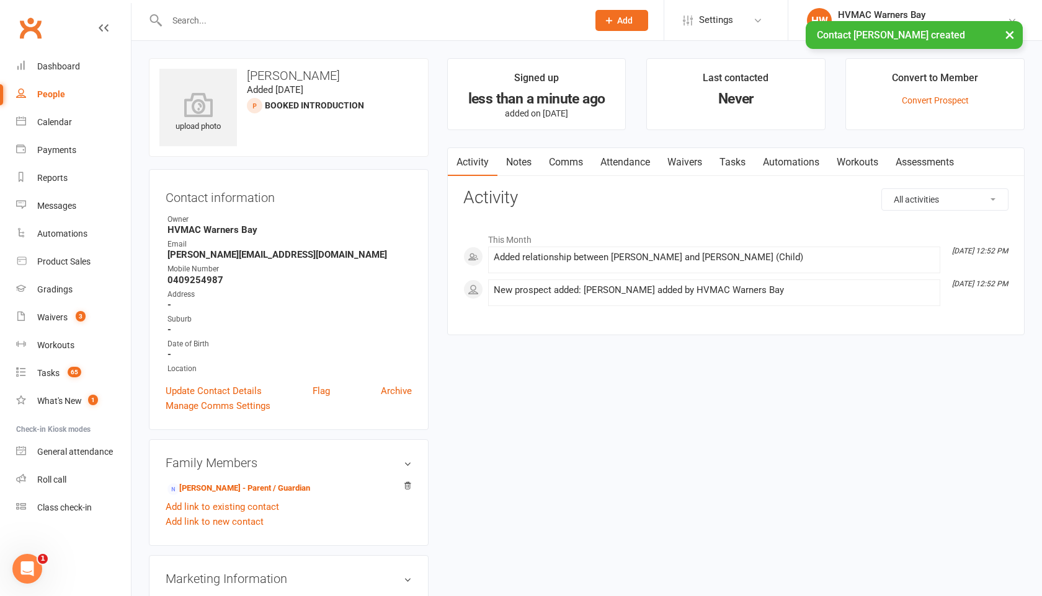
click at [636, 167] on link "Attendance" at bounding box center [625, 162] width 67 height 29
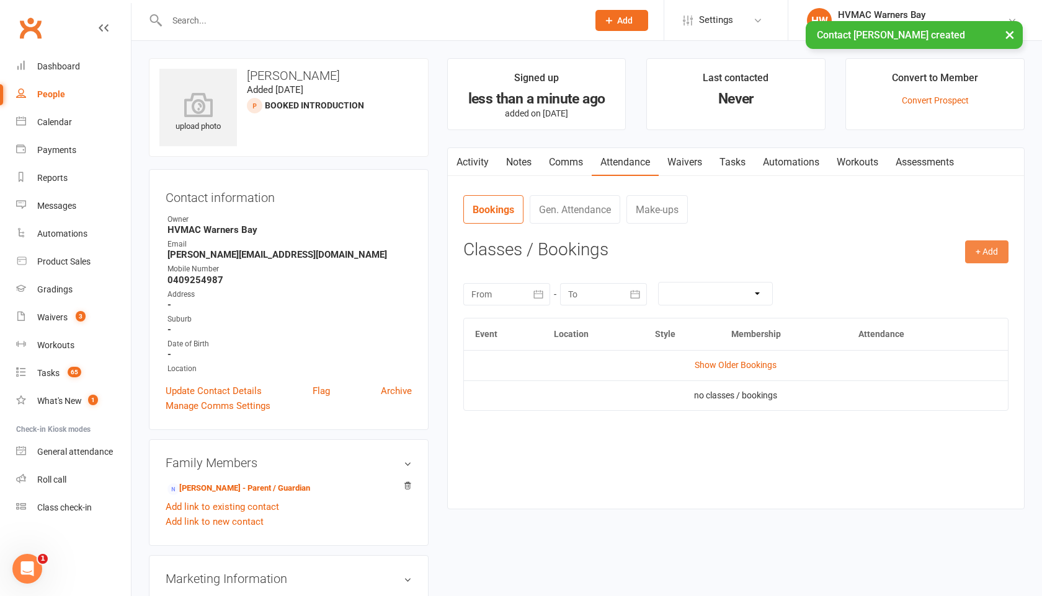
click at [980, 252] on button "+ Add" at bounding box center [986, 252] width 43 height 22
click at [926, 275] on link "Book Event" at bounding box center [946, 280] width 123 height 25
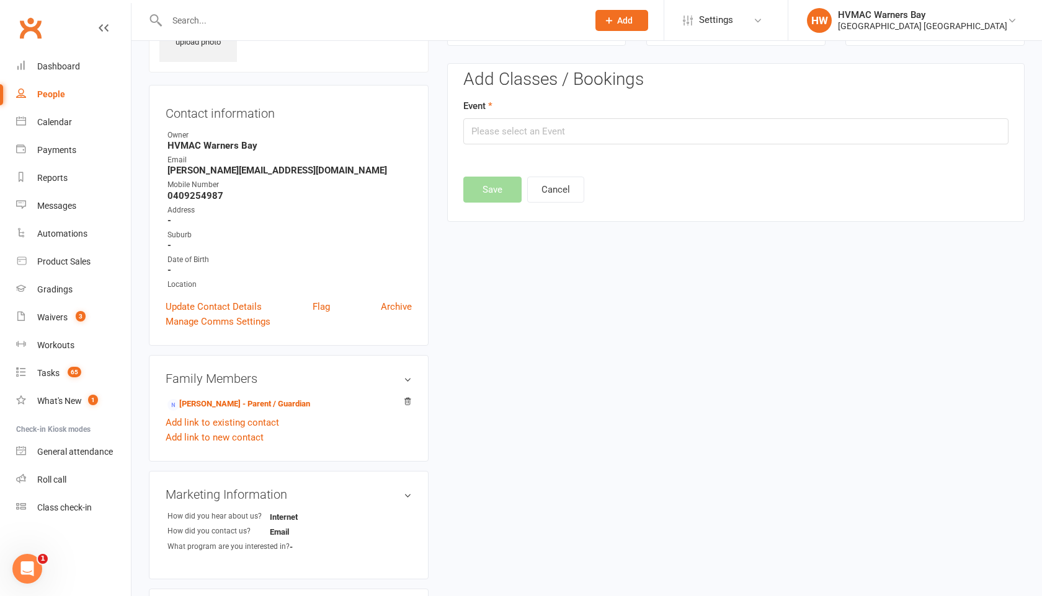
scroll to position [85, 0]
click at [672, 126] on input "text" at bounding box center [735, 131] width 545 height 26
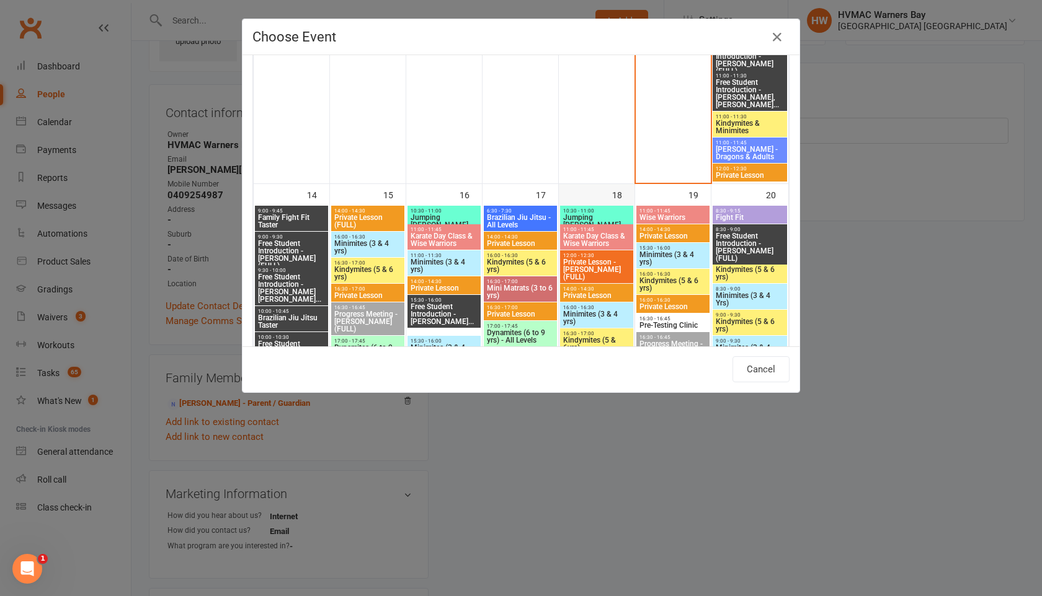
scroll to position [1079, 0]
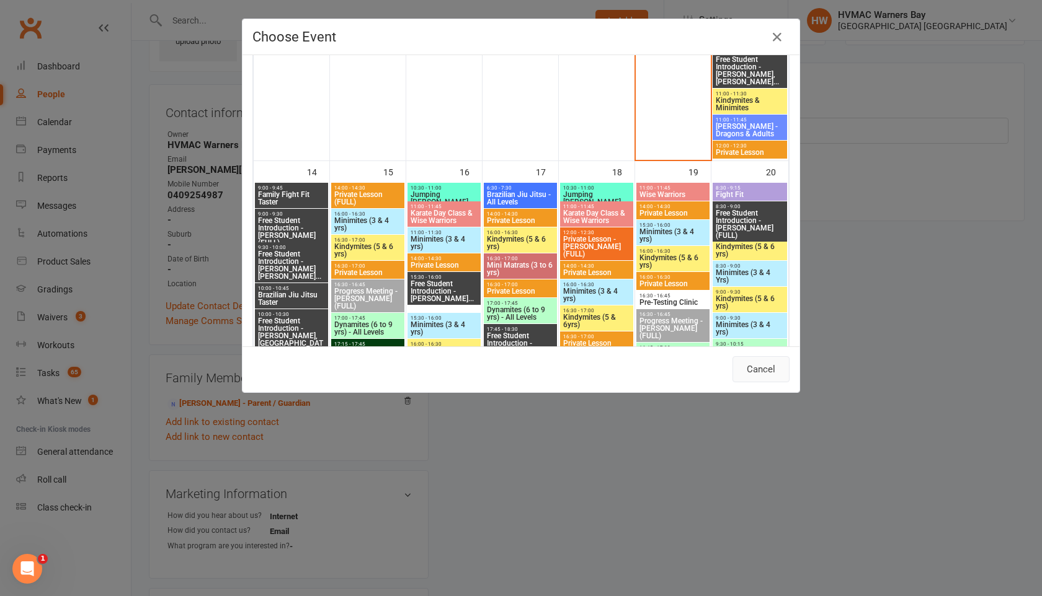
click at [750, 368] on button "Cancel" at bounding box center [760, 370] width 57 height 26
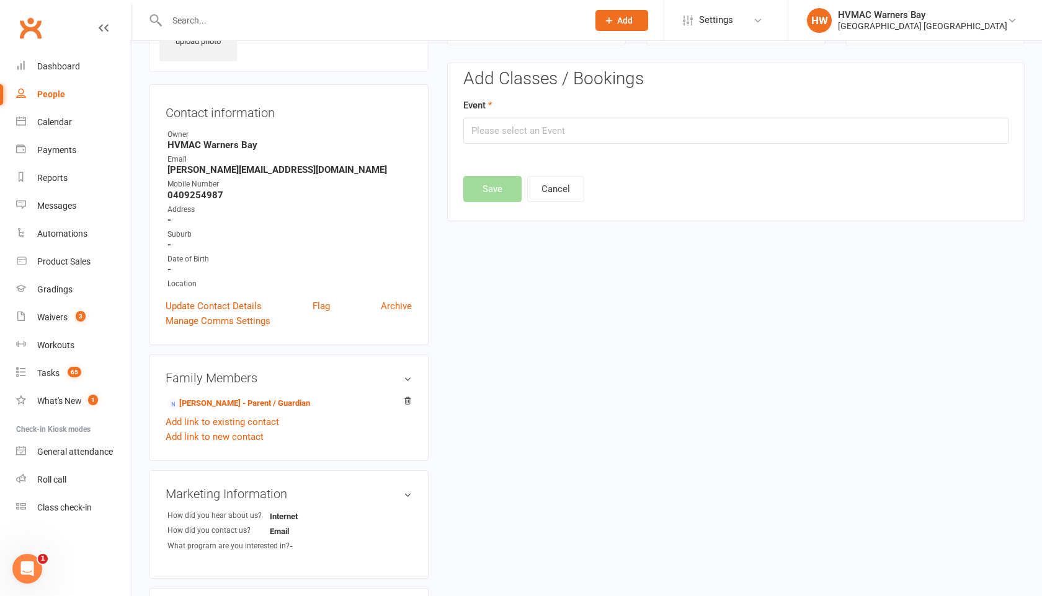
scroll to position [0, 0]
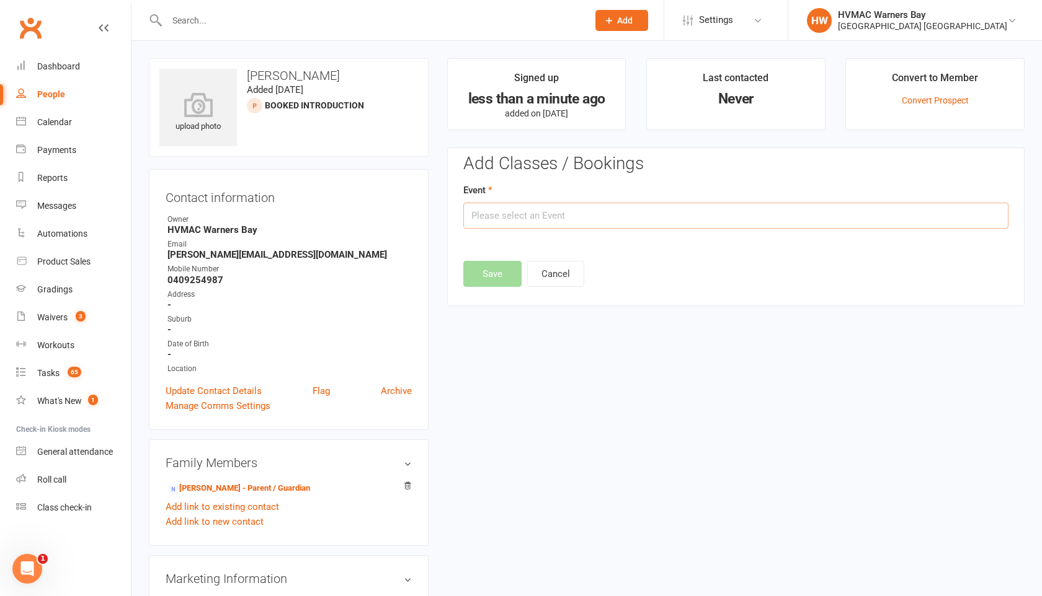
click at [677, 216] on input "text" at bounding box center [735, 216] width 545 height 26
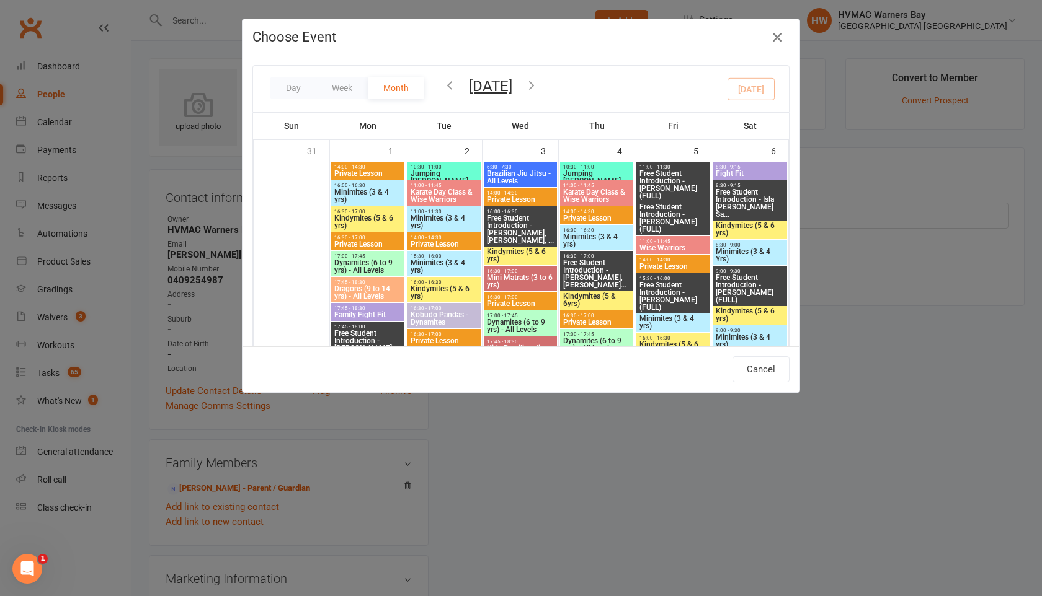
click at [780, 38] on icon "button" at bounding box center [776, 37] width 15 height 15
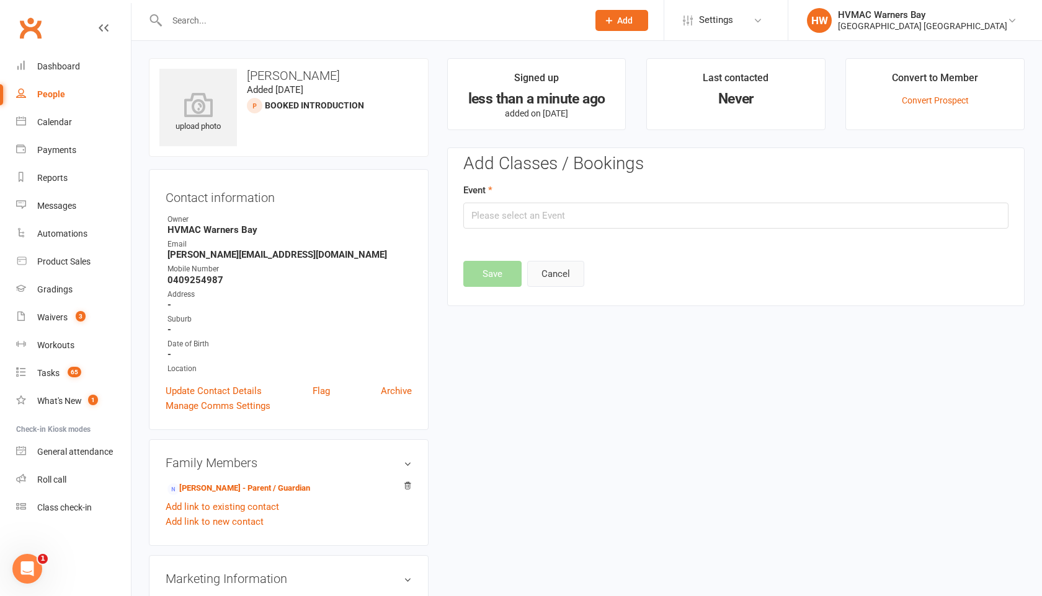
click at [551, 282] on button "Cancel" at bounding box center [555, 274] width 57 height 26
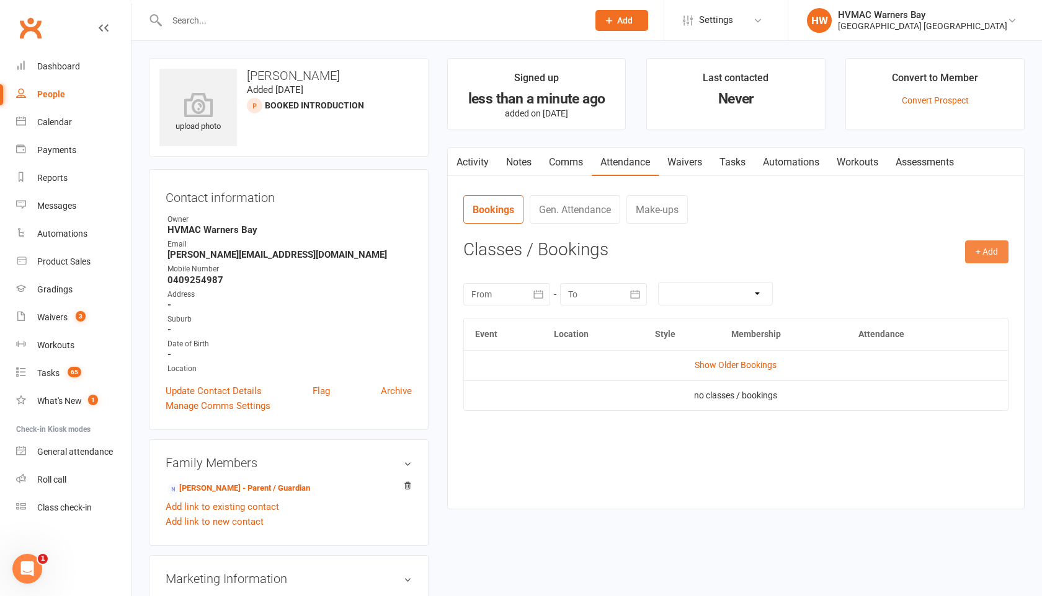
click at [973, 254] on button "+ Add" at bounding box center [986, 252] width 43 height 22
click at [947, 307] on link "Add Appointment" at bounding box center [946, 305] width 123 height 25
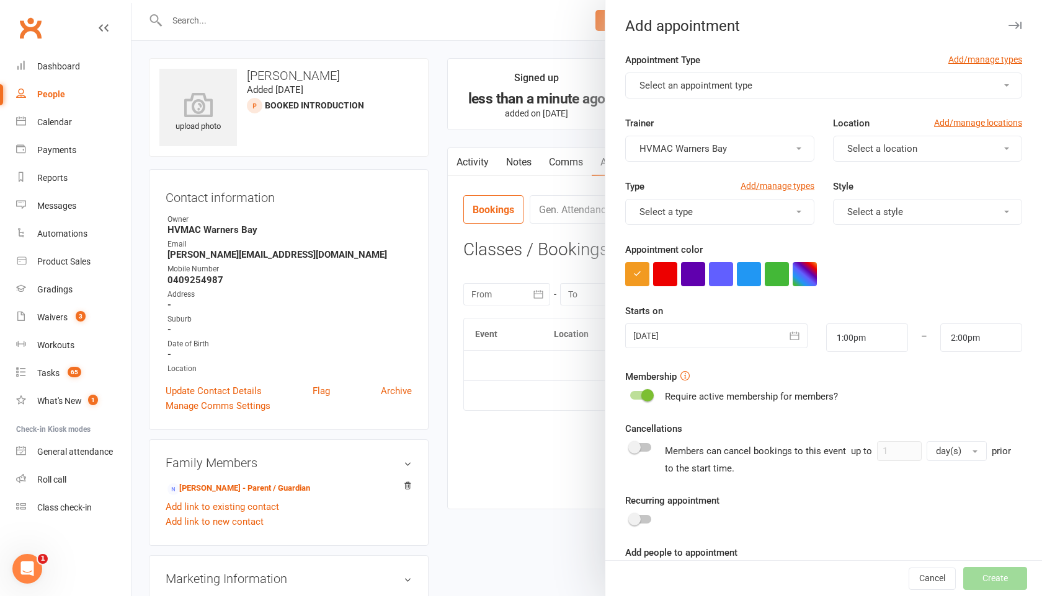
click at [743, 90] on span "Select an appointment type" at bounding box center [695, 85] width 113 height 11
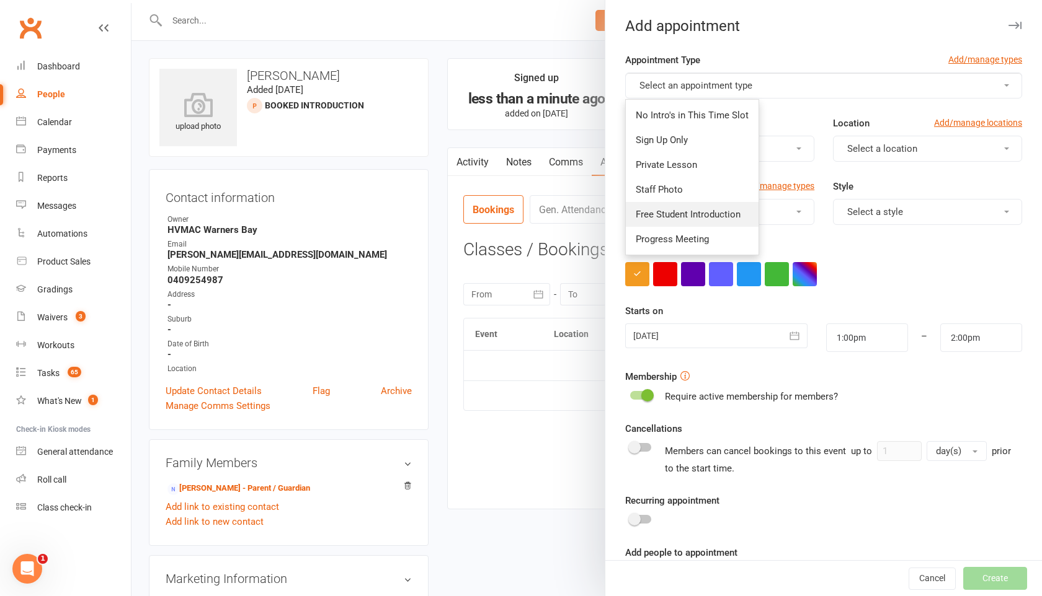
click at [717, 215] on span "Free Student Introduction" at bounding box center [688, 214] width 105 height 11
type input "1:30pm"
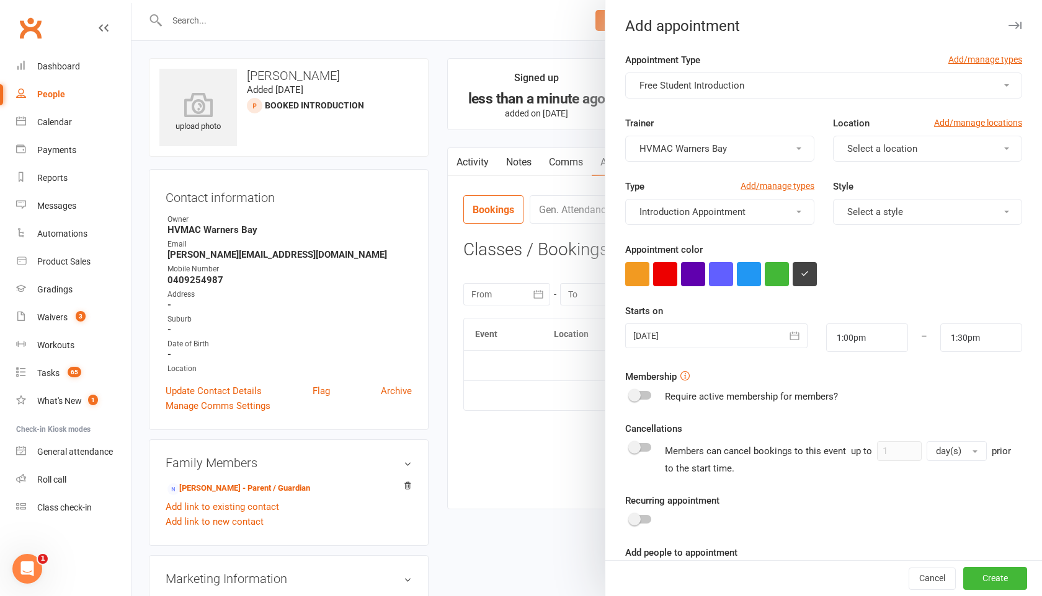
click at [851, 153] on span "Select a location" at bounding box center [882, 148] width 70 height 11
click at [850, 173] on span "Warners Bay" at bounding box center [868, 178] width 51 height 11
click at [853, 208] on span "Select a style" at bounding box center [875, 211] width 56 height 11
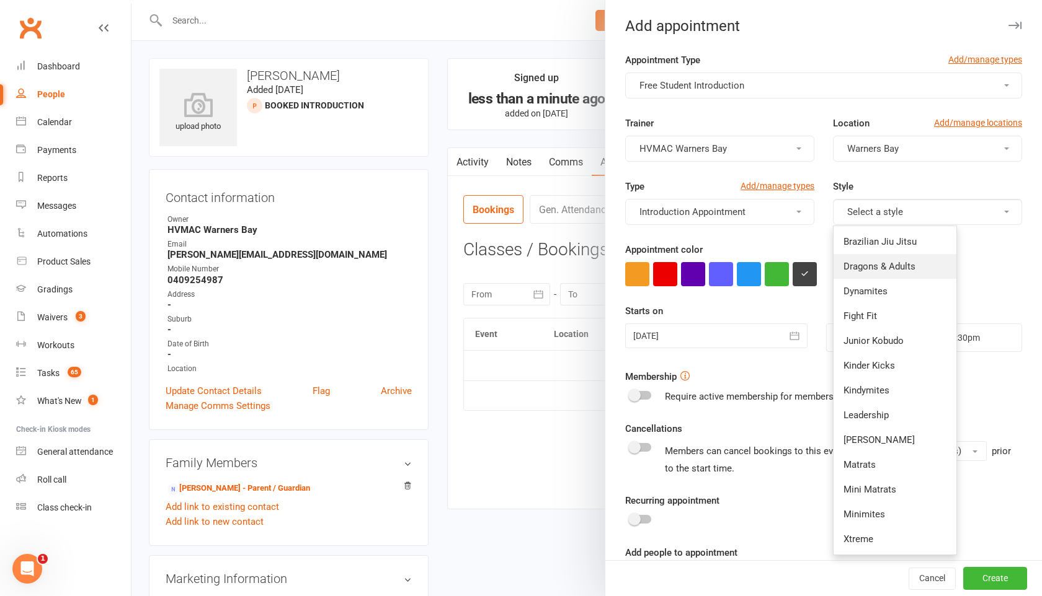
click at [853, 262] on span "Dragons & Adults" at bounding box center [879, 266] width 72 height 11
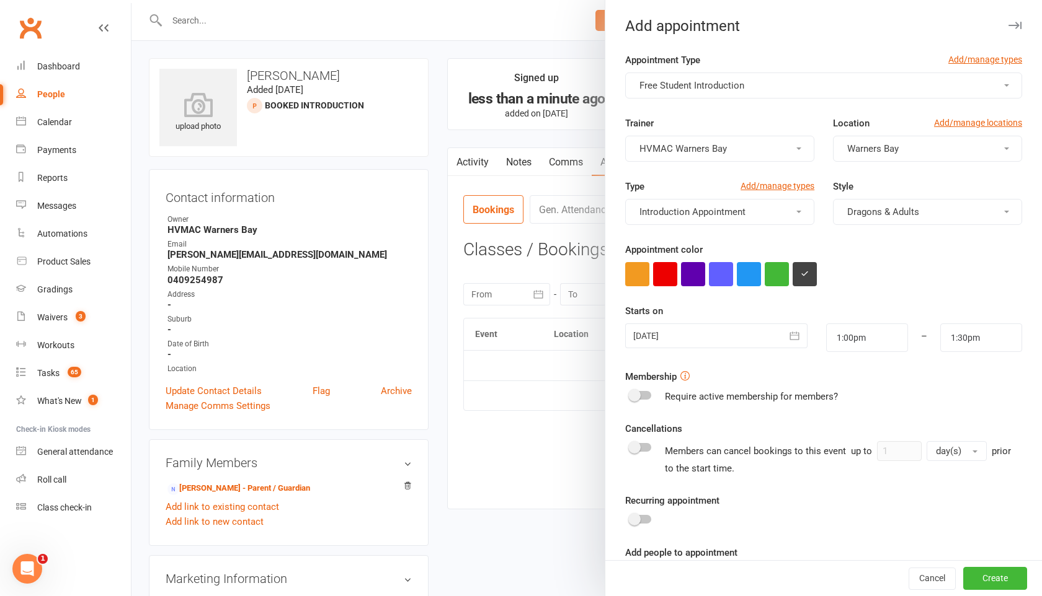
click at [800, 338] on button "button" at bounding box center [795, 336] width 25 height 25
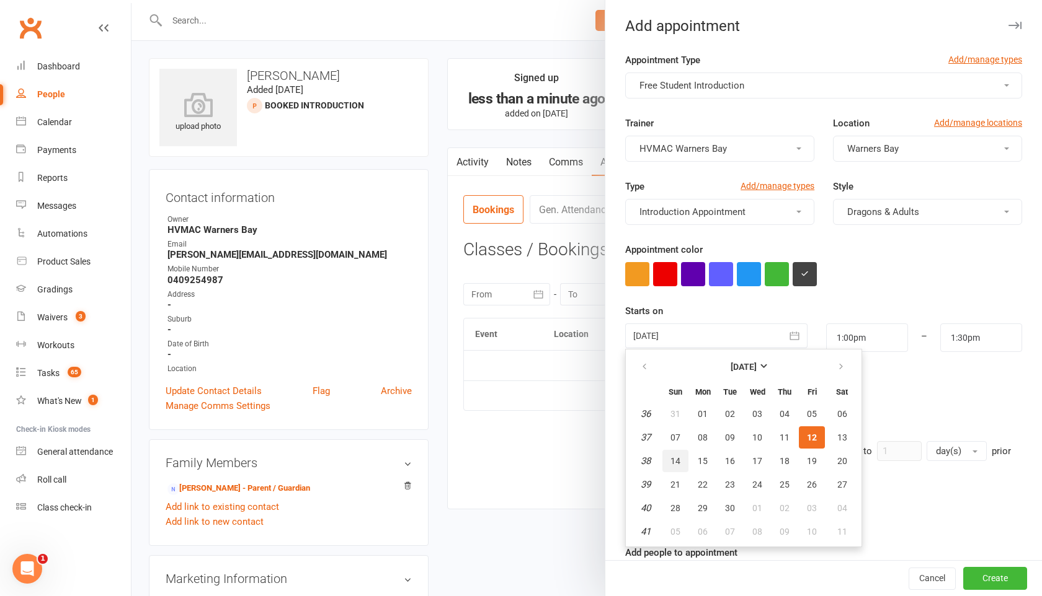
click at [677, 460] on span "14" at bounding box center [675, 461] width 10 height 10
type input "[DATE]"
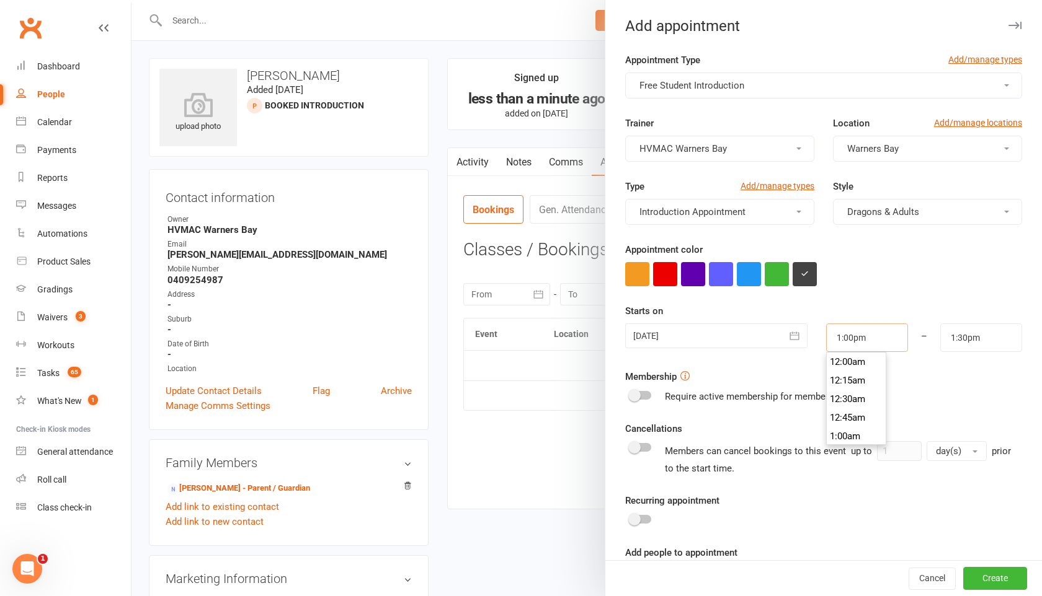
click at [863, 329] on input "1:00pm" at bounding box center [867, 338] width 82 height 29
type input "9:30am"
click at [851, 414] on li "9:30am" at bounding box center [857, 418] width 60 height 19
click at [972, 342] on input "1:30pm" at bounding box center [981, 338] width 82 height 29
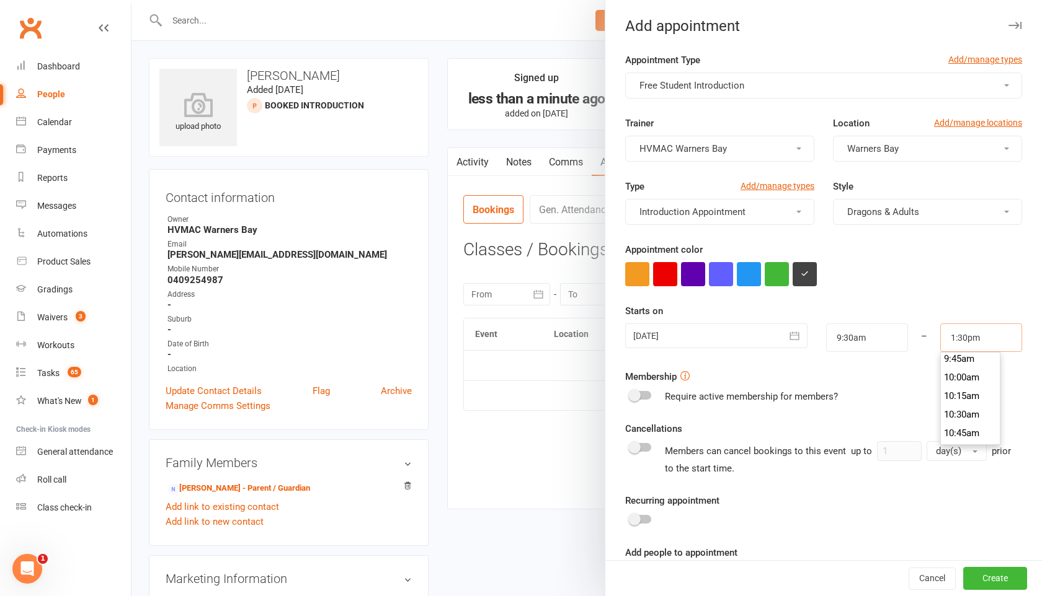
scroll to position [728, 0]
type input "10:00am"
click at [965, 377] on li "10:00am" at bounding box center [971, 378] width 60 height 19
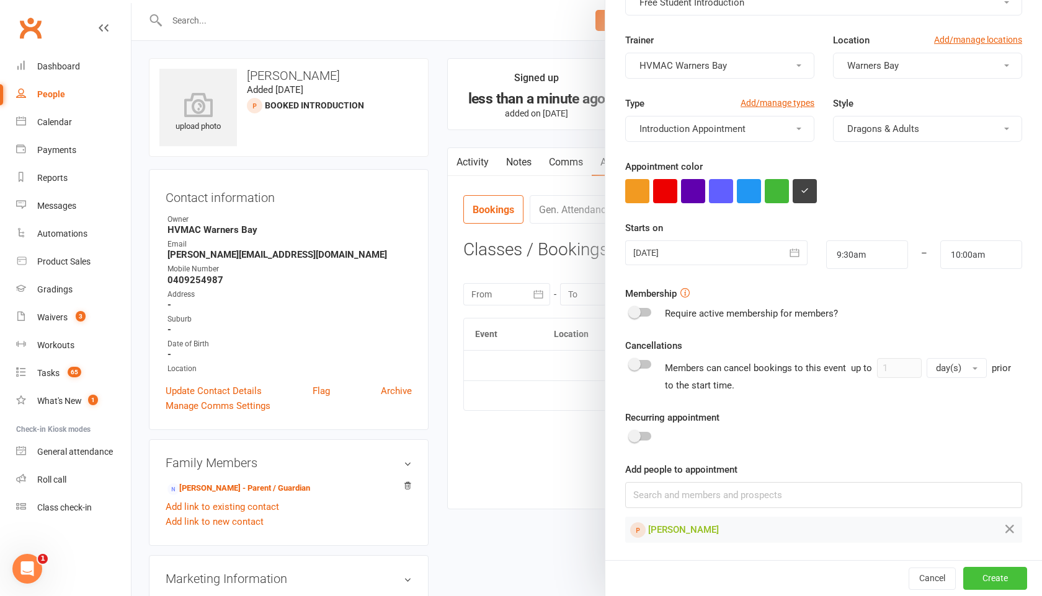
click at [988, 580] on button "Create" at bounding box center [995, 578] width 64 height 22
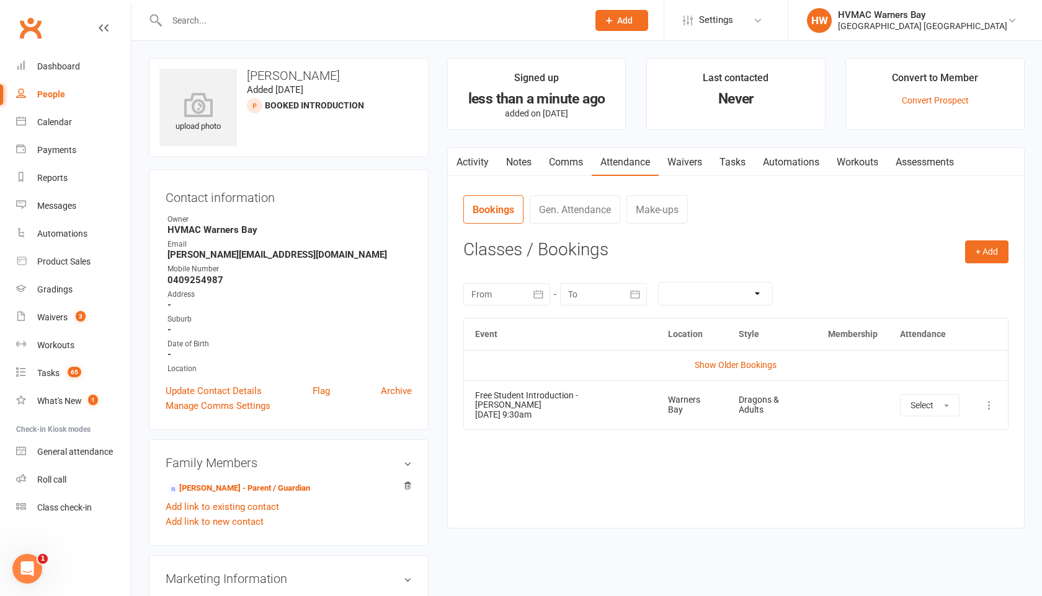
click at [179, 27] on input "text" at bounding box center [371, 20] width 416 height 17
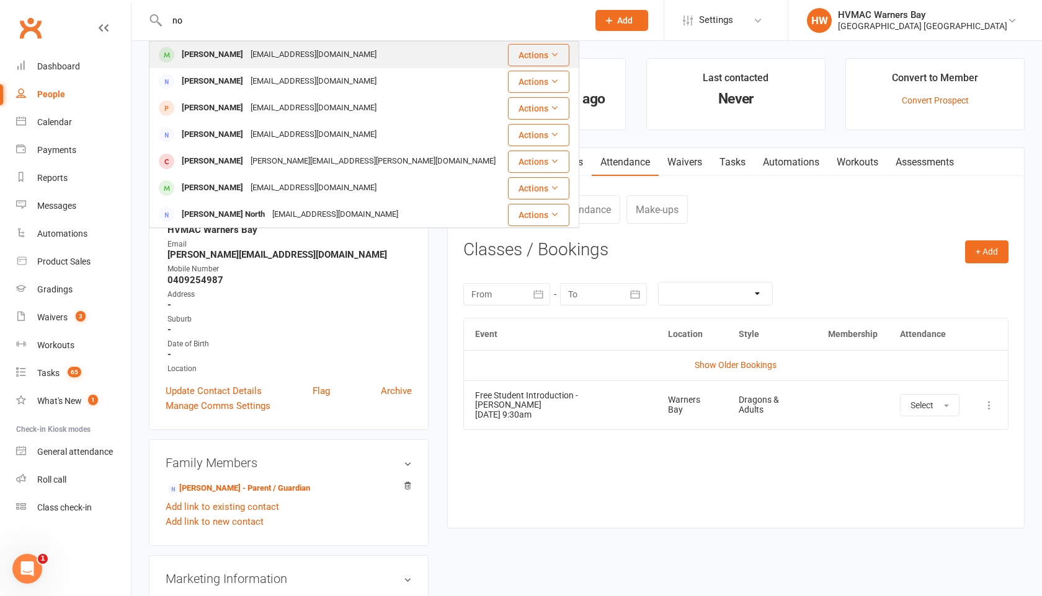
type input "n"
type input "adesha"
click at [185, 51] on div "[PERSON_NAME]" at bounding box center [212, 55] width 69 height 18
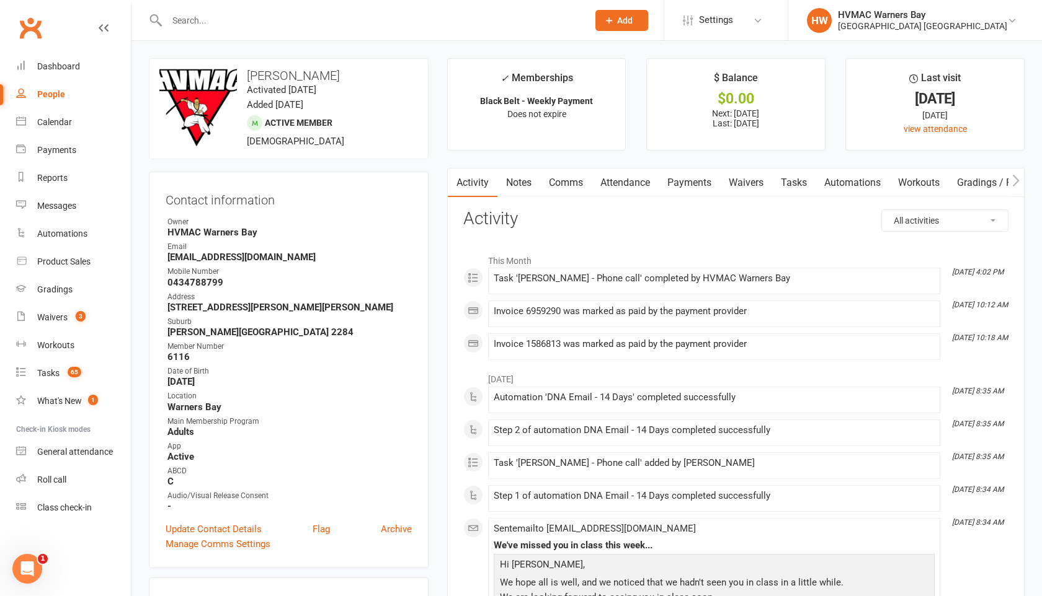
click at [210, 18] on input "text" at bounding box center [371, 20] width 416 height 17
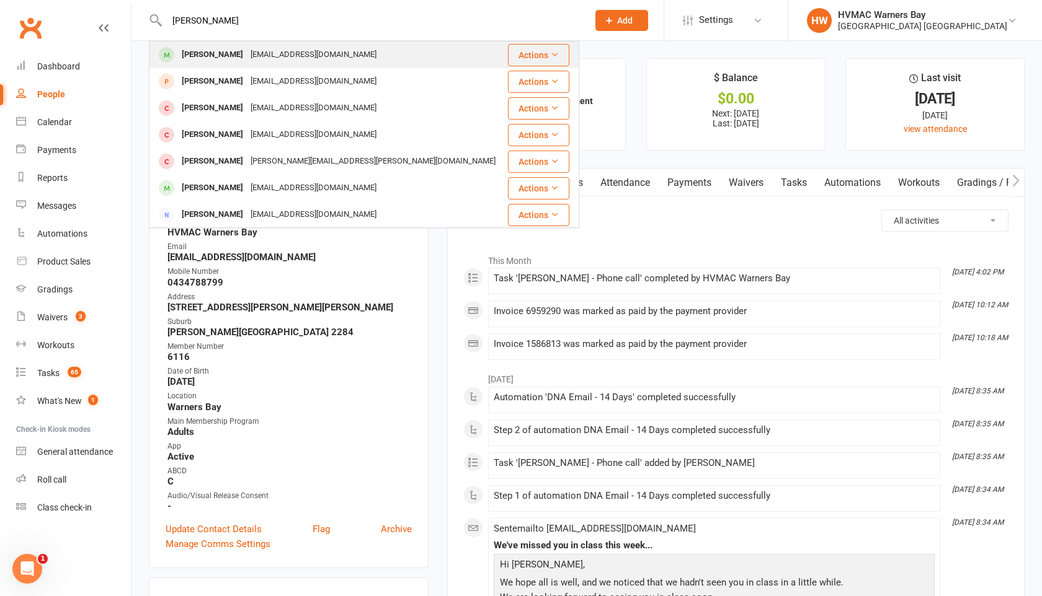
type input "[PERSON_NAME]"
click at [219, 56] on div "[PERSON_NAME]" at bounding box center [212, 55] width 69 height 18
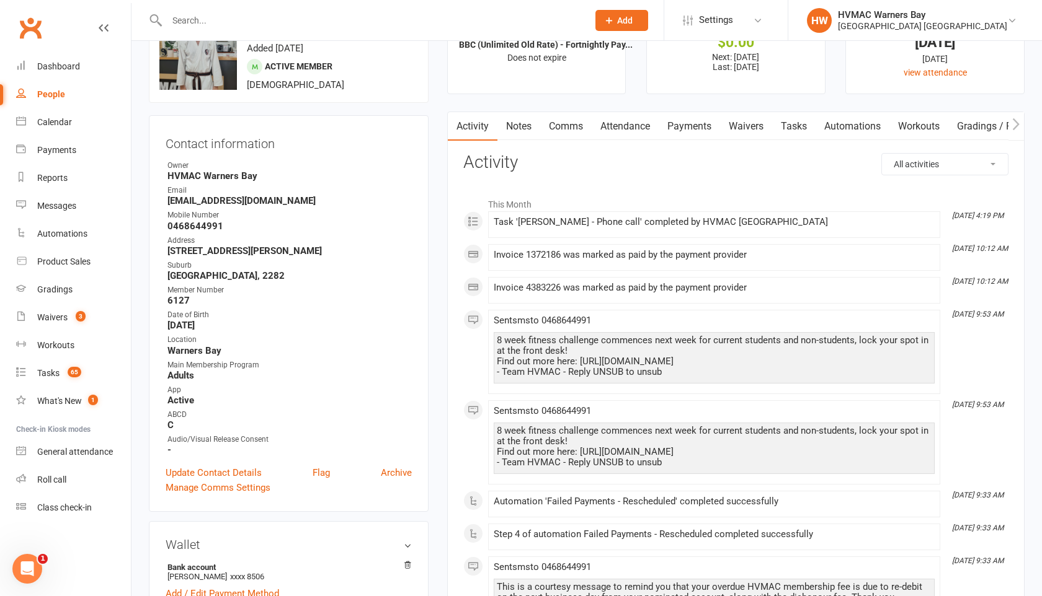
scroll to position [74, 0]
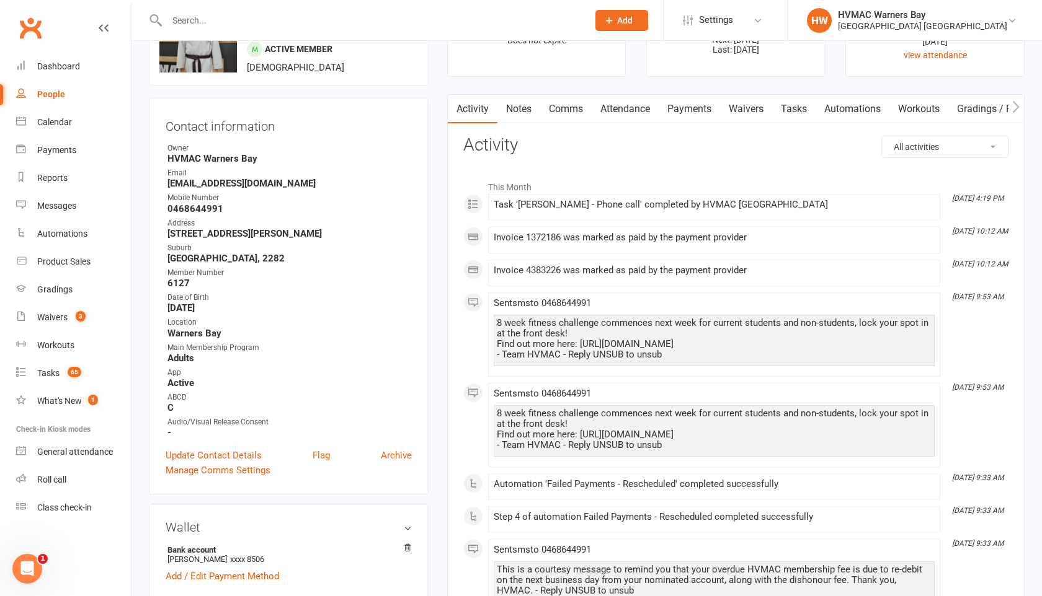
click at [683, 116] on link "Payments" at bounding box center [688, 109] width 61 height 29
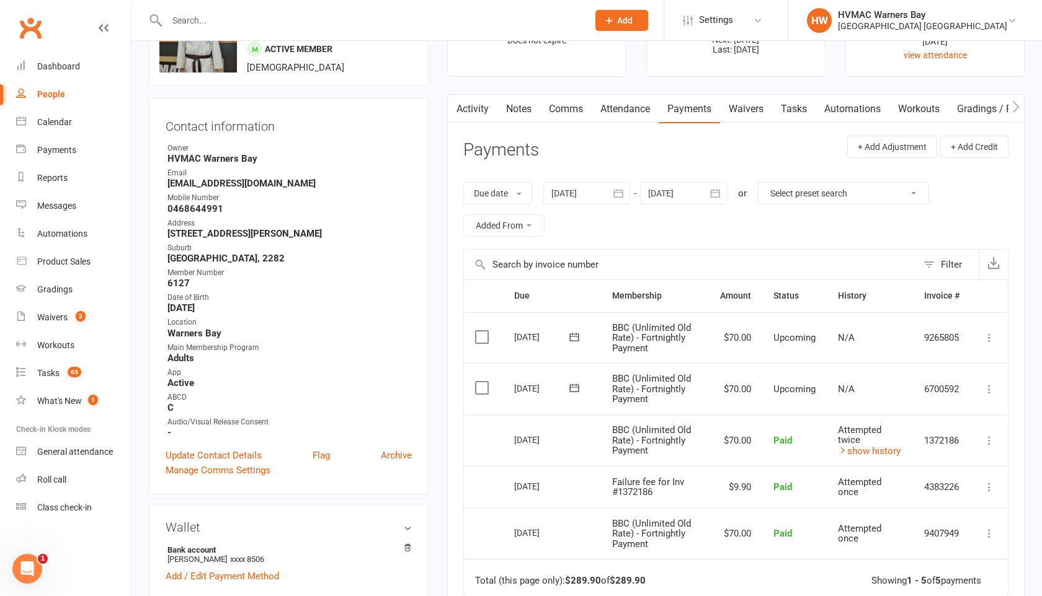
click at [799, 118] on link "Tasks" at bounding box center [793, 109] width 43 height 29
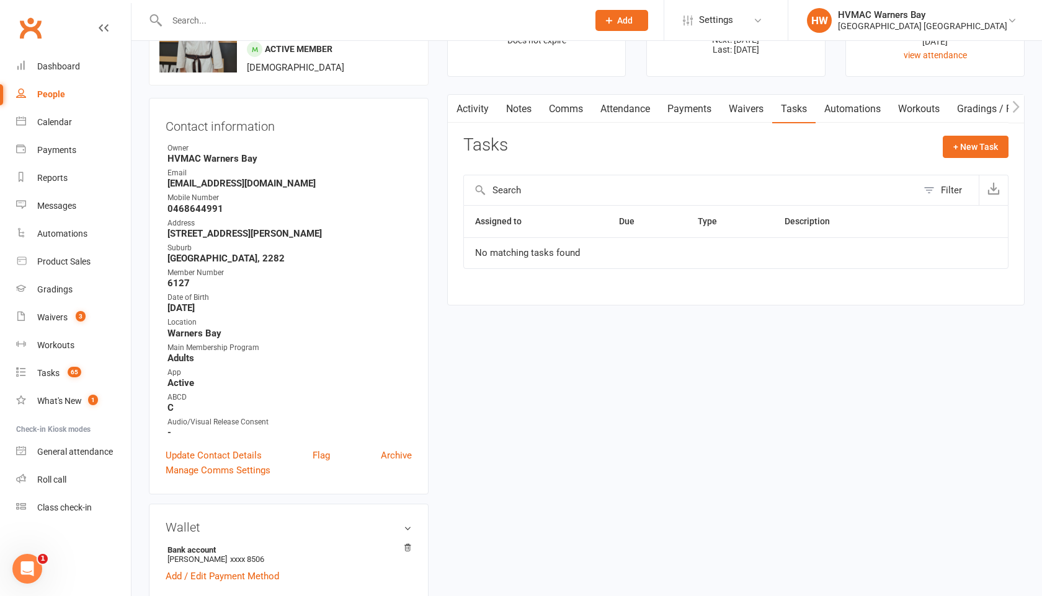
click at [201, 24] on input "text" at bounding box center [371, 20] width 416 height 17
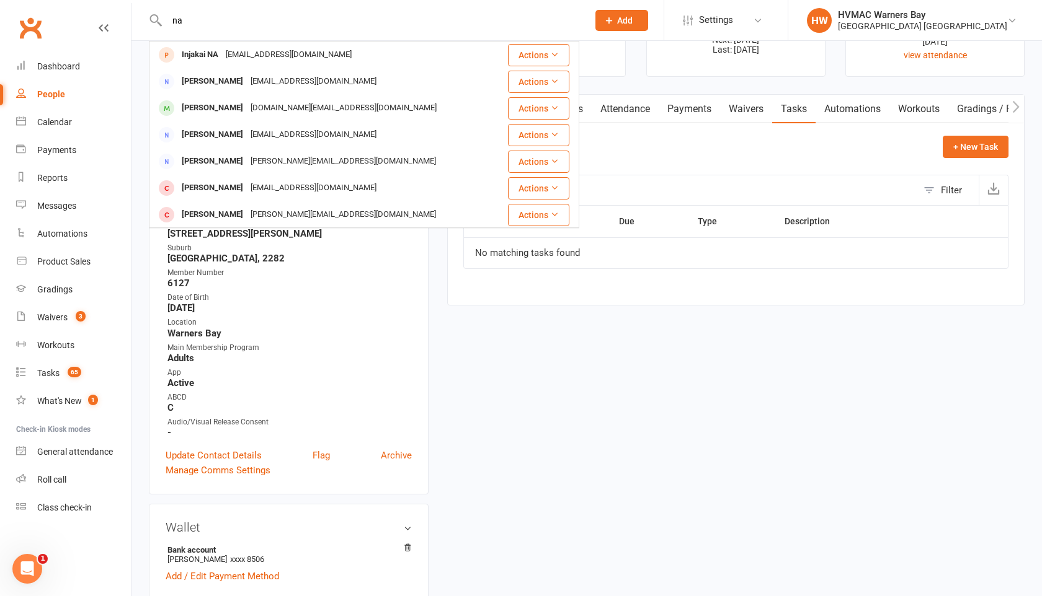
type input "n"
type input "m"
type input "a"
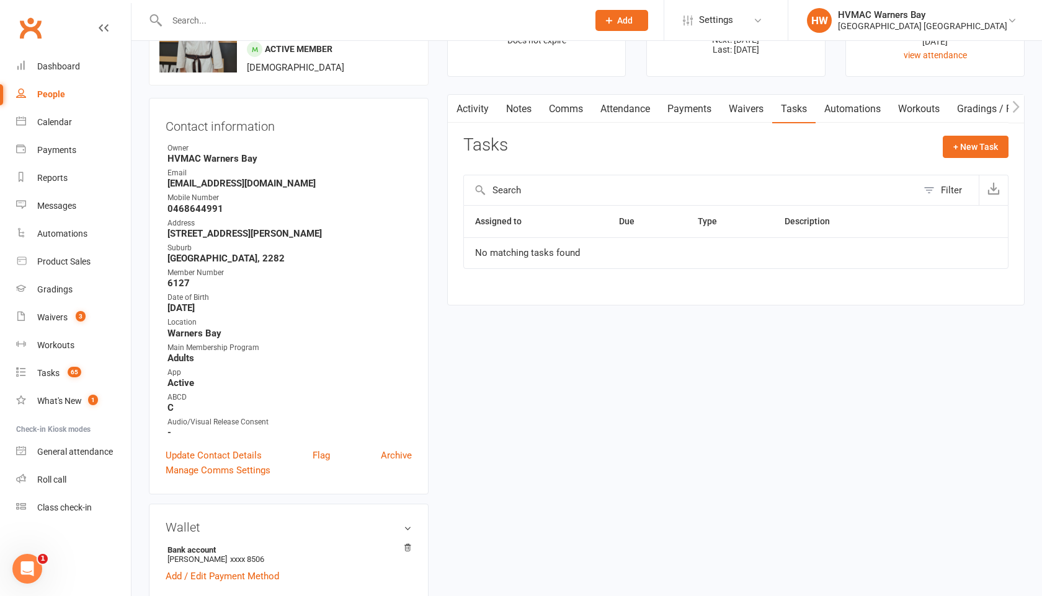
type input "n"
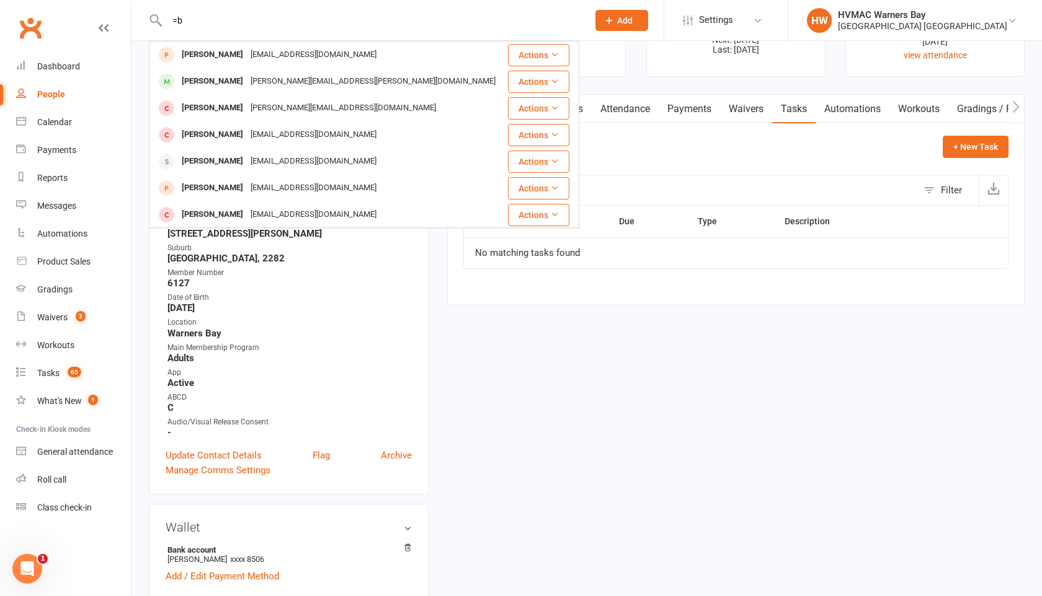
type input "="
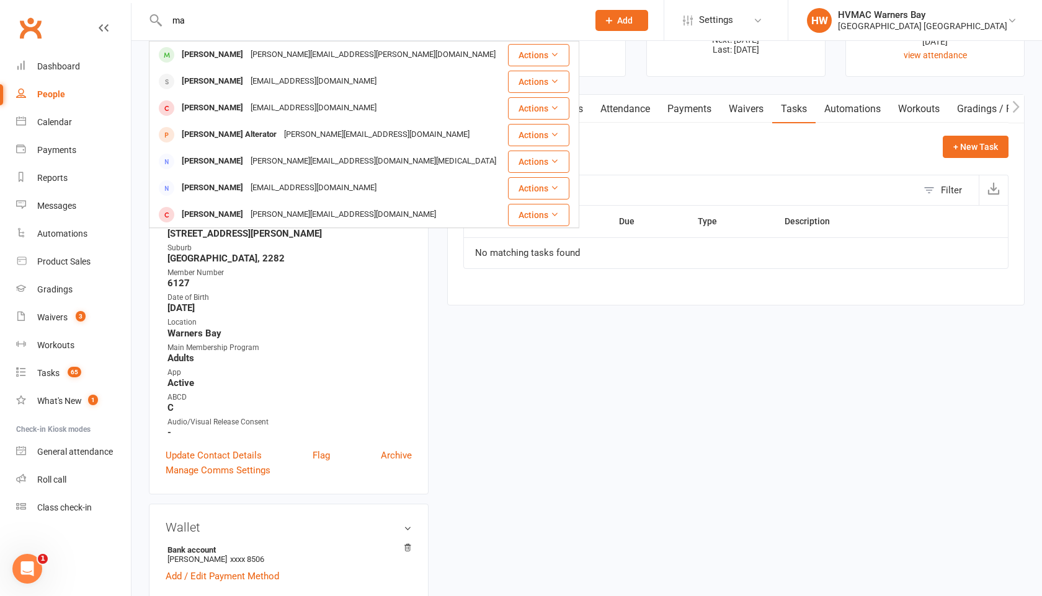
type input "m"
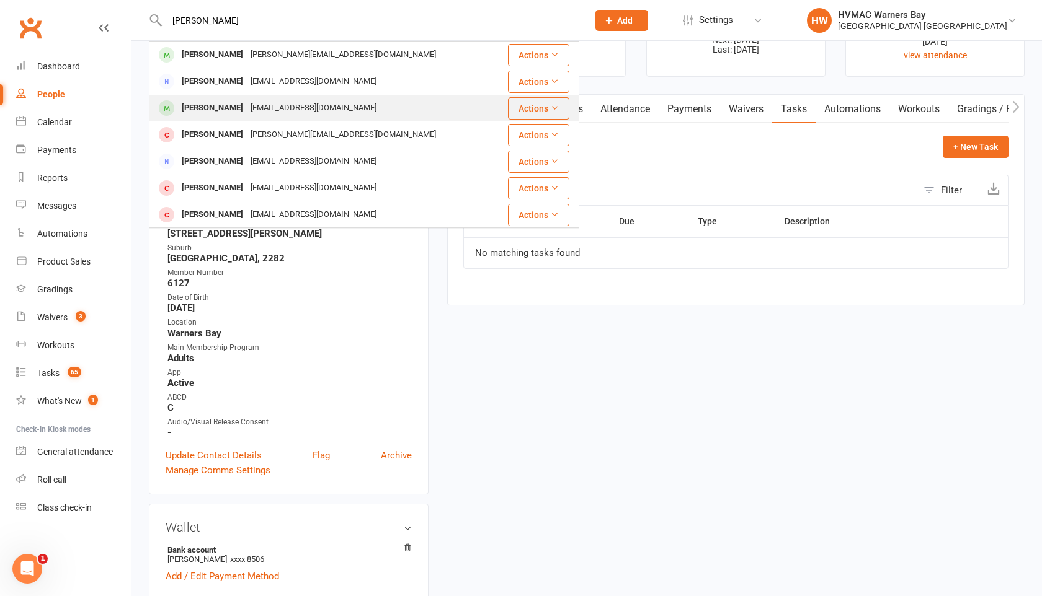
type input "[PERSON_NAME]"
click at [219, 112] on div "[PERSON_NAME]" at bounding box center [212, 108] width 69 height 18
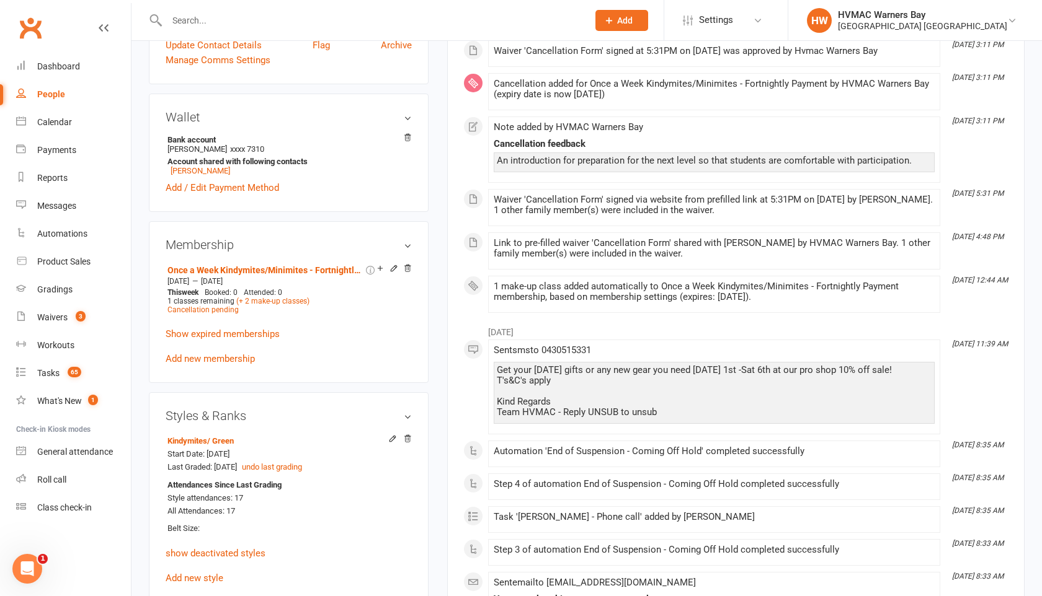
scroll to position [527, 0]
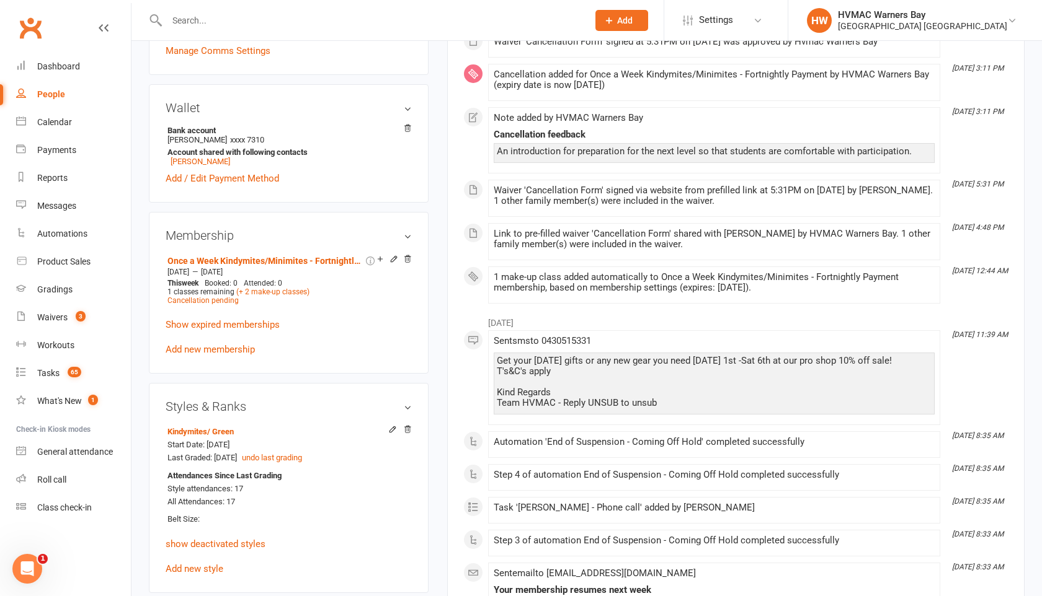
click at [186, 27] on input "text" at bounding box center [371, 20] width 416 height 17
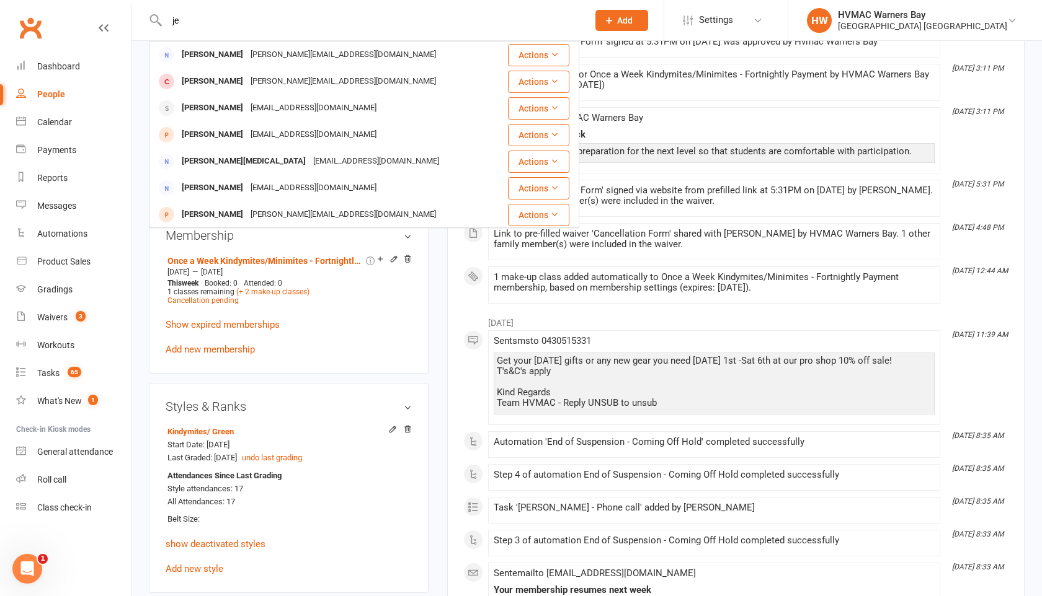
type input "j"
type input "e"
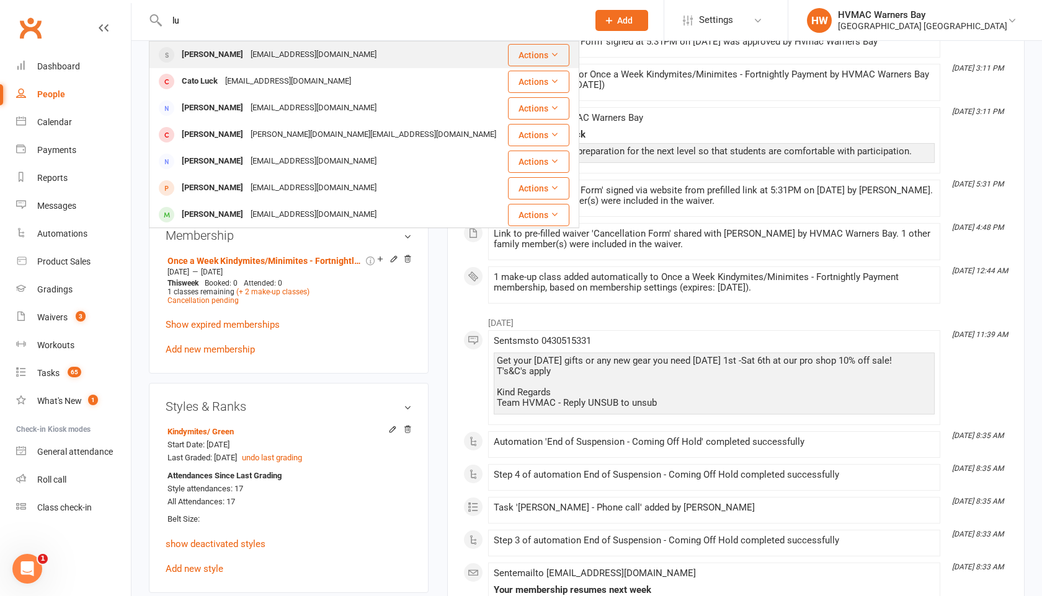
type input "l"
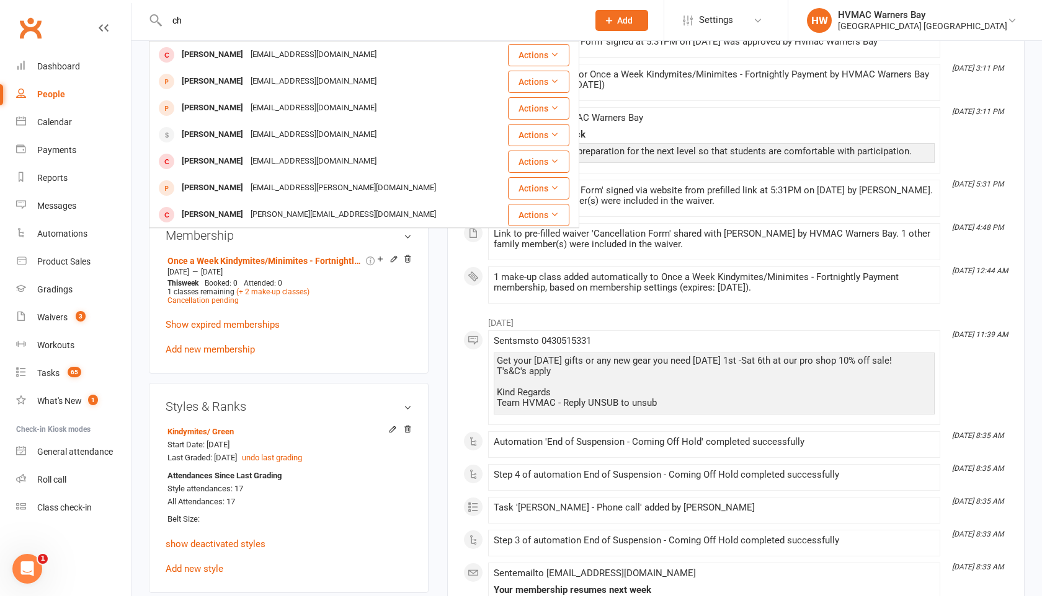
type input "c"
type input "j"
type input "c"
type input "b"
type input "h"
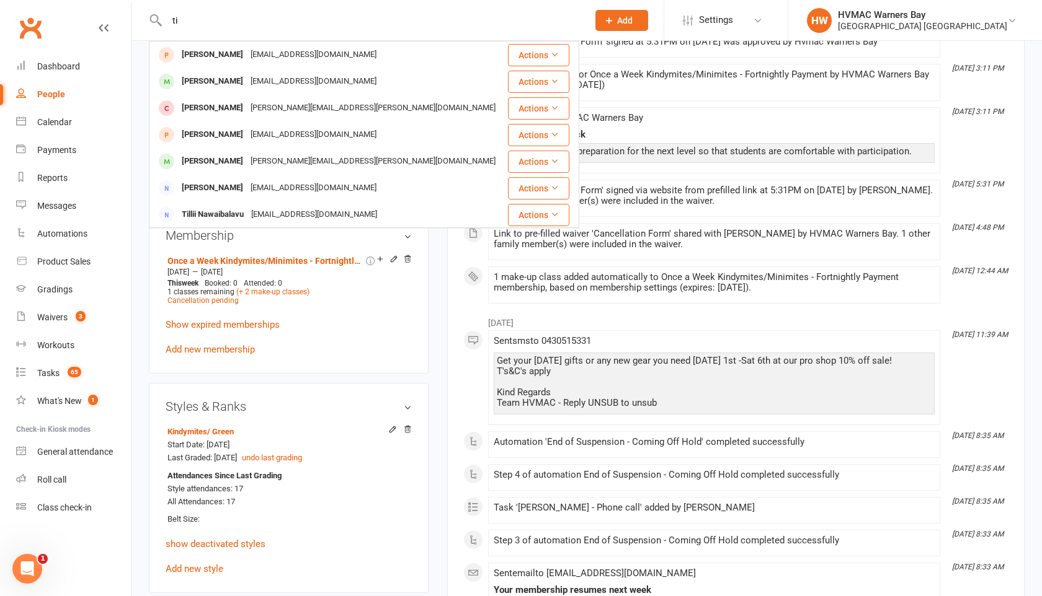
type input "t"
type input "a"
type input "w"
type input "e"
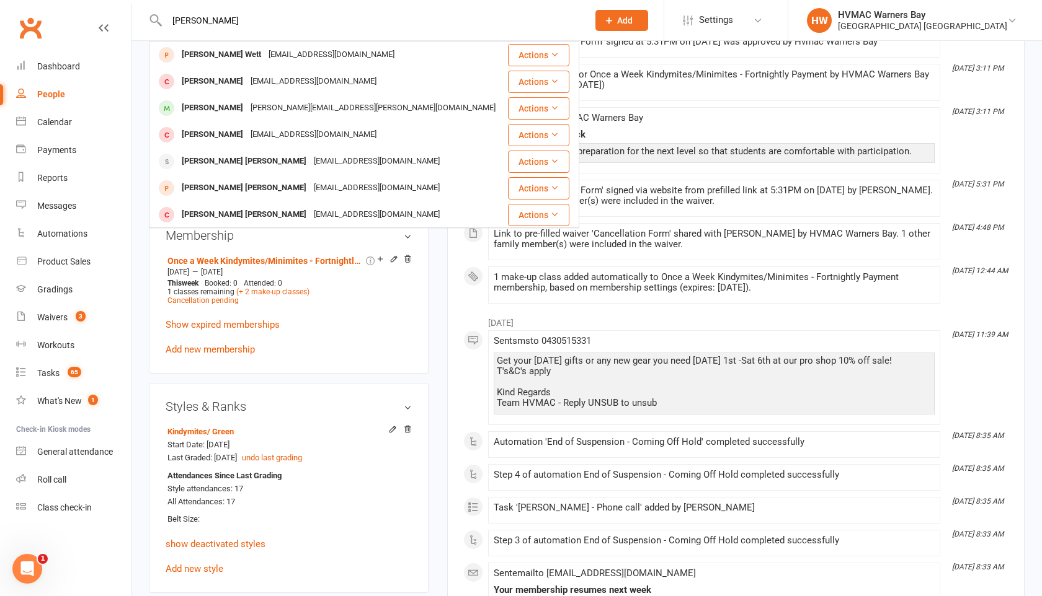
drag, startPoint x: 213, startPoint y: 27, endPoint x: 161, endPoint y: 12, distance: 53.4
click at [161, 12] on div "[PERSON_NAME] [PERSON_NAME] Wett [EMAIL_ADDRESS][DOMAIN_NAME] Actions [PERSON_N…" at bounding box center [364, 20] width 430 height 40
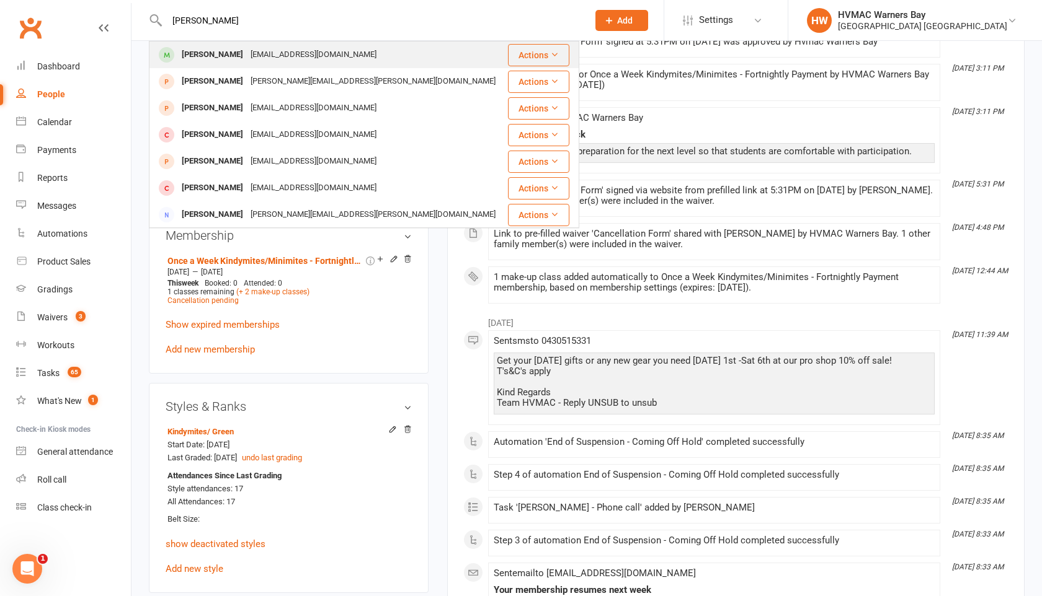
type input "[PERSON_NAME]"
click at [182, 50] on div "[PERSON_NAME]" at bounding box center [212, 55] width 69 height 18
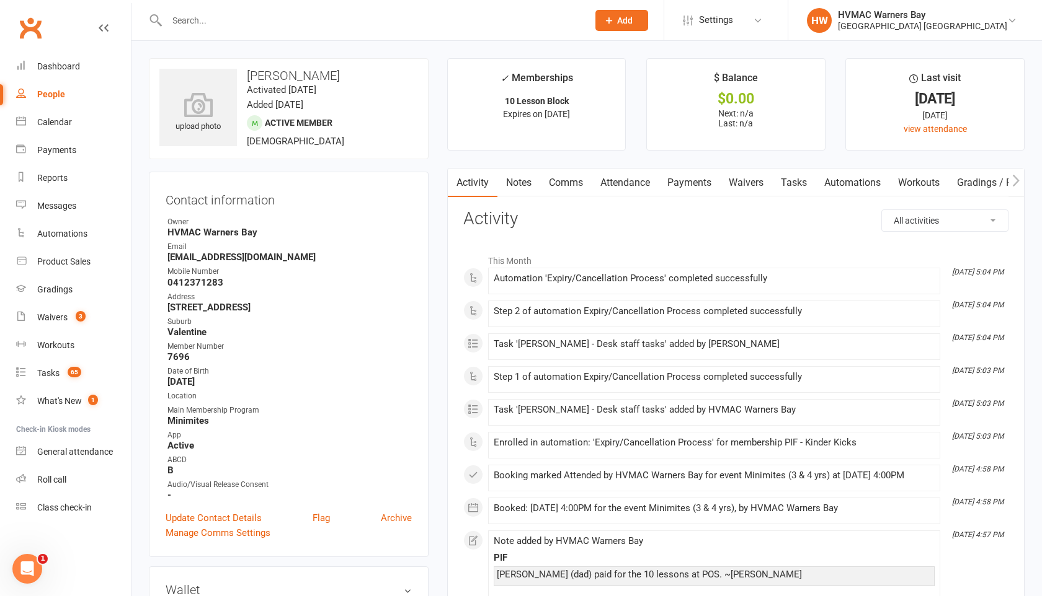
click at [804, 184] on link "Tasks" at bounding box center [793, 183] width 43 height 29
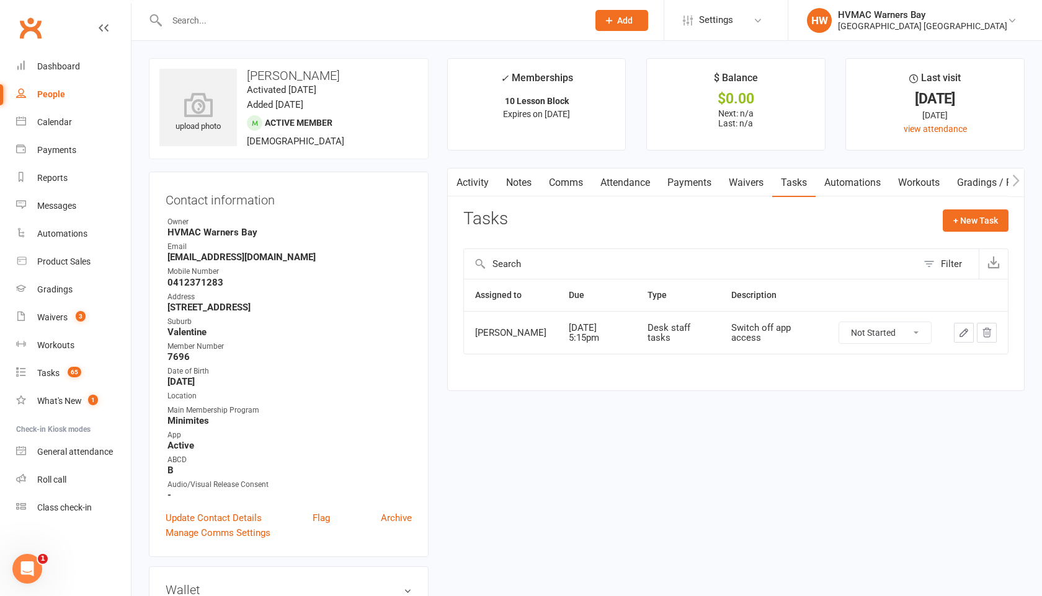
click at [990, 339] on icon "button" at bounding box center [986, 332] width 11 height 11
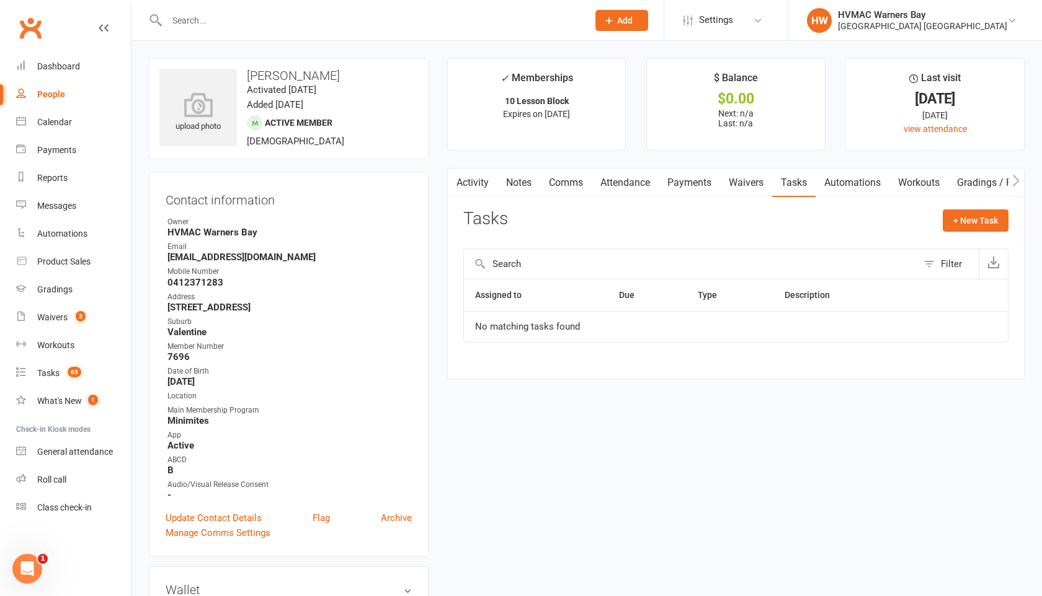
click at [198, 20] on input "text" at bounding box center [371, 20] width 416 height 17
click at [60, 371] on link "Tasks 65" at bounding box center [73, 374] width 115 height 28
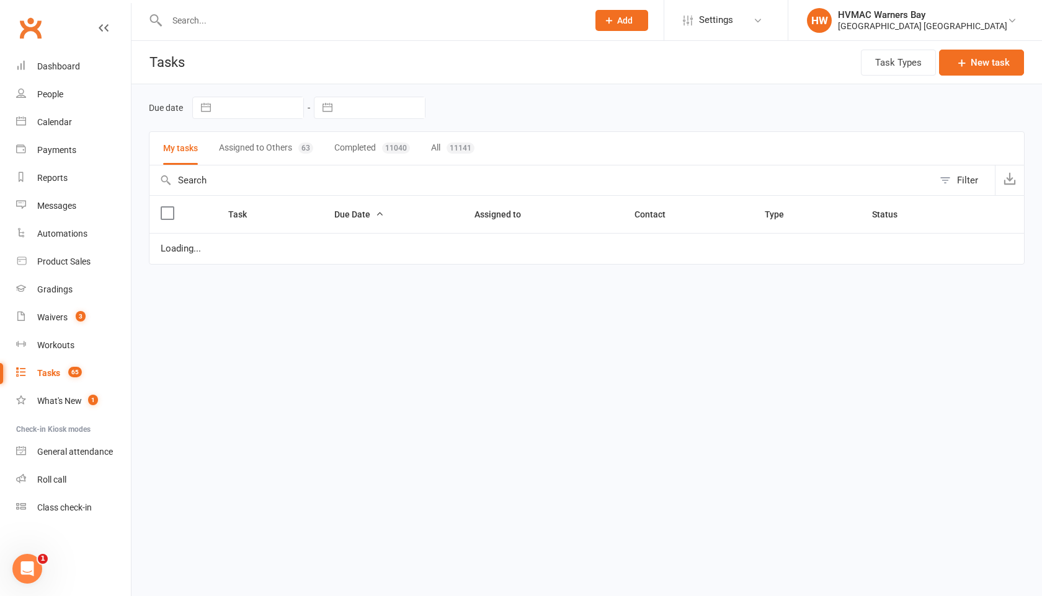
select select "started"
select select "waiting"
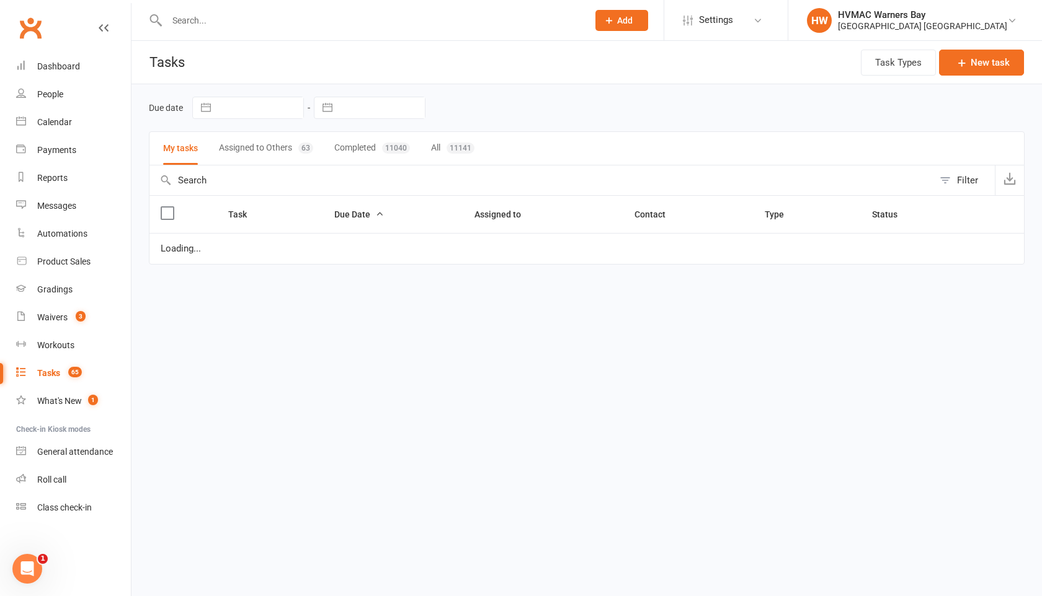
select select "started"
select select "waiting"
select select "started"
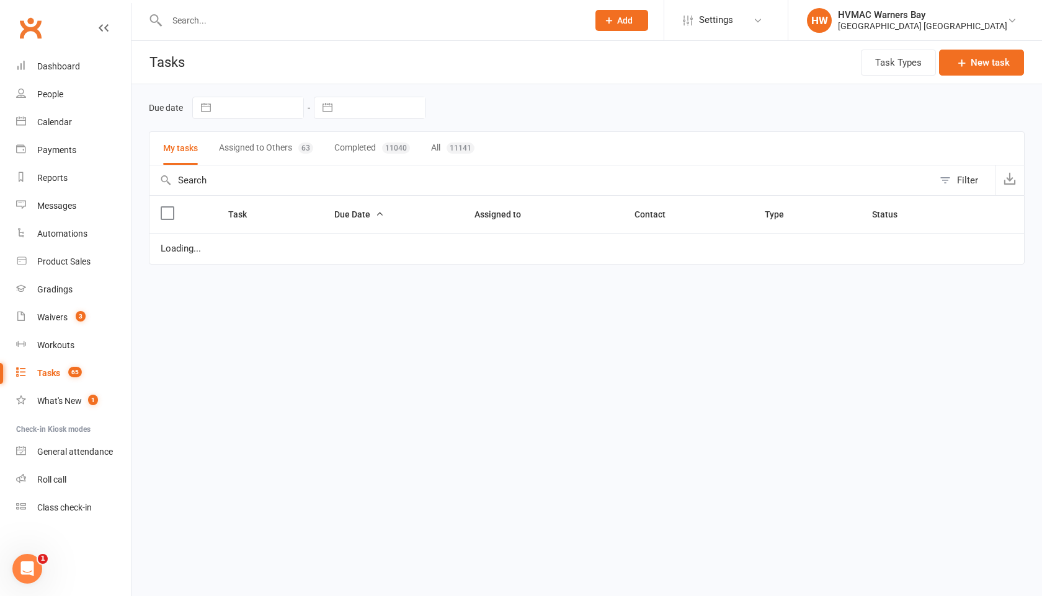
select select "started"
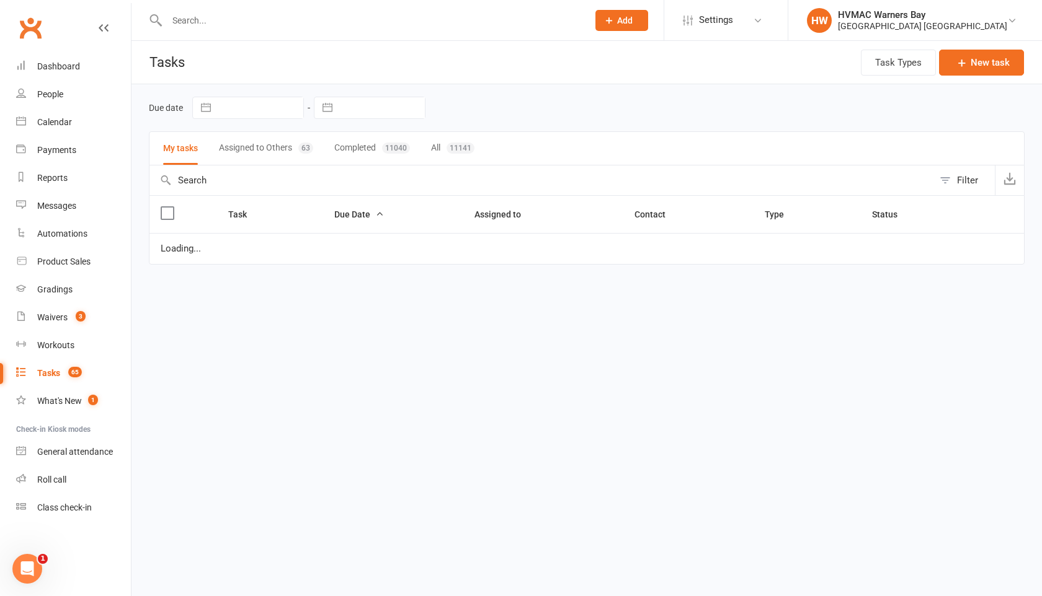
select select "started"
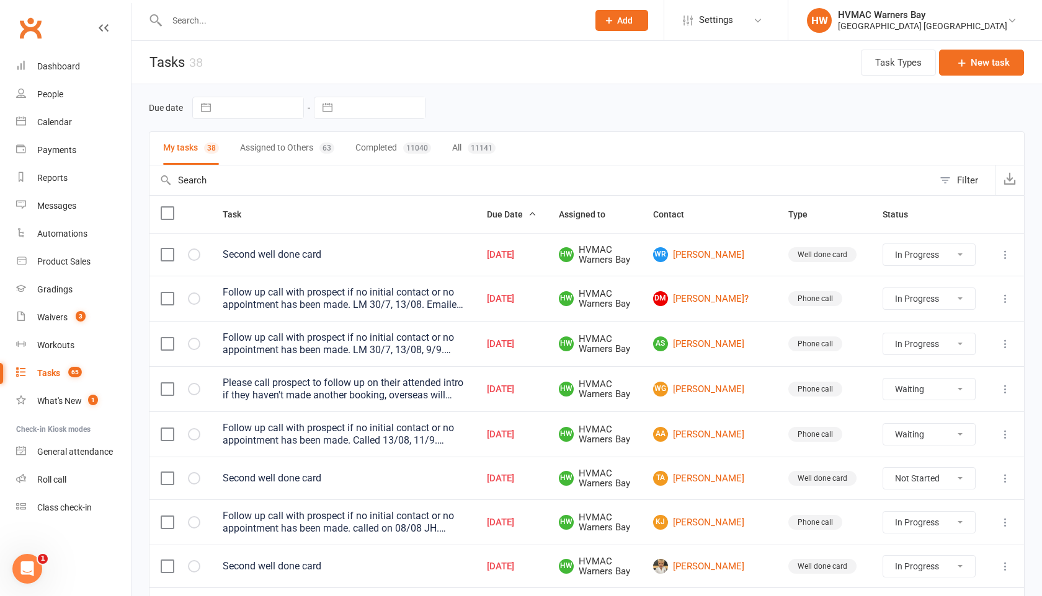
click at [536, 213] on icon "button" at bounding box center [532, 214] width 9 height 9
select select "started"
select select "waiting"
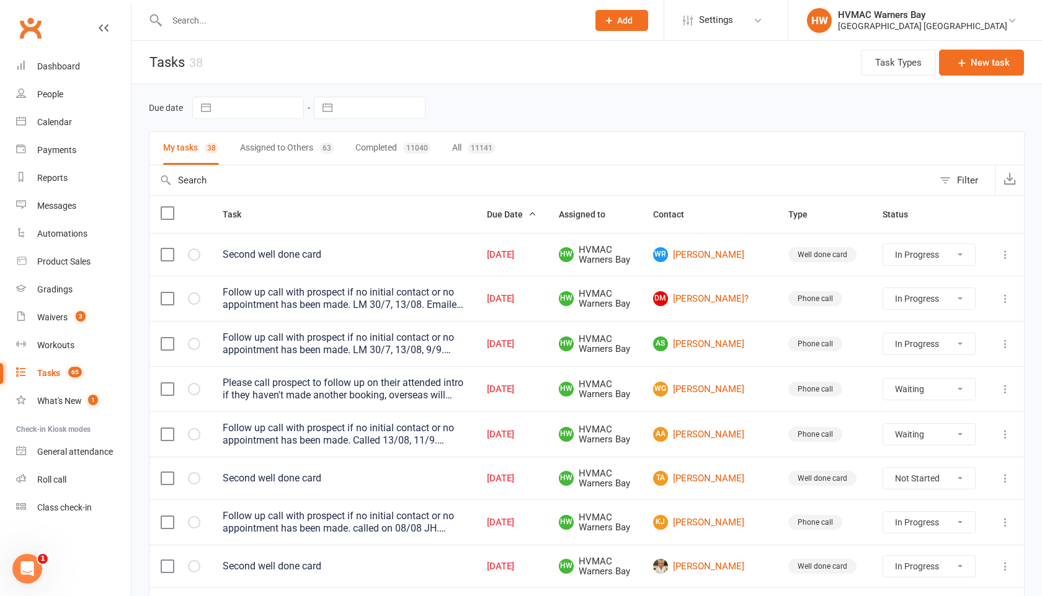
select select "waiting"
select select "started"
select select "waiting"
select select "started"
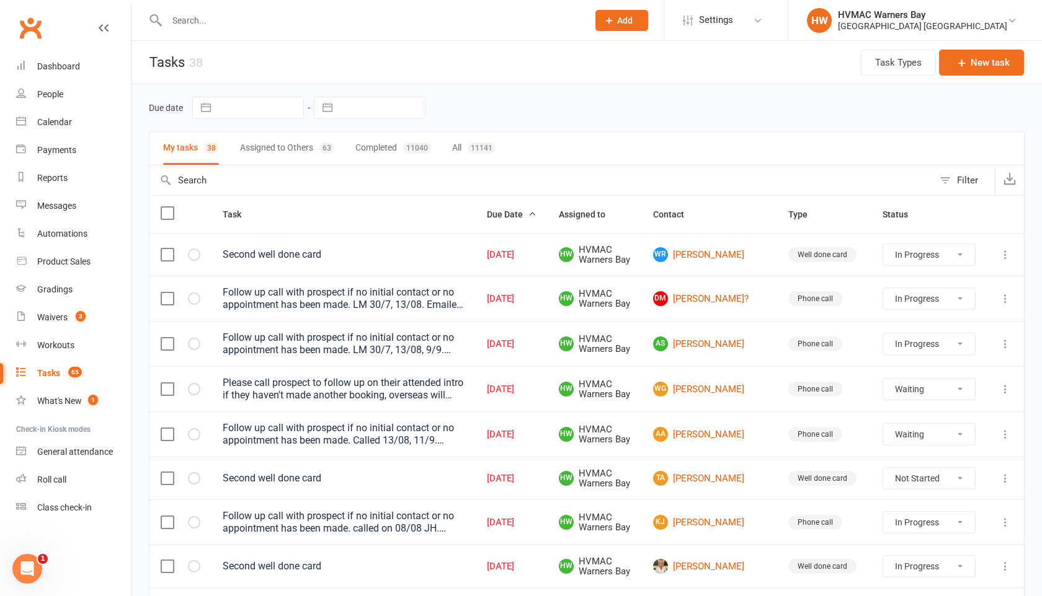
select select "started"
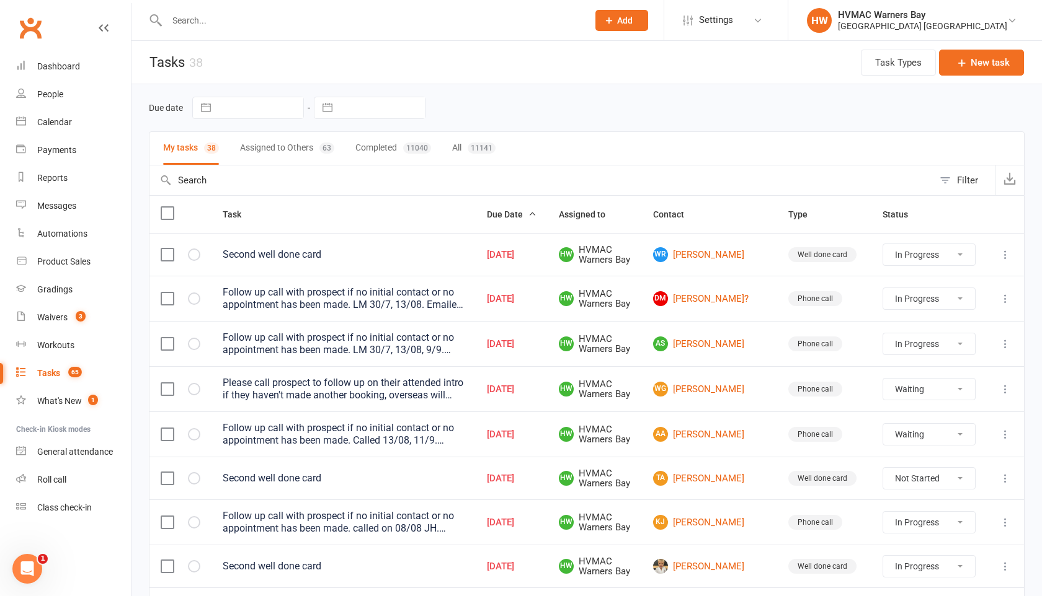
select select "started"
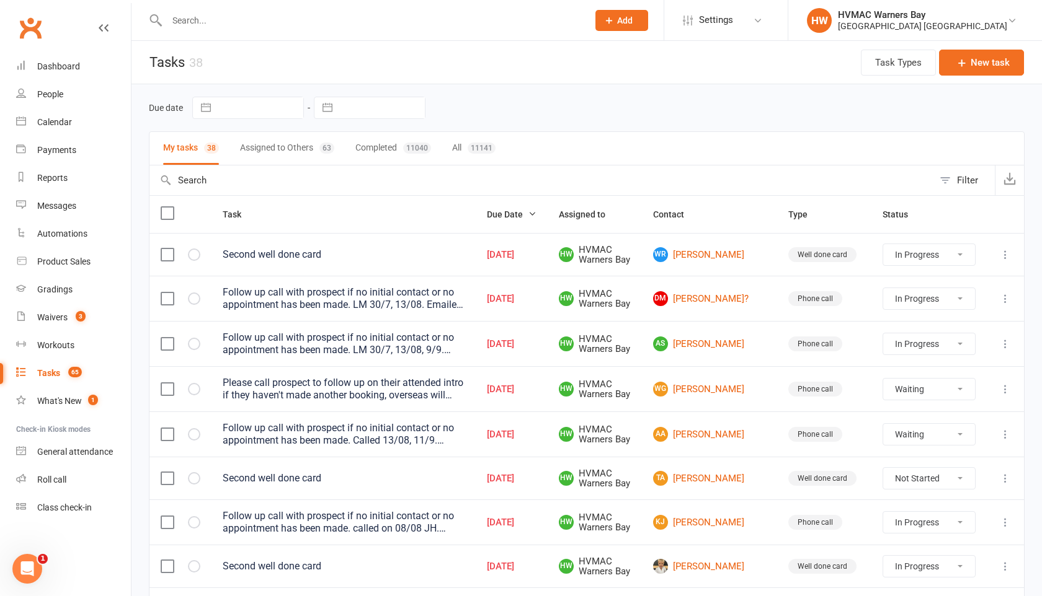
select select "started"
select select "waiting"
select select "started"
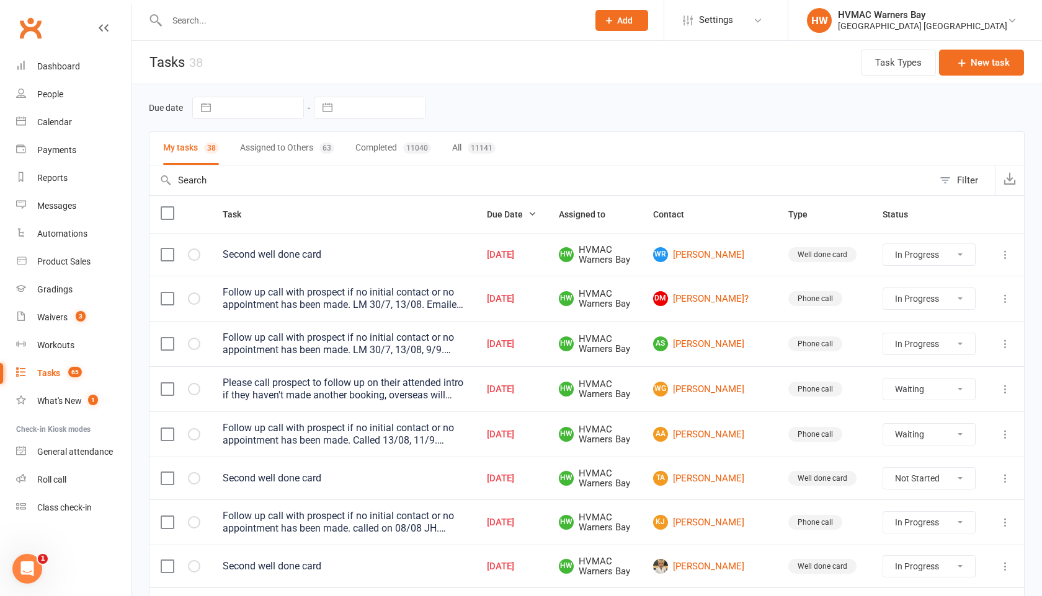
select select "started"
select select "waiting"
select select "started"
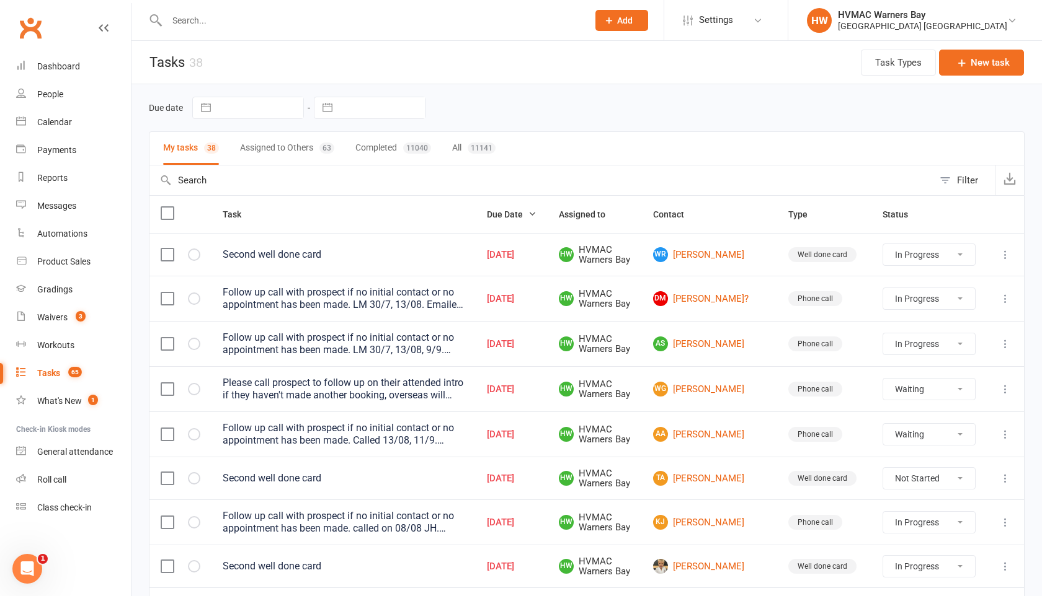
select select "started"
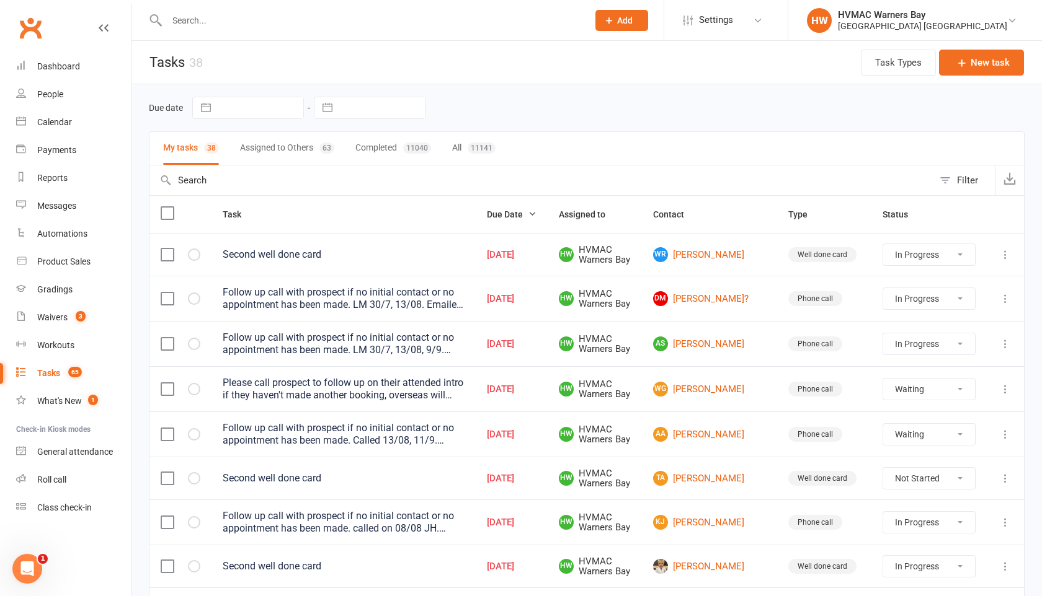
select select "started"
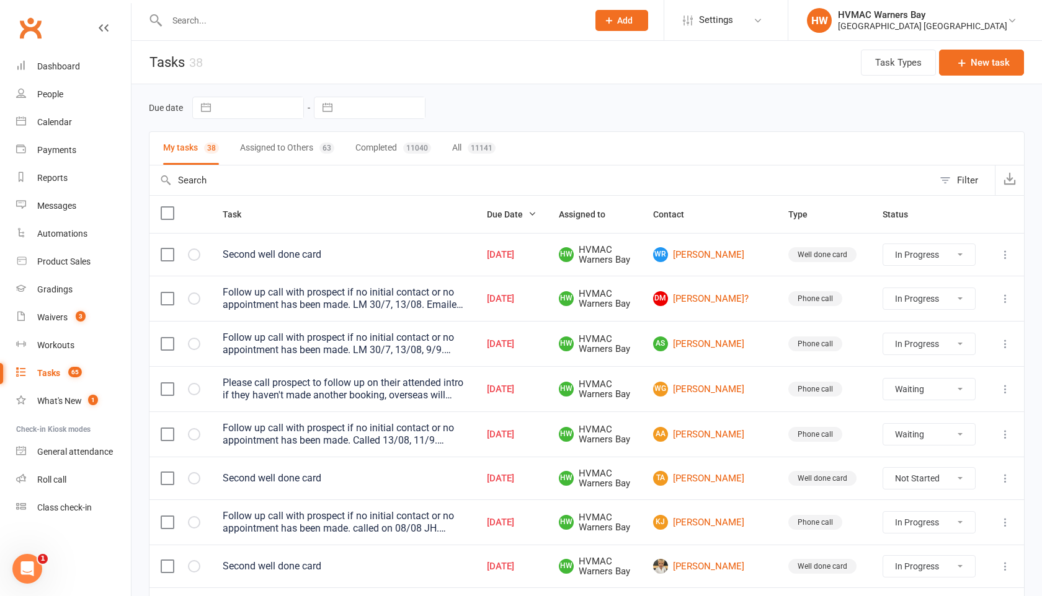
select select "waiting"
select select "started"
select select "waiting"
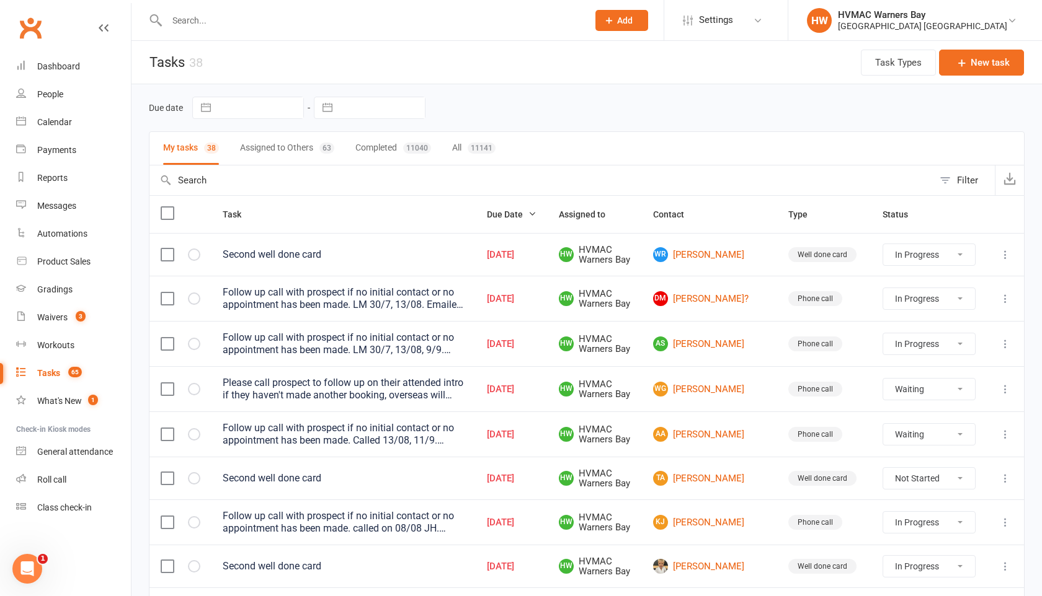
select select "started"
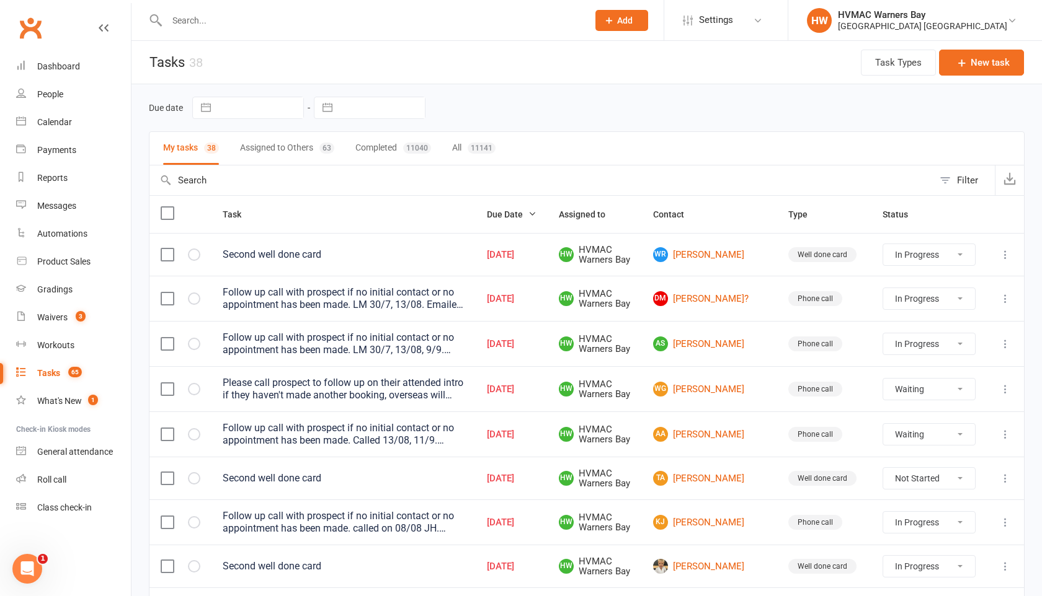
select select "started"
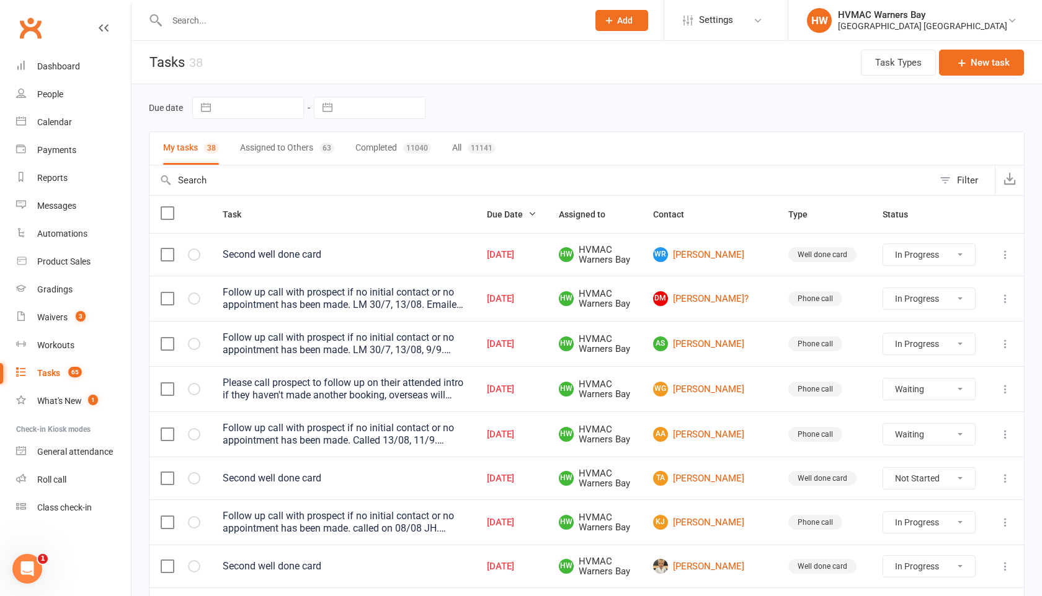
select select "started"
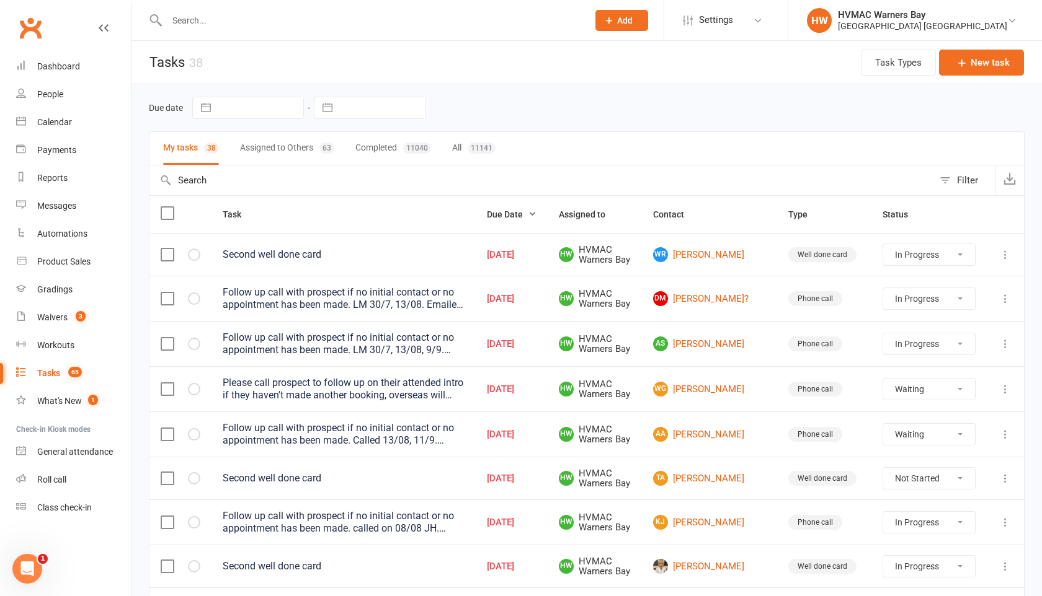
select select "started"
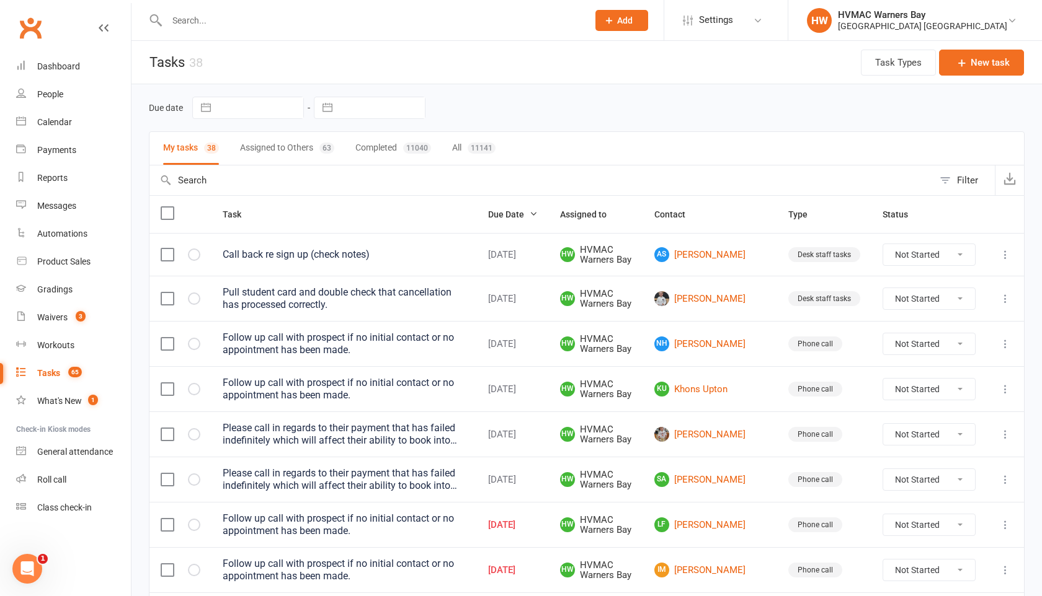
click at [538, 215] on icon "button" at bounding box center [533, 214] width 9 height 9
select select "started"
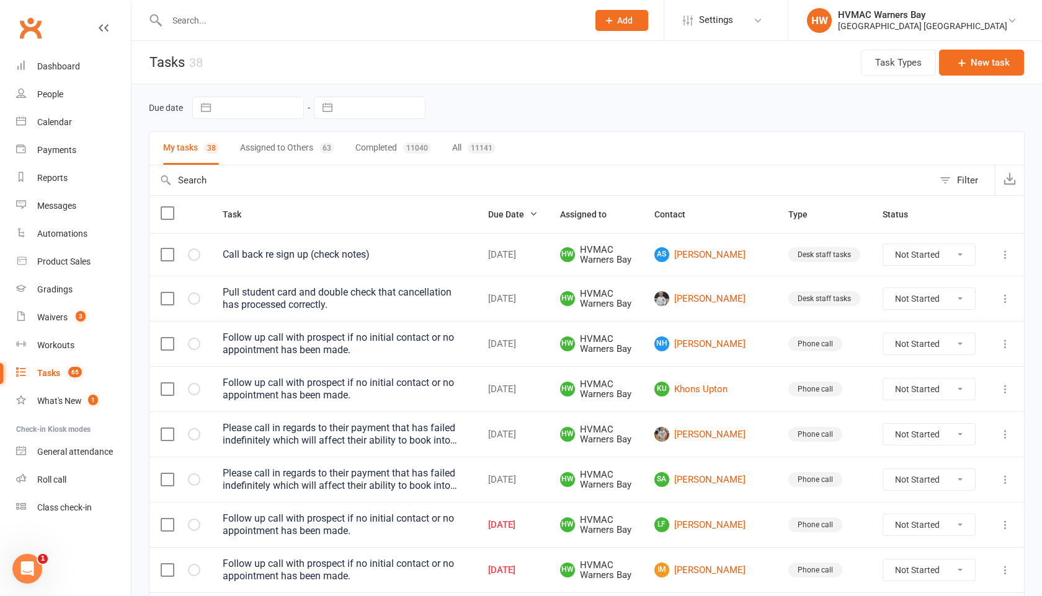
select select "started"
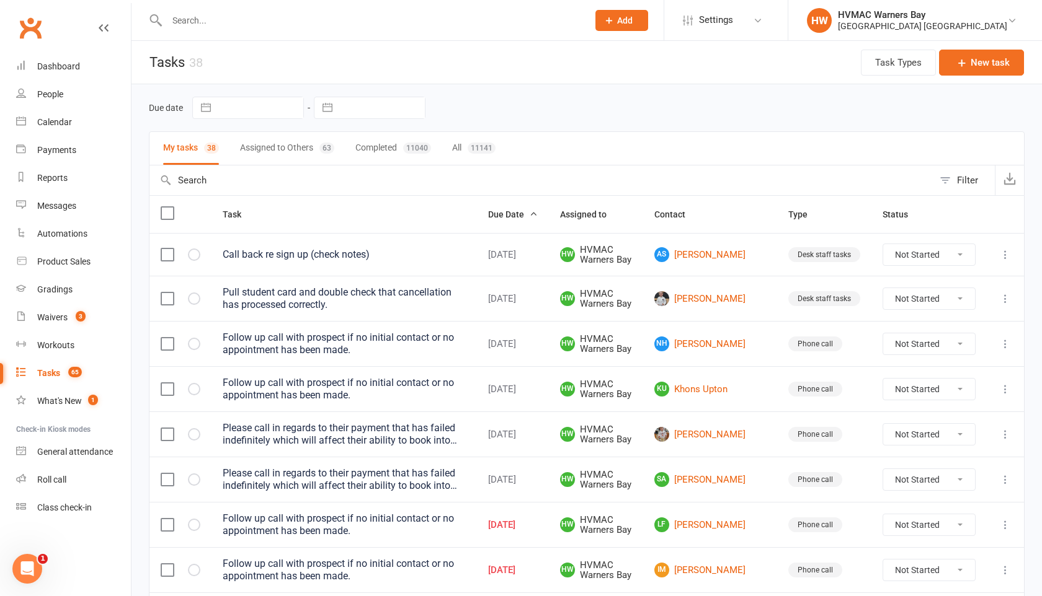
select select "started"
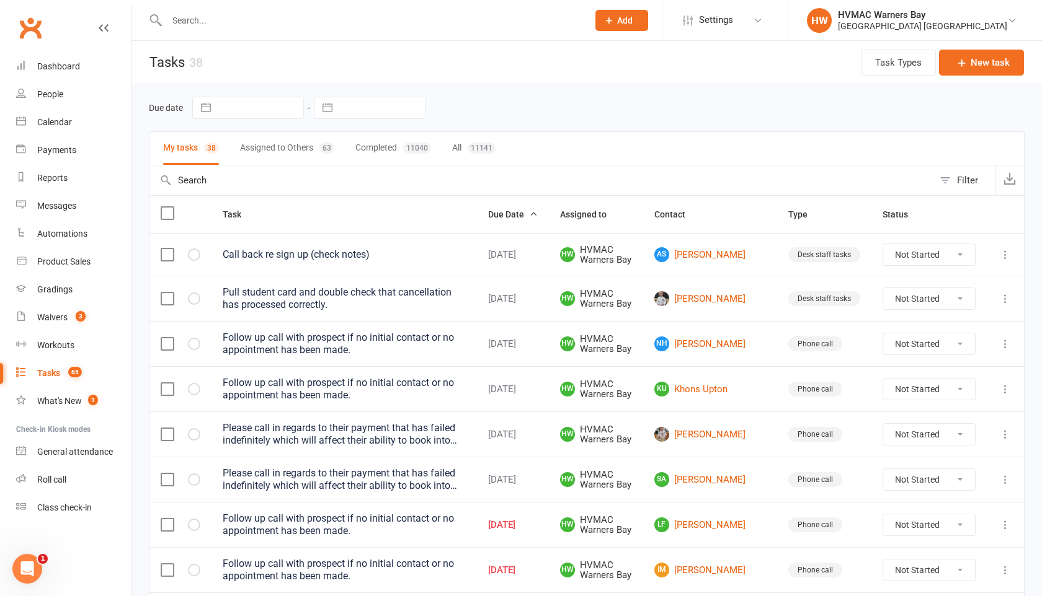
select select "started"
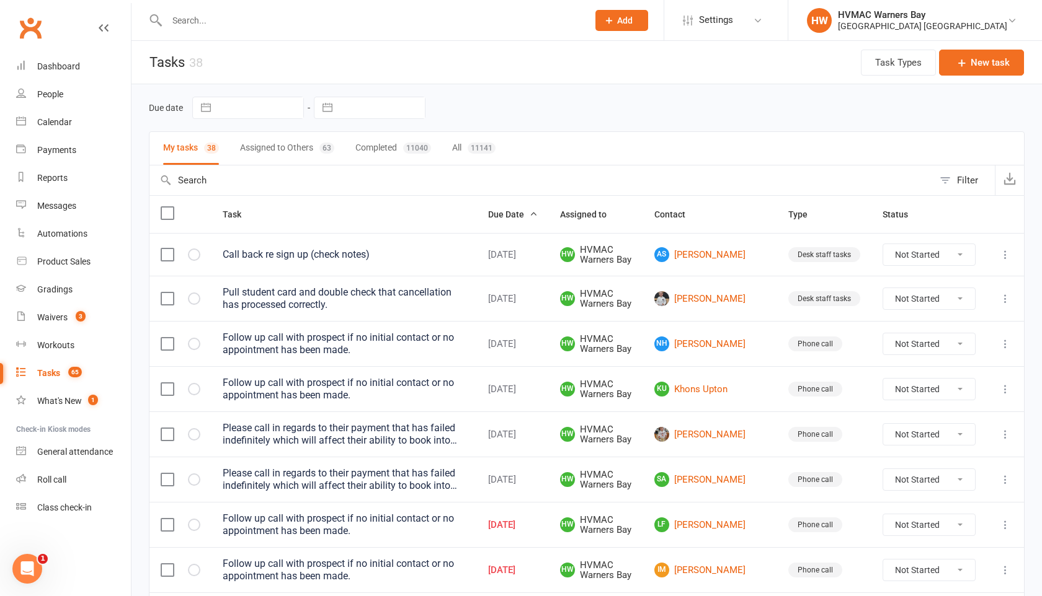
select select "waiting"
select select "started"
select select "waiting"
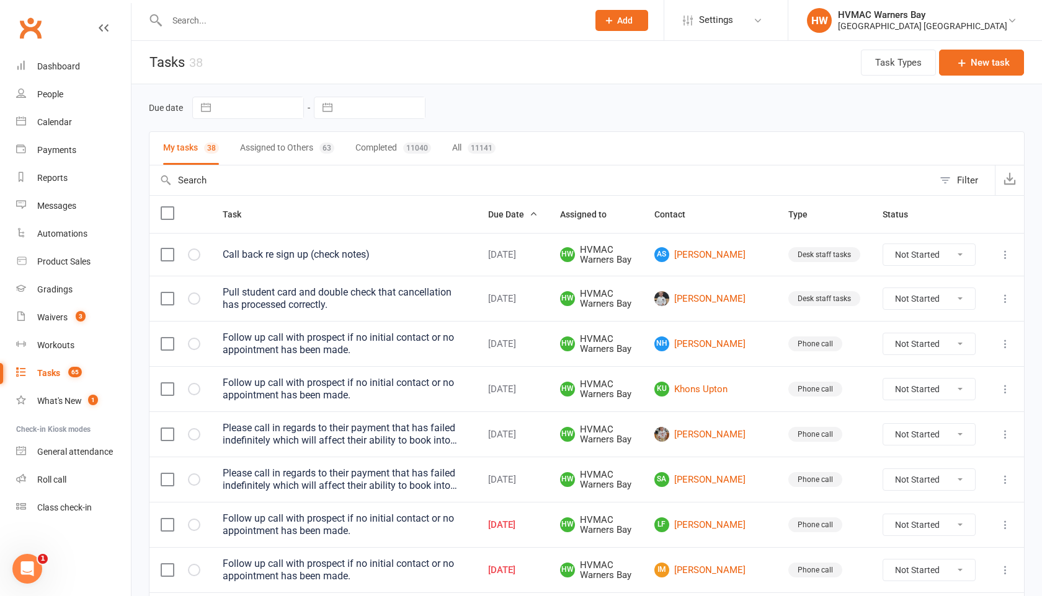
select select "started"
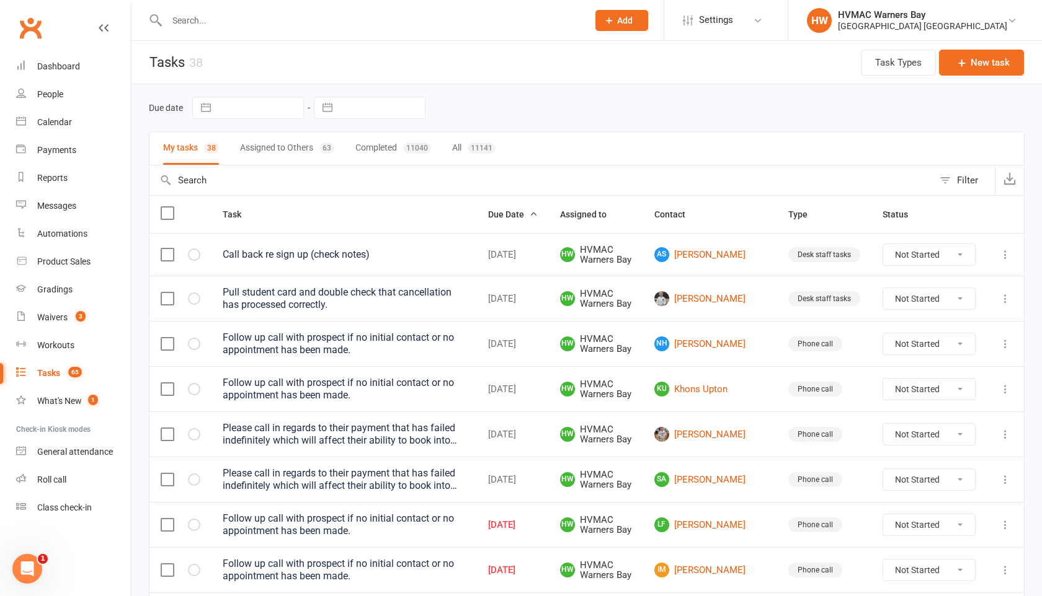
select select "started"
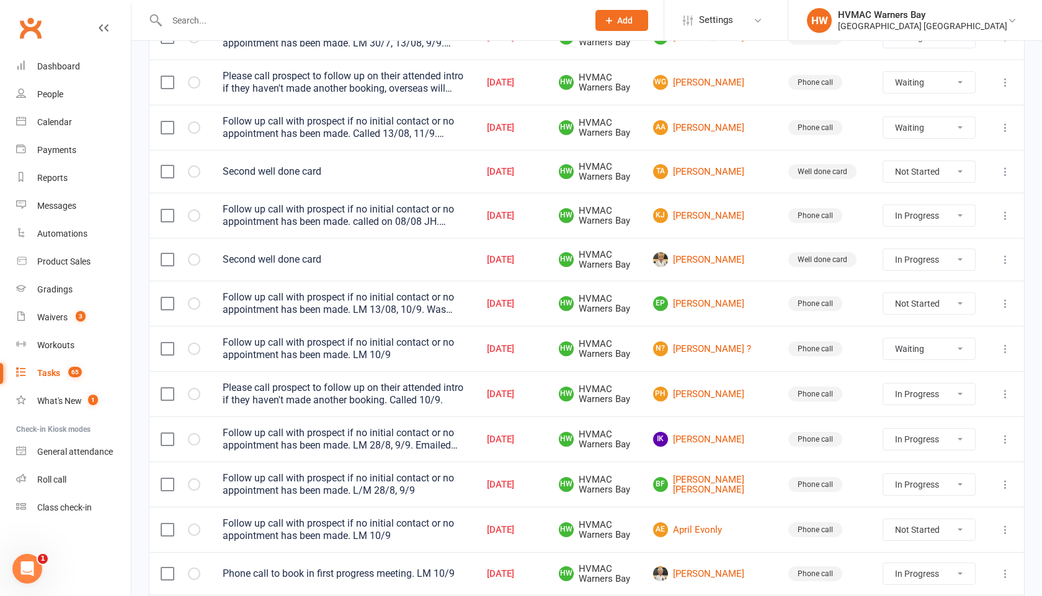
scroll to position [361, 0]
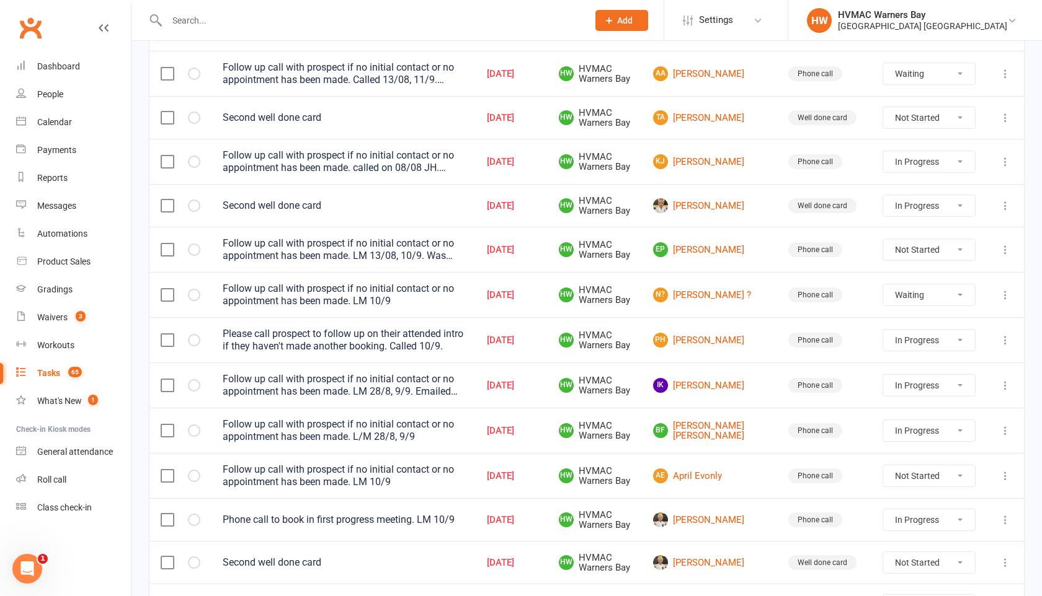
click at [931, 166] on select "Not Started In Progress Waiting Complete" at bounding box center [929, 161] width 92 height 21
click at [883, 159] on select "Not Started In Progress Waiting Complete" at bounding box center [929, 161] width 92 height 21
select select "started"
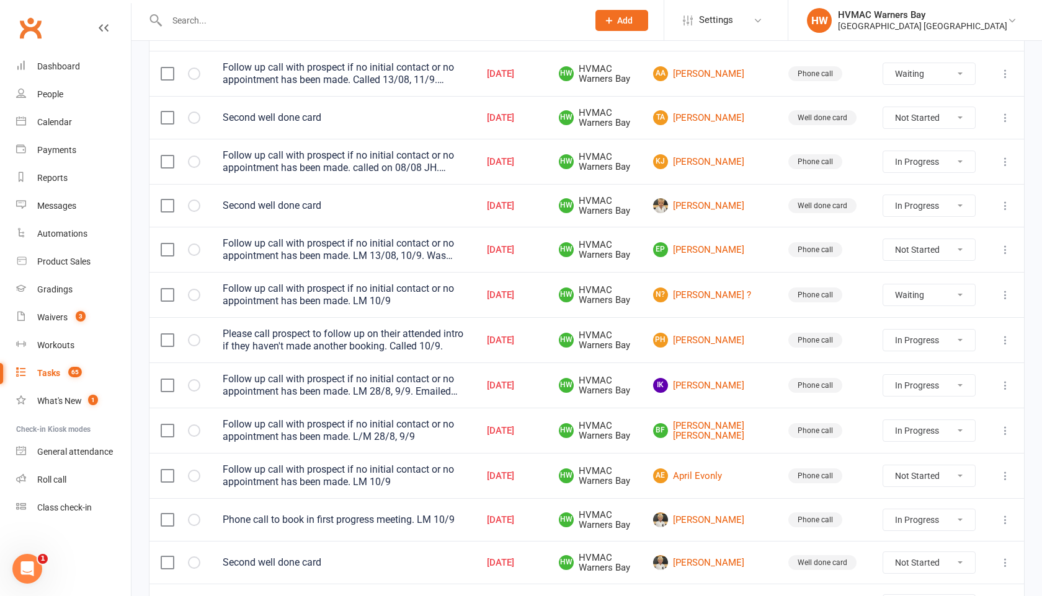
select select "started"
select select "waiting"
select select "started"
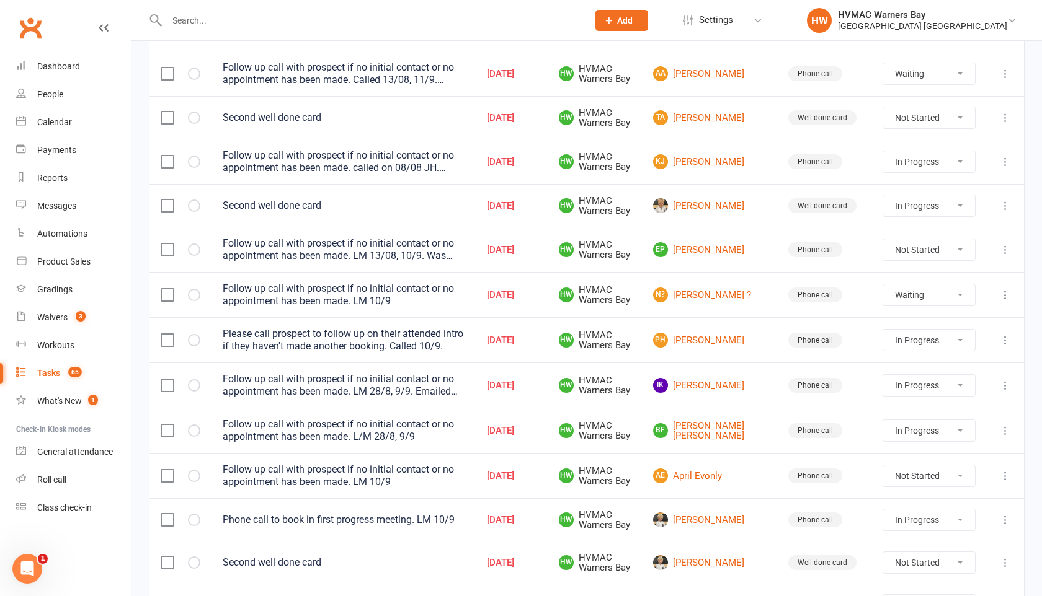
select select "waiting"
select select "started"
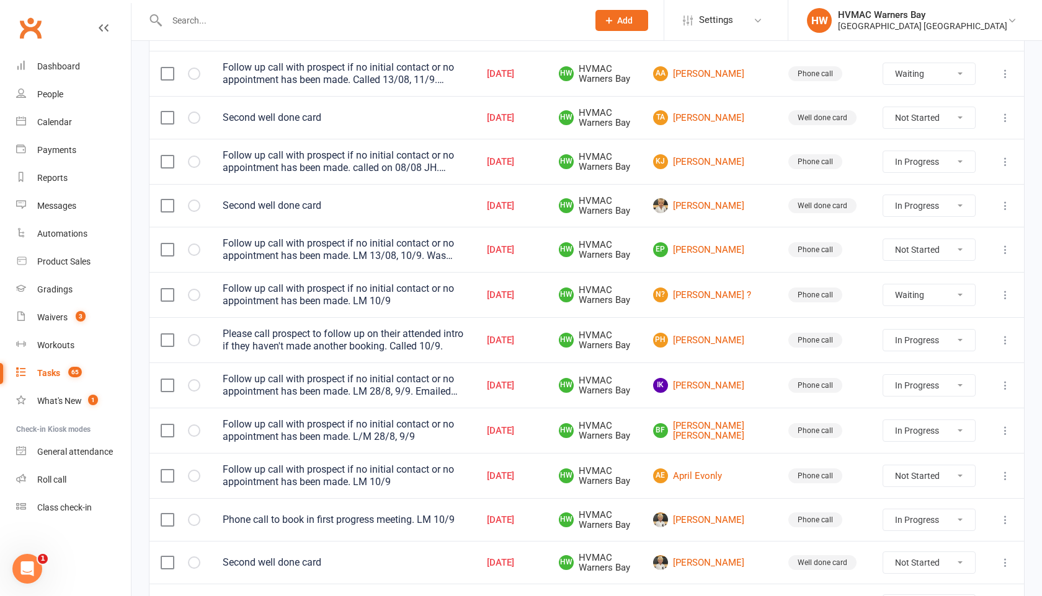
select select "started"
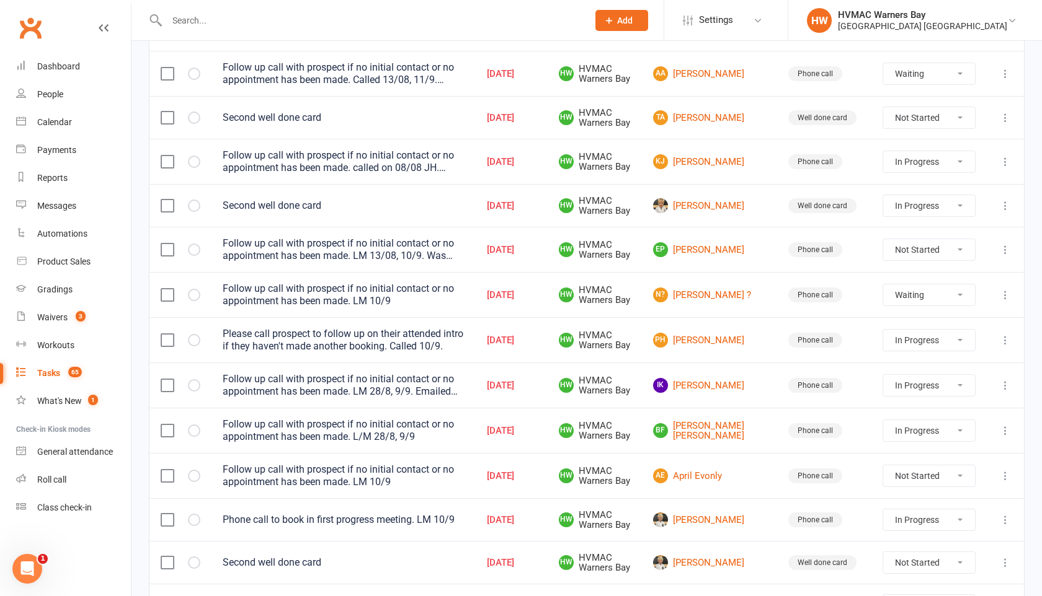
select select "started"
select select "waiting"
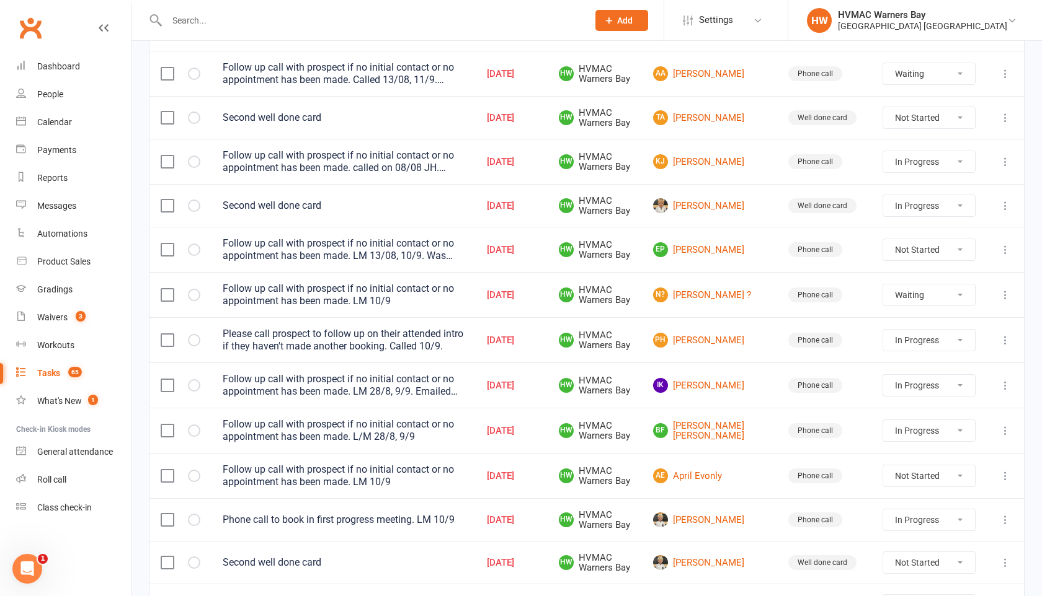
select select "waiting"
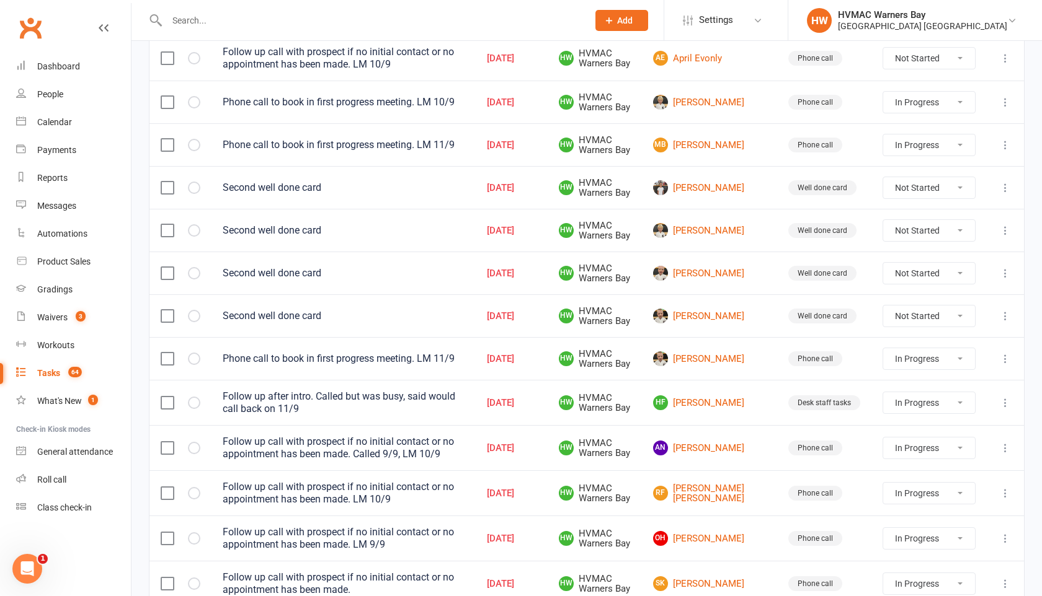
scroll to position [769, 0]
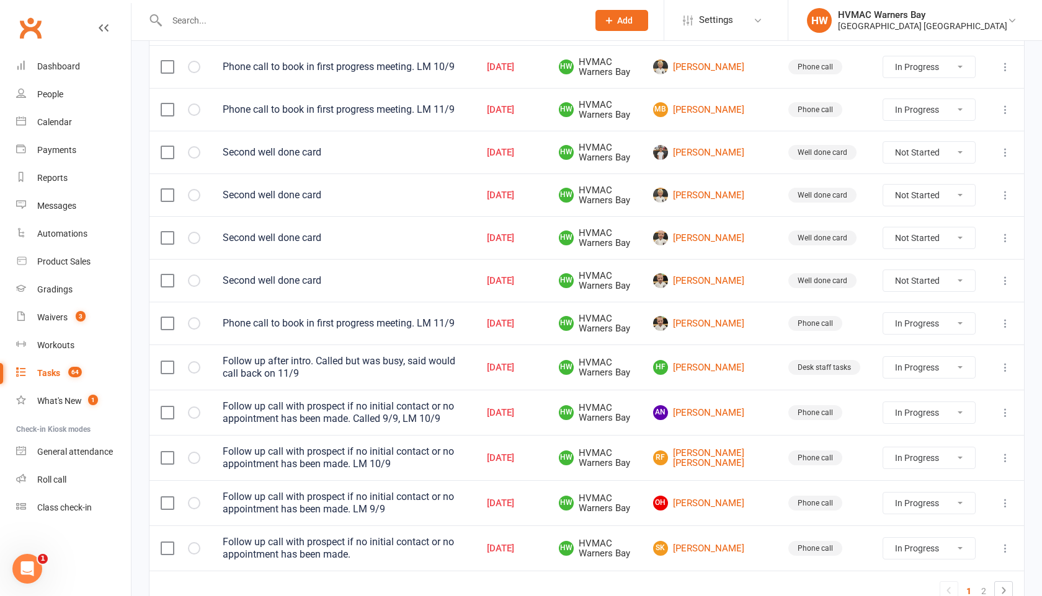
click at [931, 161] on select "Not Started In Progress Waiting Complete" at bounding box center [929, 152] width 92 height 21
click at [883, 150] on select "Not Started In Progress Waiting Complete" at bounding box center [929, 152] width 92 height 21
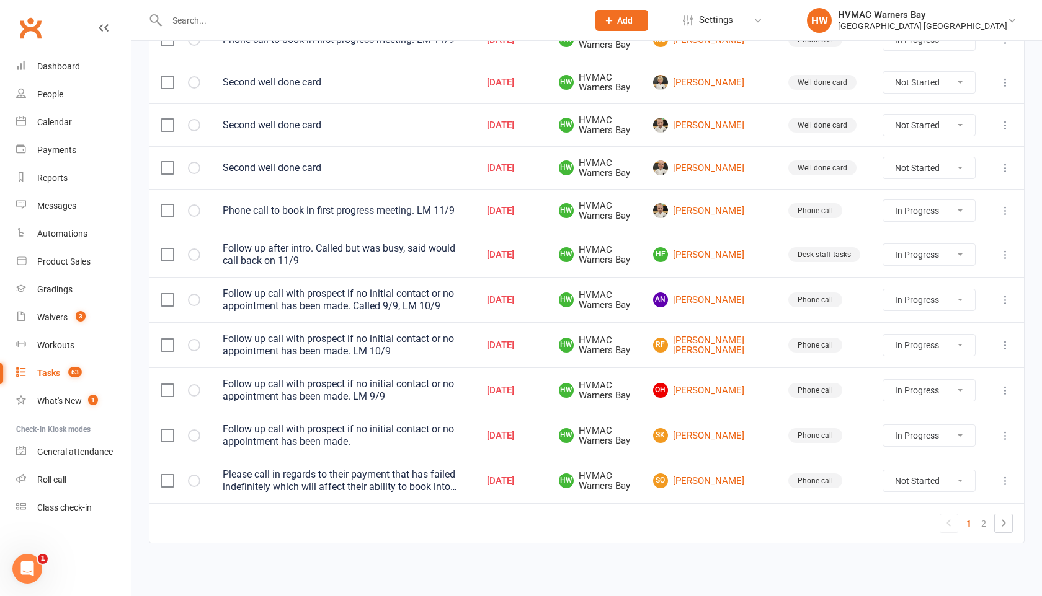
scroll to position [847, 0]
click at [918, 489] on select "Not Started In Progress Waiting Complete" at bounding box center [929, 481] width 92 height 21
click at [883, 471] on select "Not Started In Progress Waiting Complete" at bounding box center [929, 481] width 92 height 21
click at [978, 526] on link "2" at bounding box center [983, 523] width 15 height 17
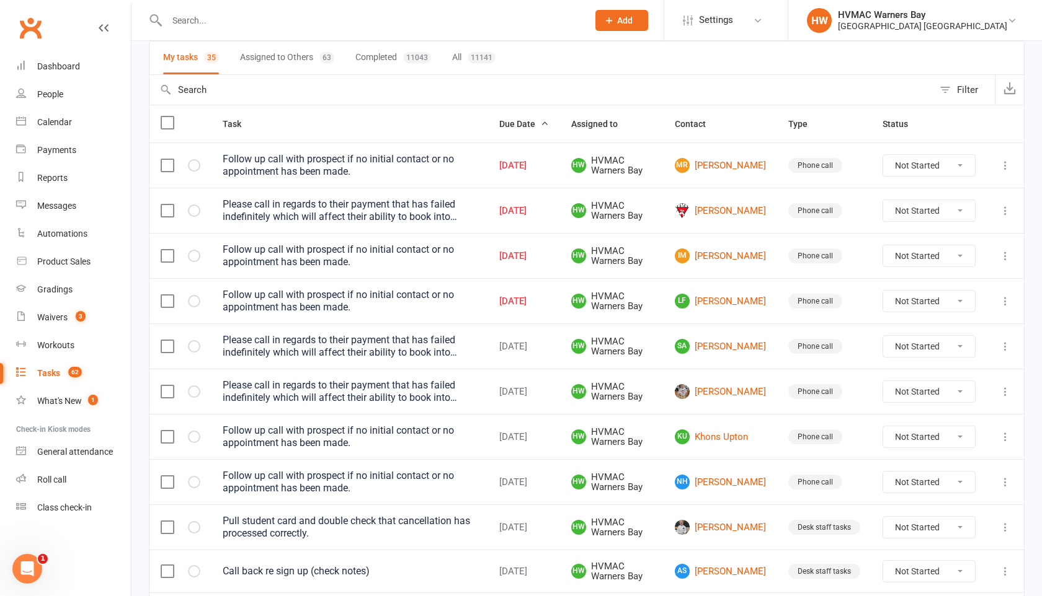
scroll to position [89, 0]
click at [939, 214] on select "Not Started In Progress Waiting Complete" at bounding box center [929, 212] width 92 height 21
click at [883, 202] on select "Not Started In Progress Waiting Complete" at bounding box center [929, 212] width 92 height 21
click at [731, 252] on link "IM [PERSON_NAME]" at bounding box center [720, 257] width 91 height 15
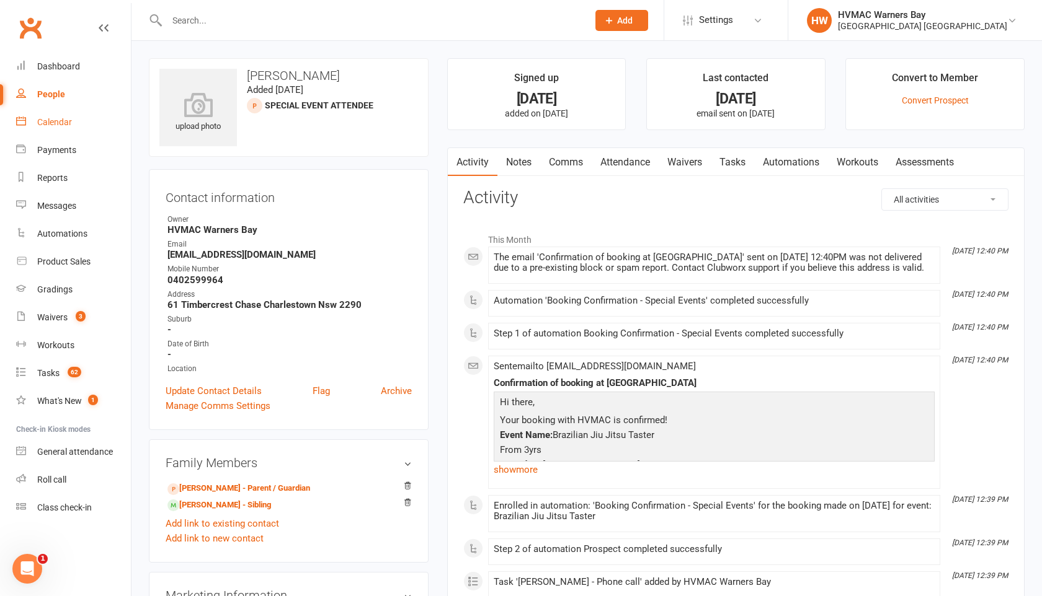
click at [55, 121] on div "Calendar" at bounding box center [54, 122] width 35 height 10
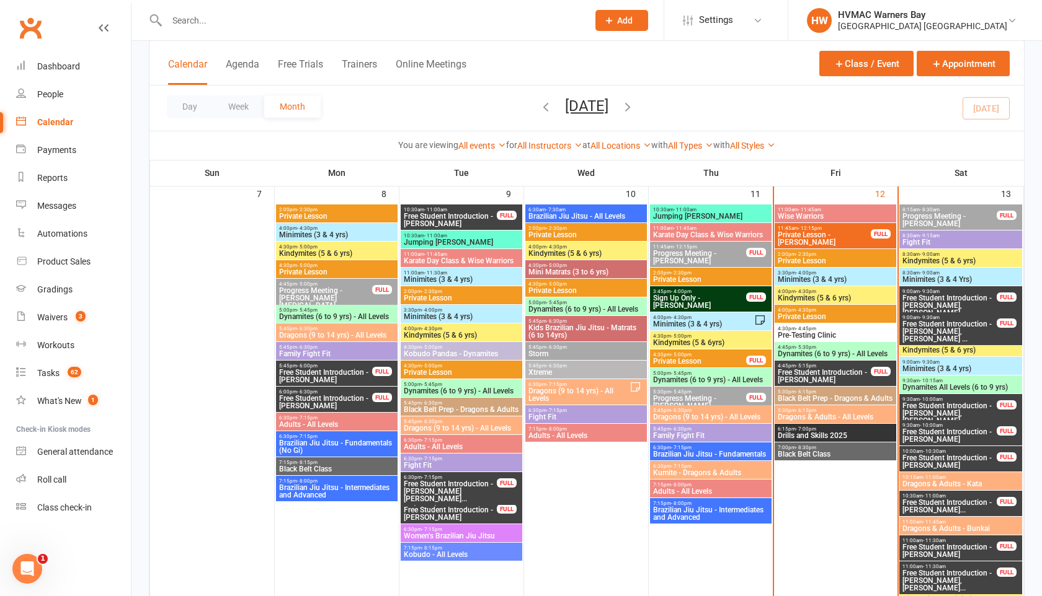
scroll to position [441, 0]
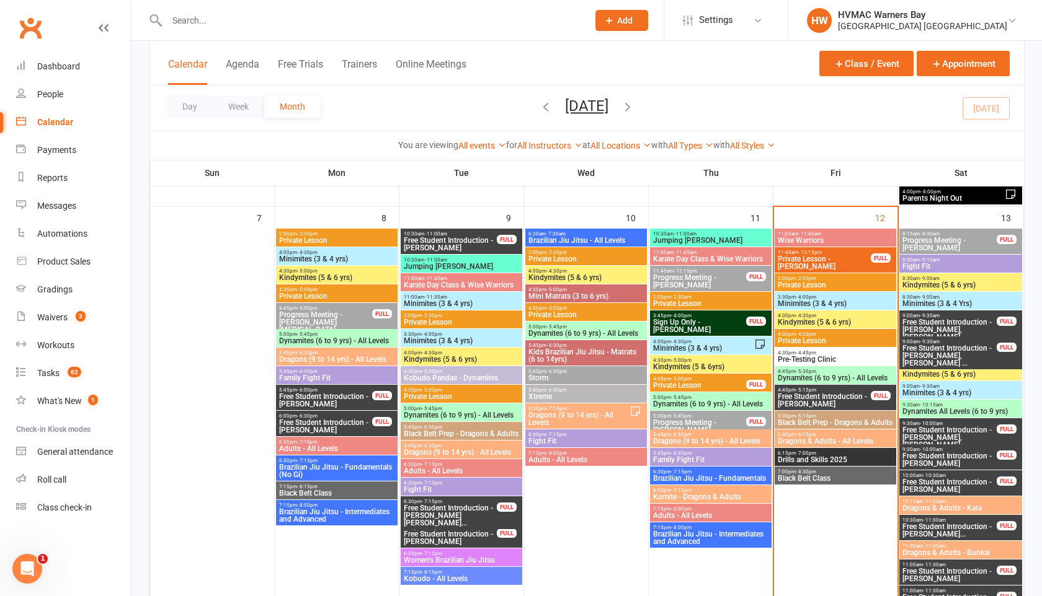
click at [842, 398] on span "Free Student Introduction - [PERSON_NAME]" at bounding box center [824, 400] width 94 height 15
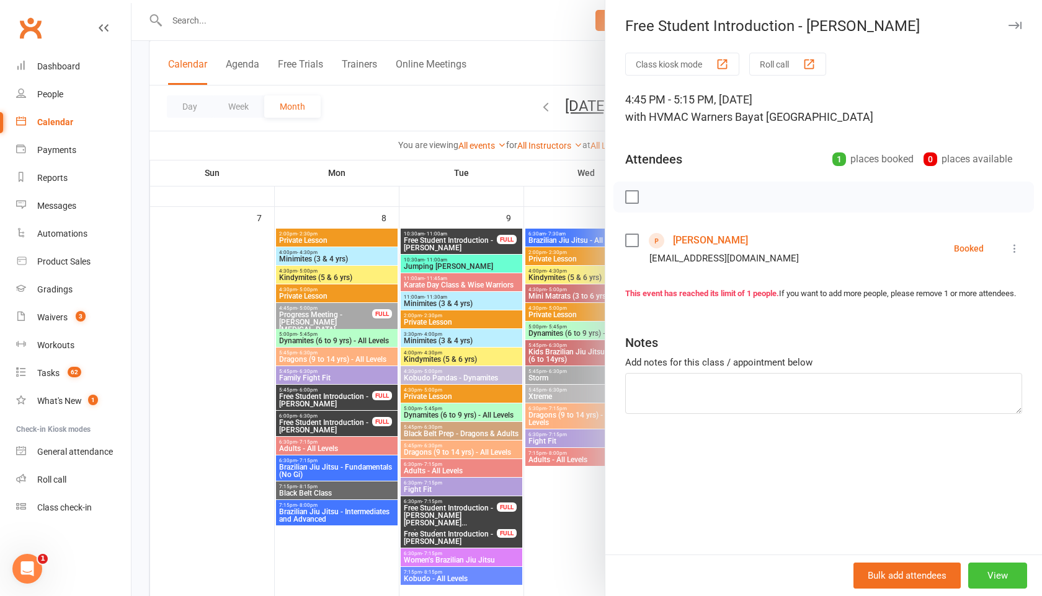
click at [994, 573] on button "View" at bounding box center [997, 576] width 59 height 26
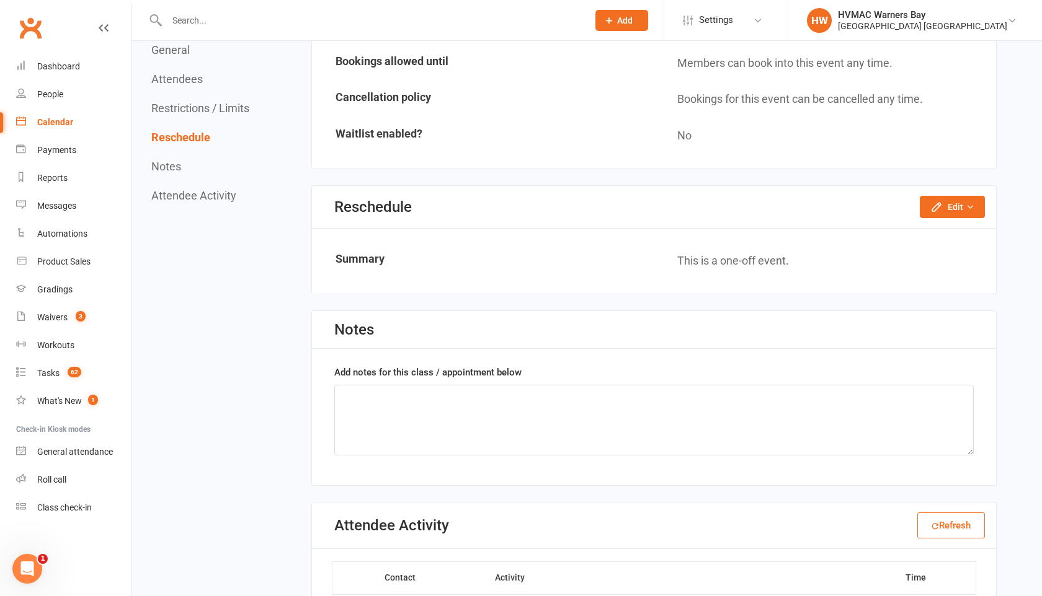
scroll to position [900, 0]
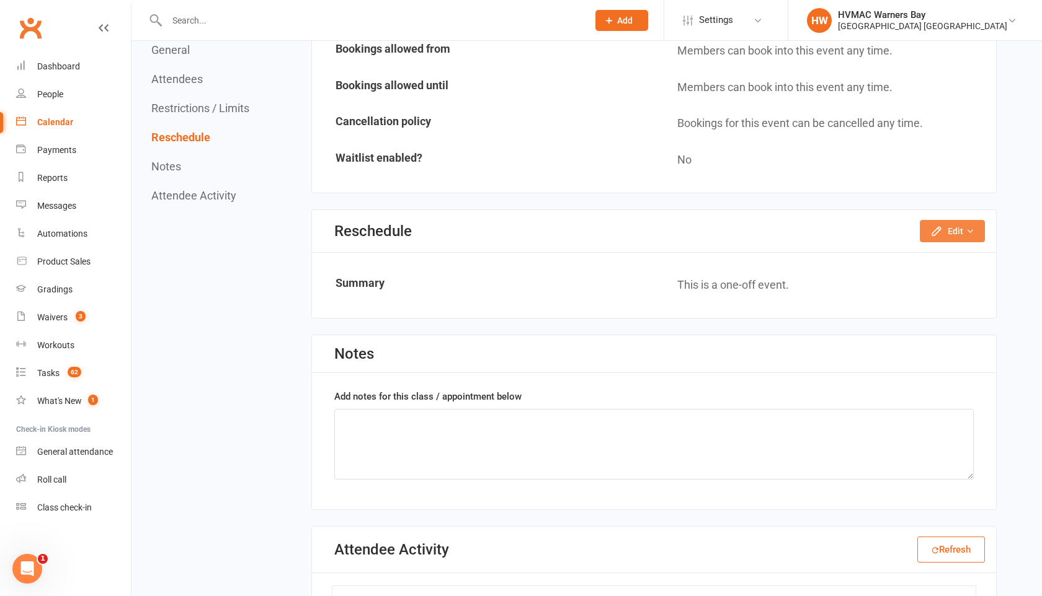
click at [964, 220] on button "Edit" at bounding box center [952, 231] width 65 height 22
click at [934, 247] on link "Reschedule this event only" at bounding box center [919, 259] width 130 height 25
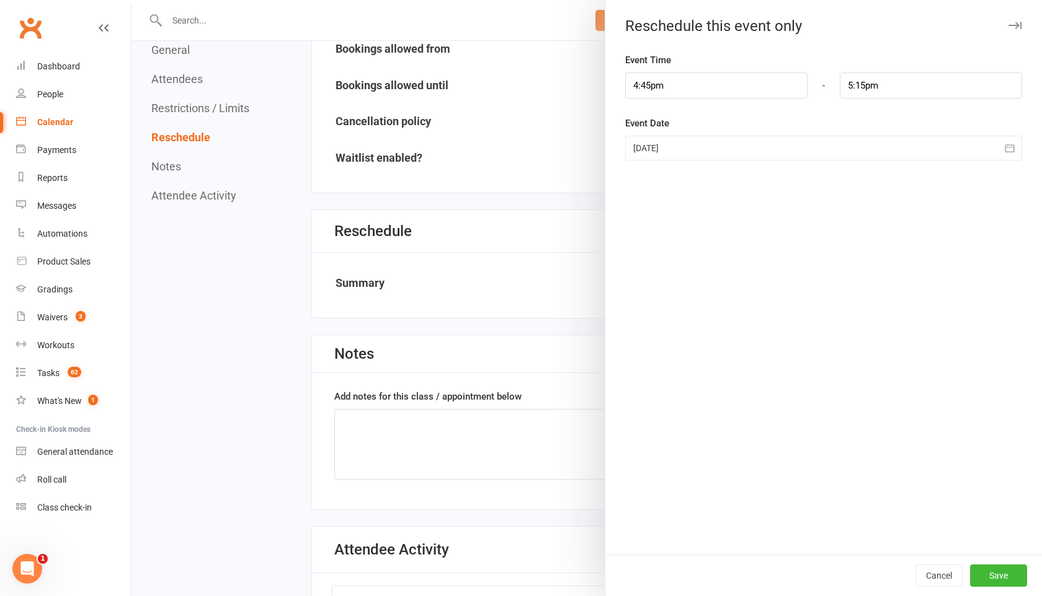
click at [1007, 153] on icon "button" at bounding box center [1009, 148] width 12 height 12
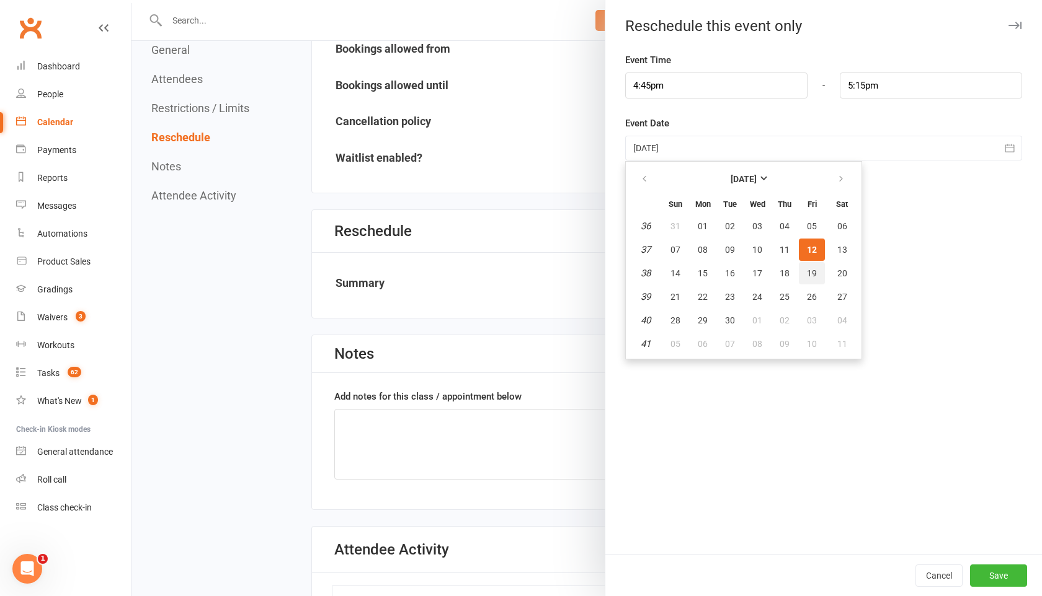
click at [807, 277] on span "19" at bounding box center [812, 273] width 10 height 10
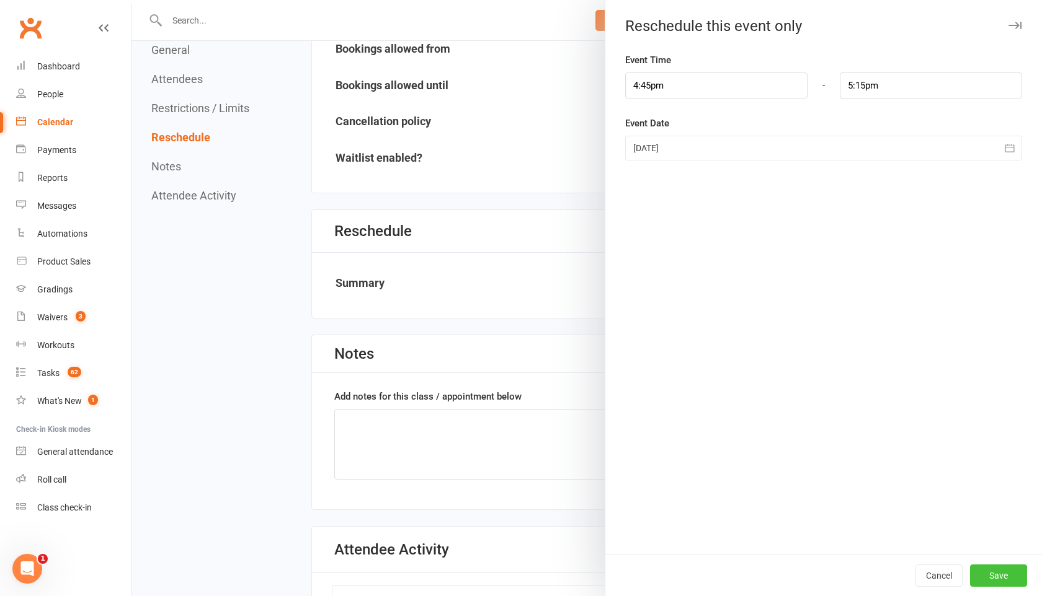
click at [995, 582] on button "Save" at bounding box center [998, 576] width 57 height 22
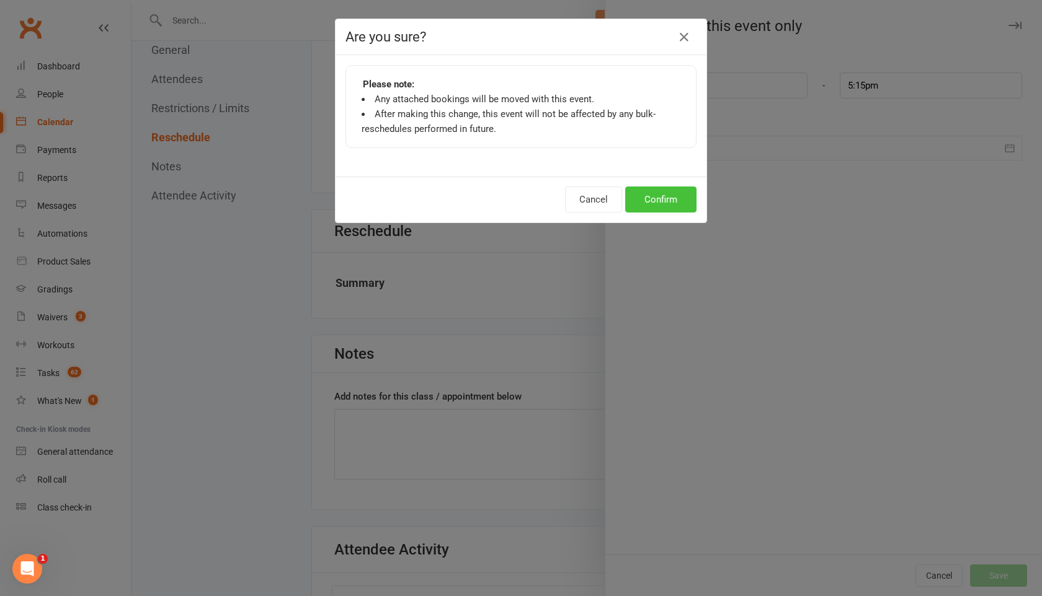
click at [672, 203] on button "Confirm" at bounding box center [660, 200] width 71 height 26
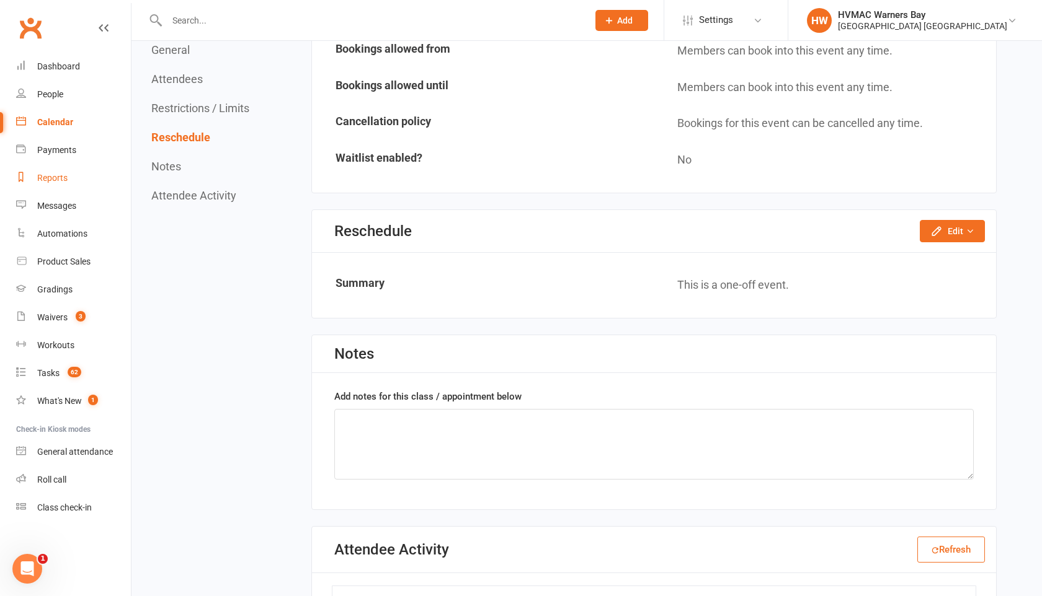
click at [48, 172] on link "Reports" at bounding box center [73, 178] width 115 height 28
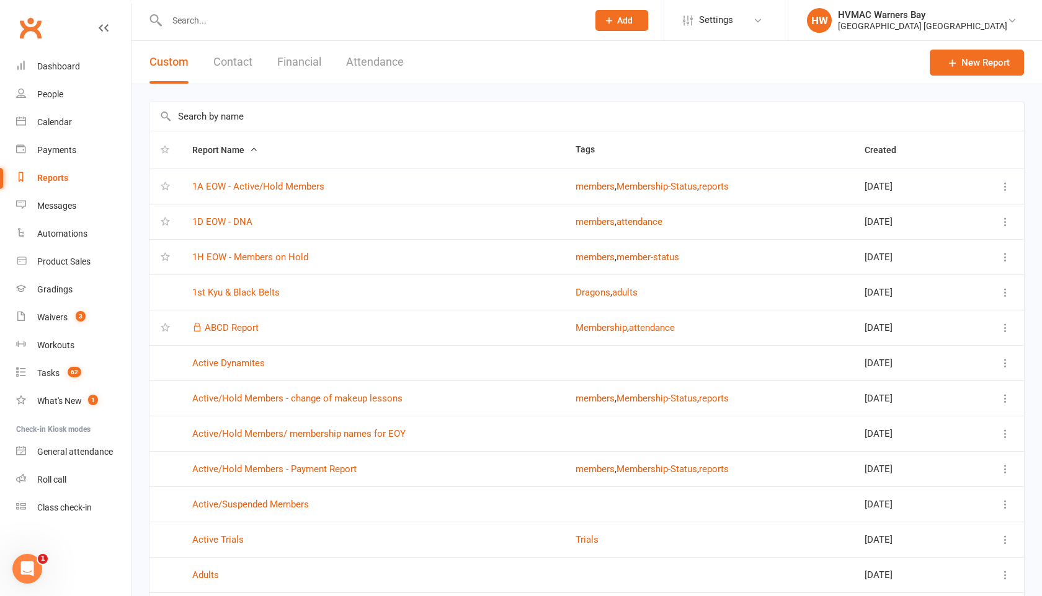
click at [381, 61] on button "Attendance" at bounding box center [375, 62] width 58 height 43
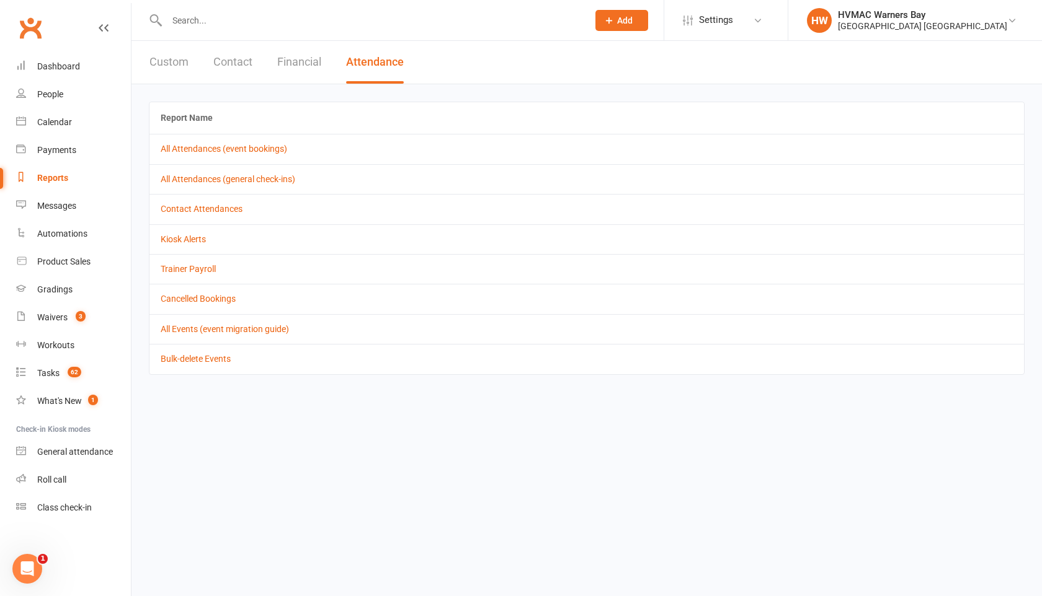
click at [164, 61] on button "Custom" at bounding box center [168, 62] width 39 height 43
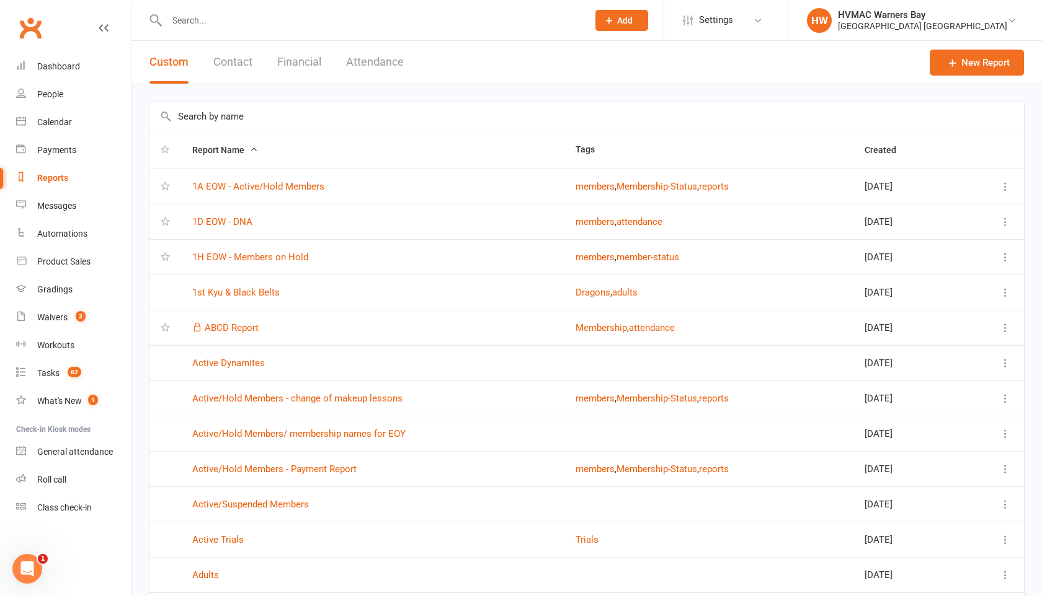
click at [202, 19] on input "text" at bounding box center [371, 20] width 416 height 17
click at [194, 16] on input "text" at bounding box center [371, 20] width 416 height 17
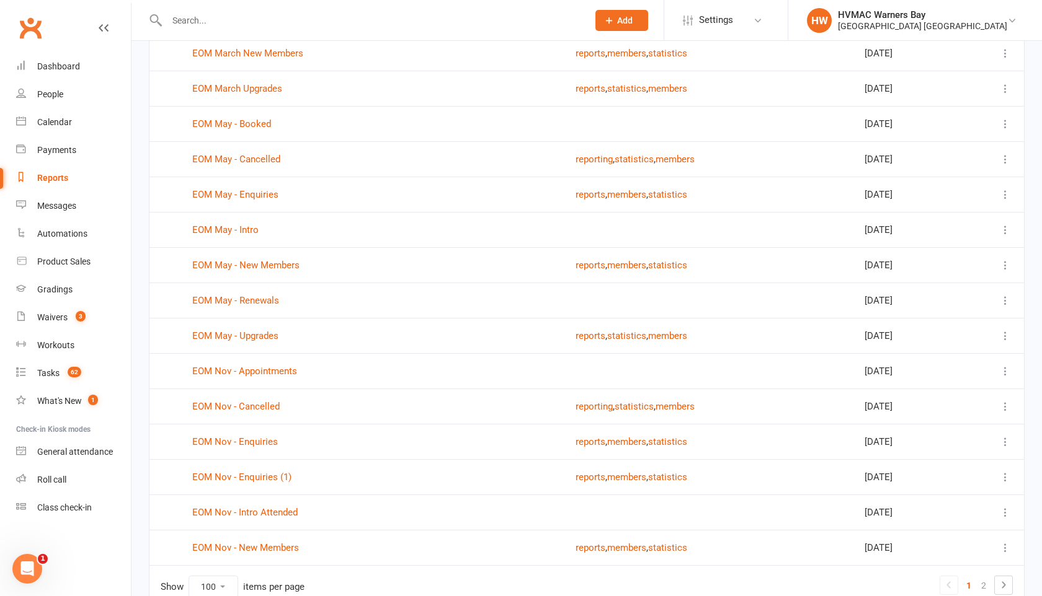
scroll to position [3203, 0]
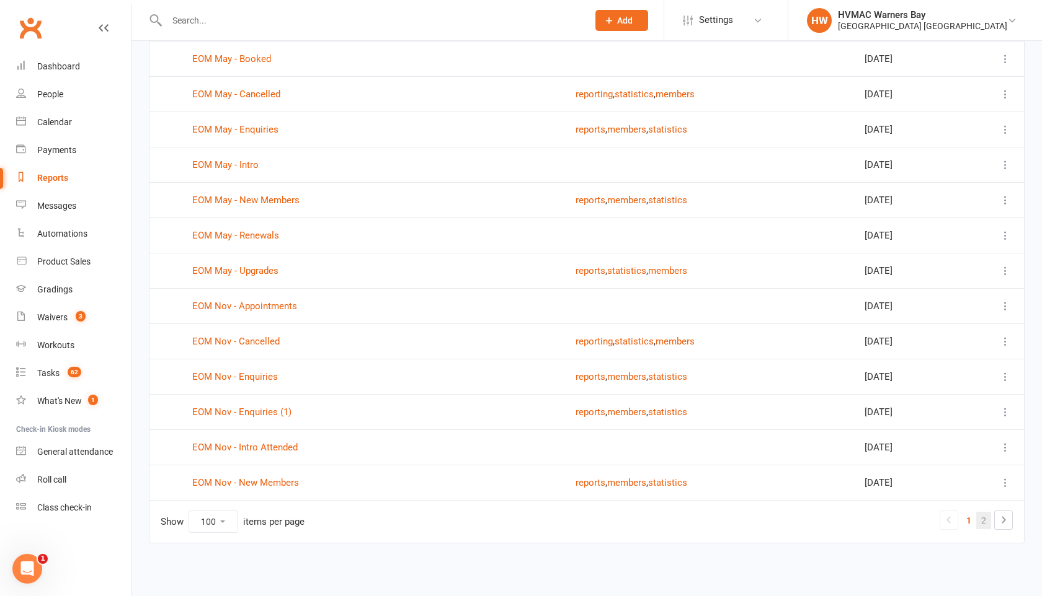
click at [983, 521] on link "2" at bounding box center [983, 520] width 15 height 17
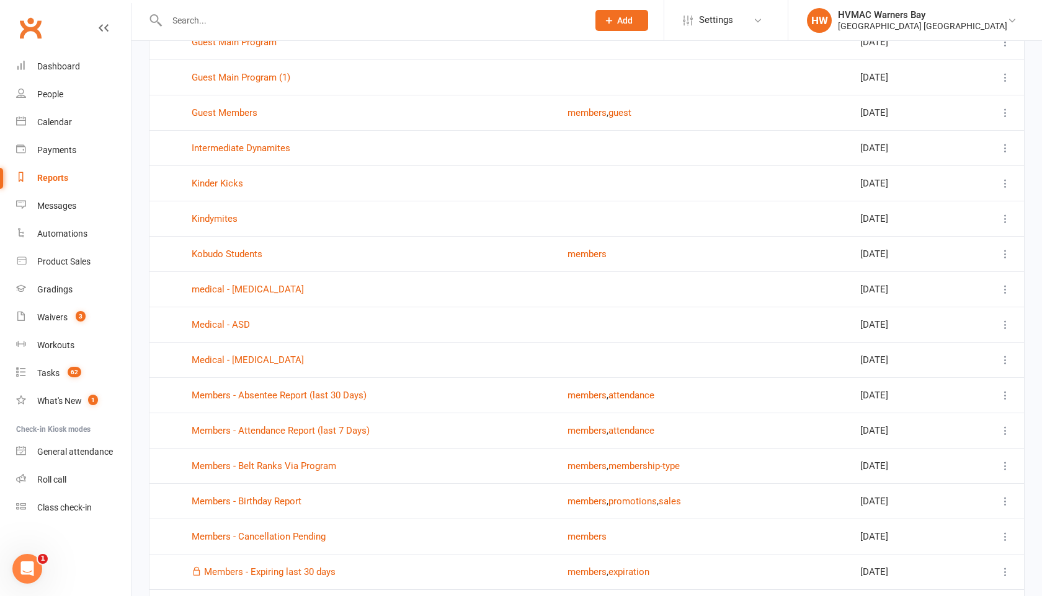
scroll to position [1034, 0]
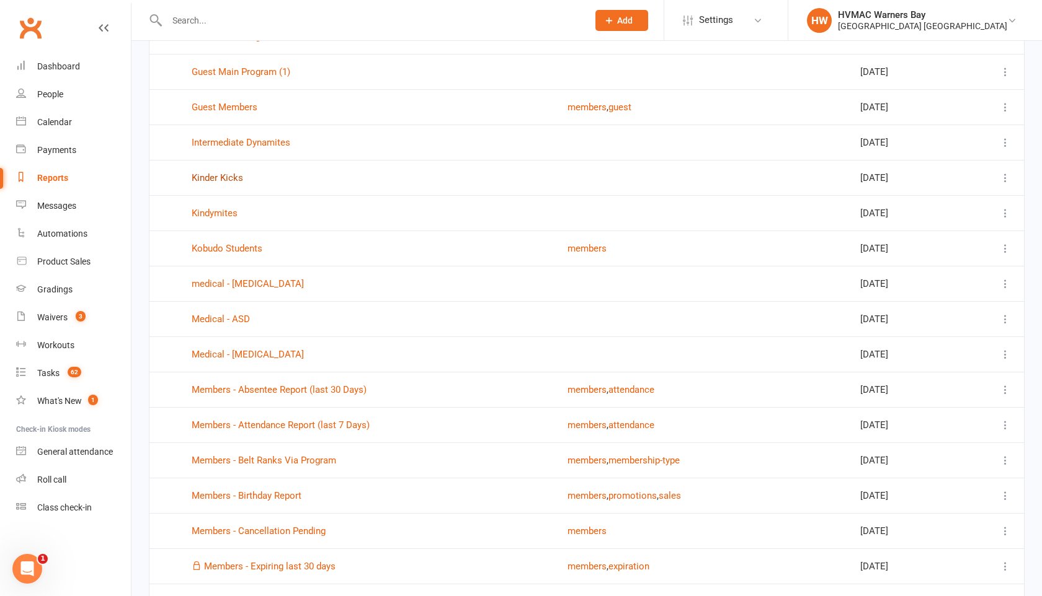
click at [218, 180] on link "Kinder Kicks" at bounding box center [217, 177] width 51 height 11
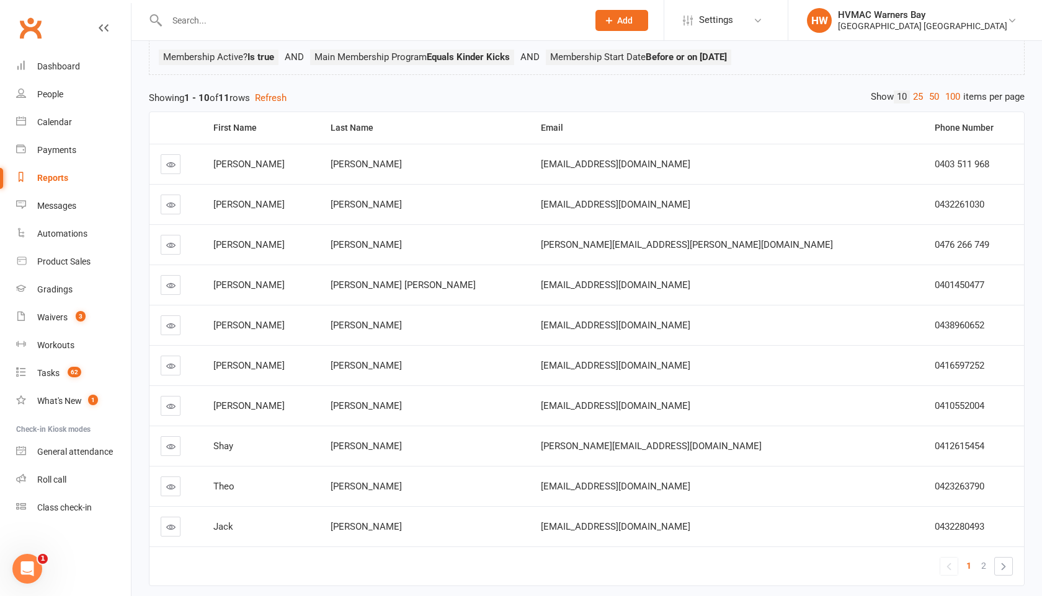
scroll to position [143, 0]
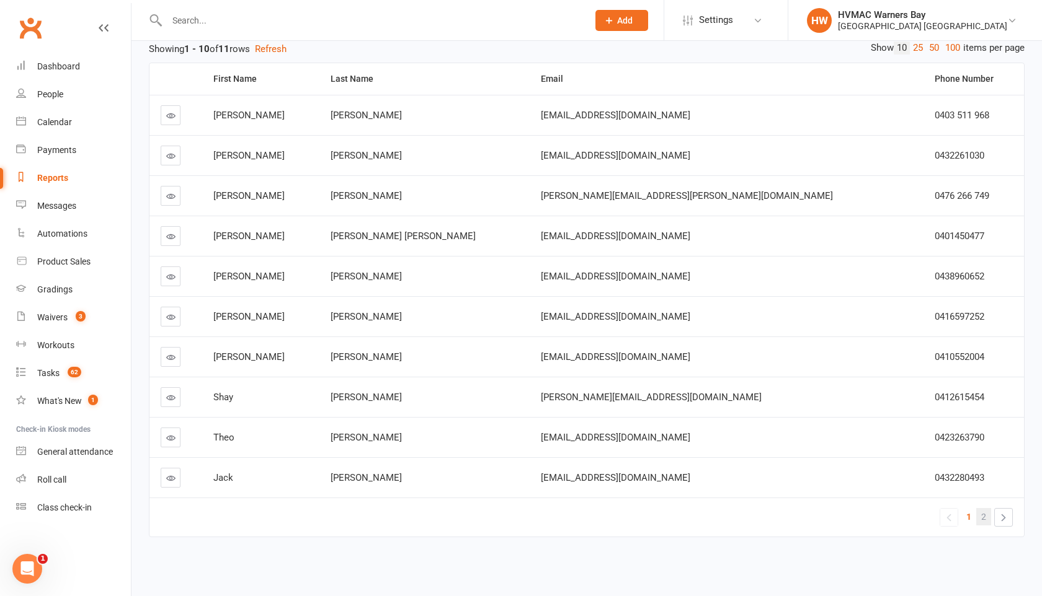
click at [984, 519] on span "2" at bounding box center [983, 516] width 5 height 17
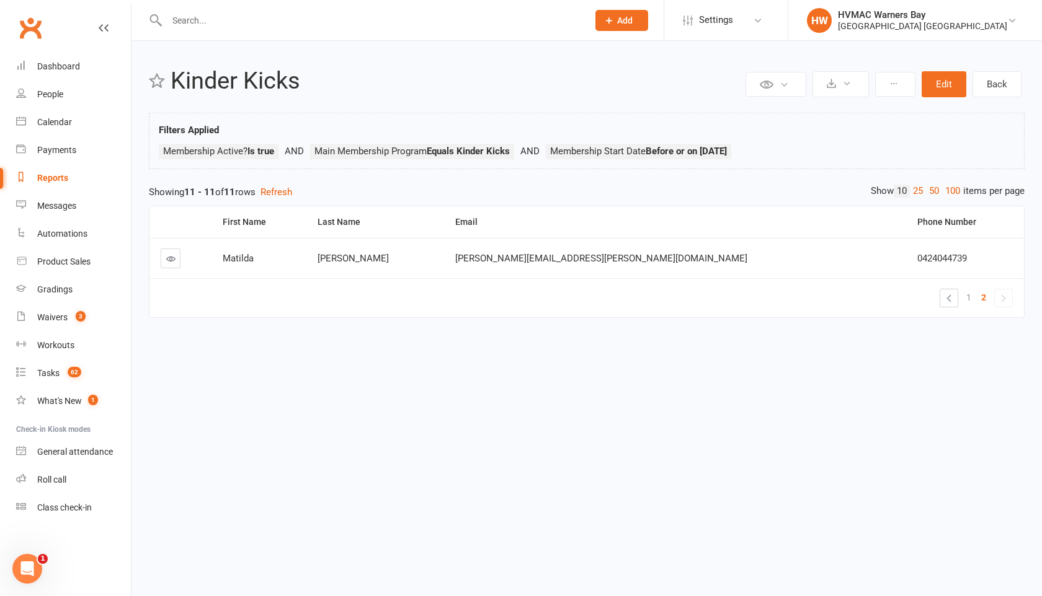
scroll to position [0, 0]
